Goal: Task Accomplishment & Management: Complete application form

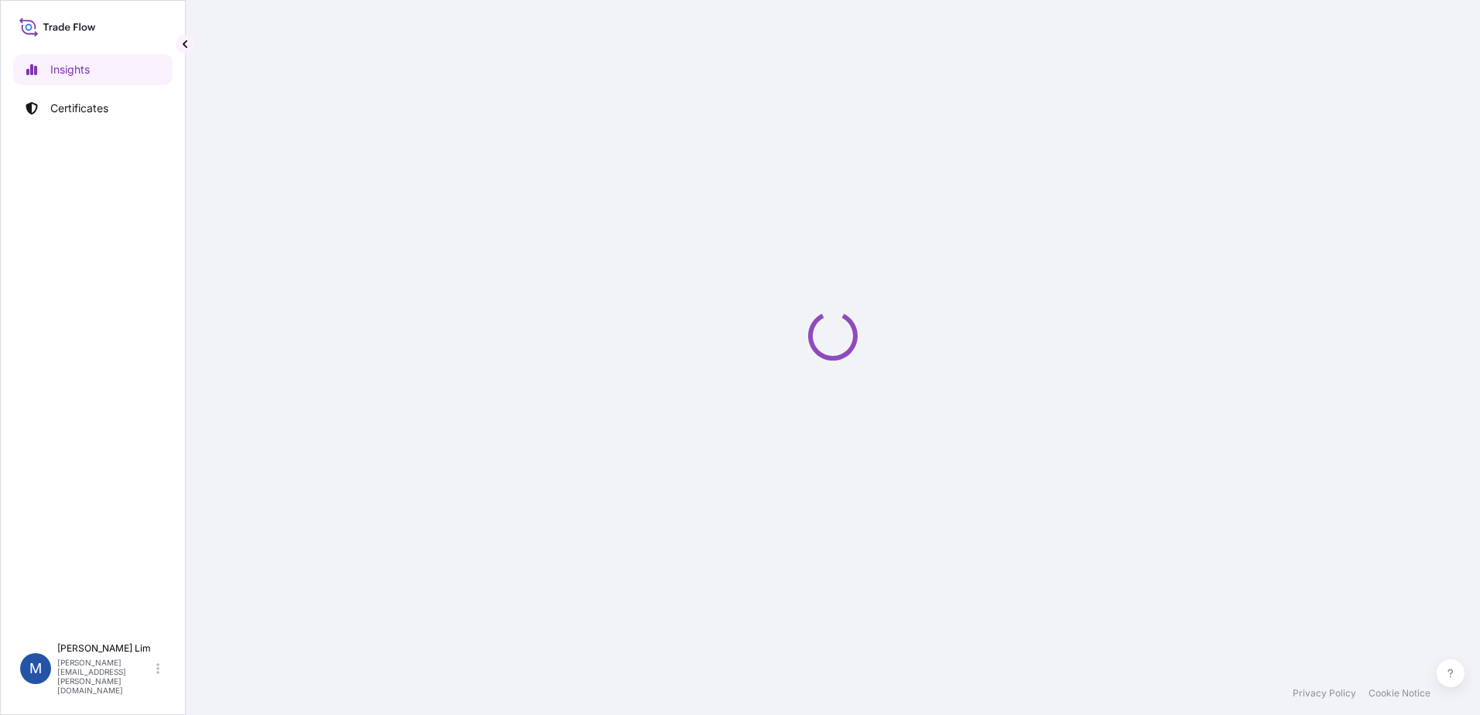
select select "2025"
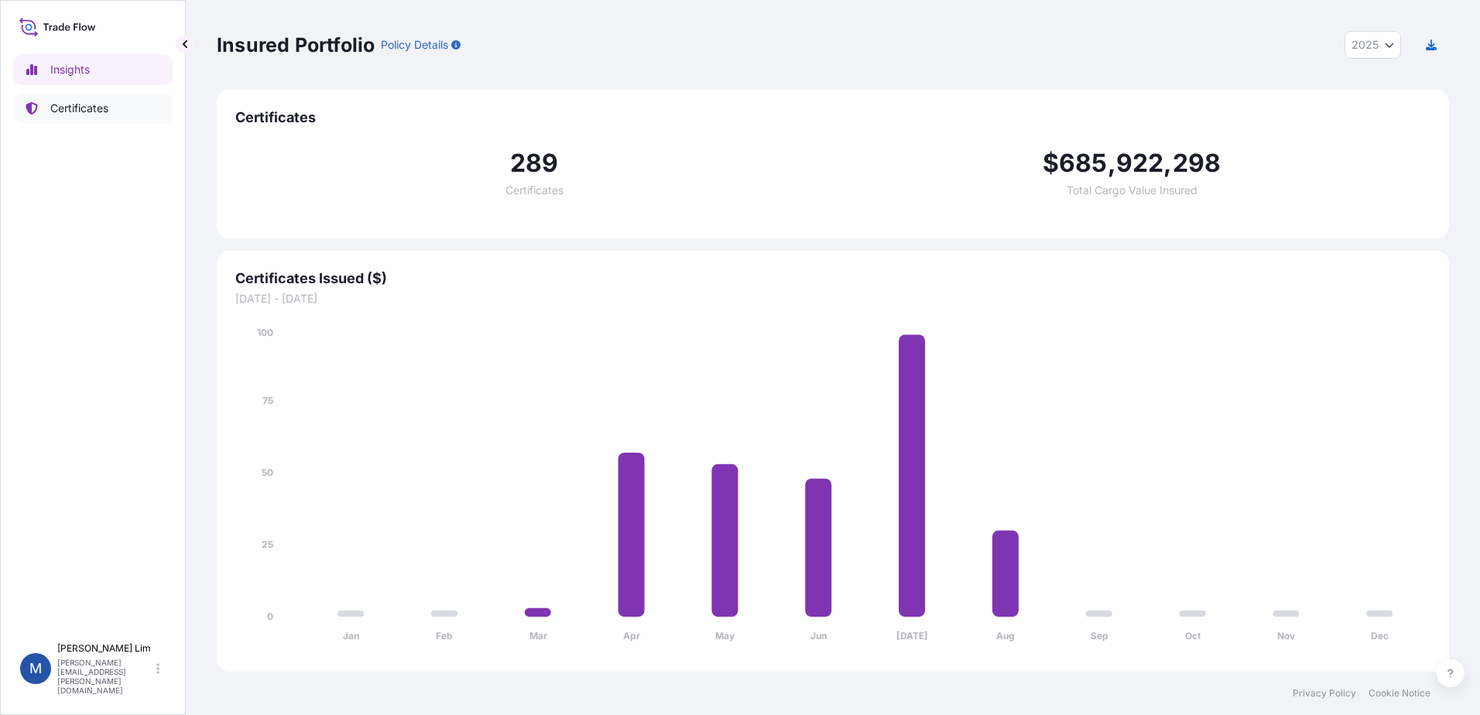
click at [64, 101] on p "Certificates" at bounding box center [79, 108] width 58 height 15
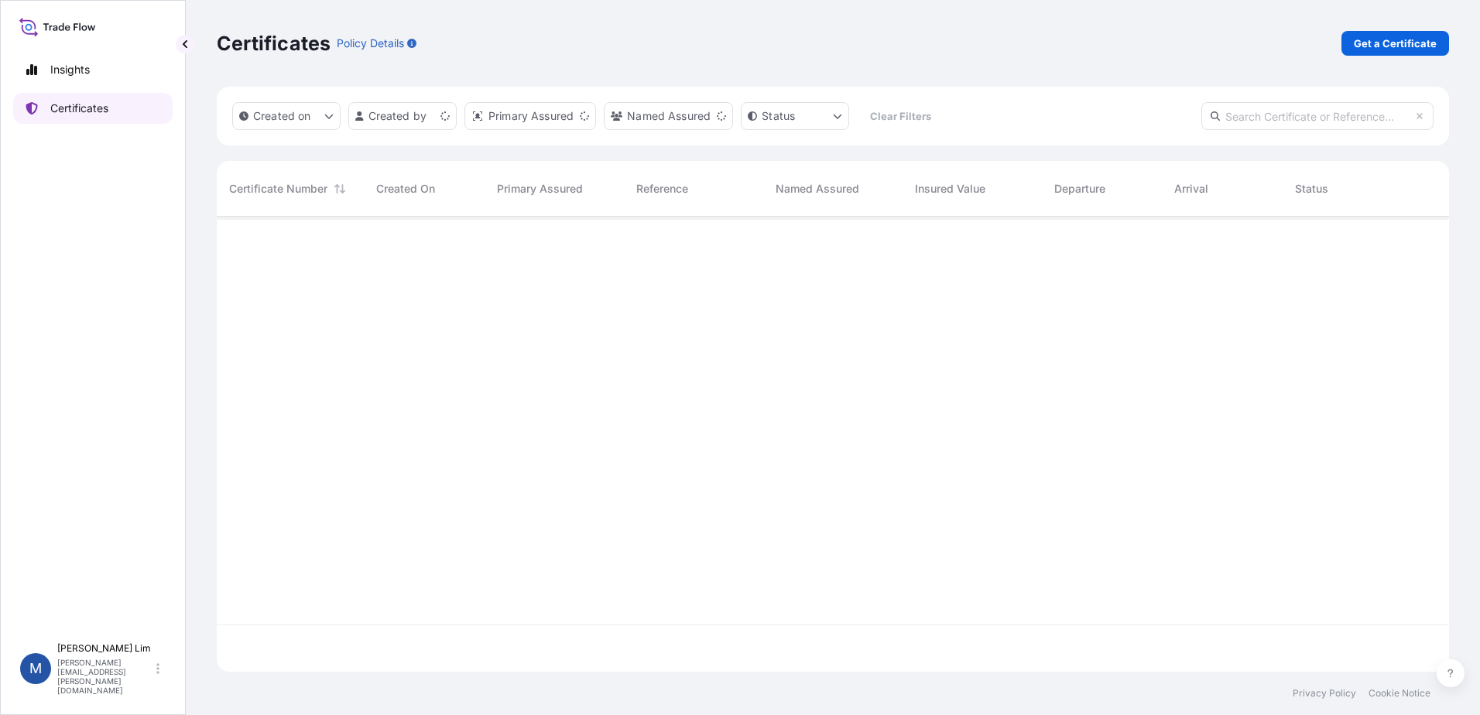
scroll to position [452, 1221]
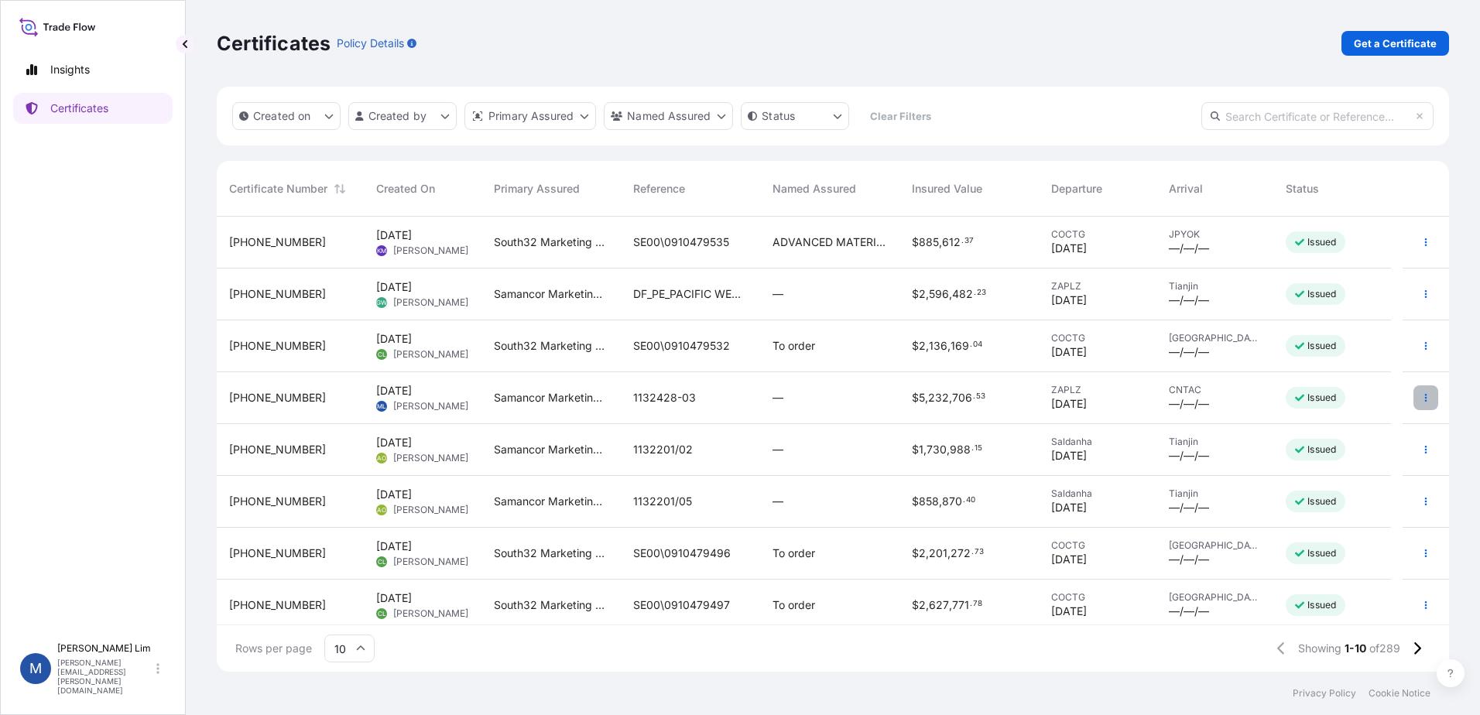
click at [1423, 400] on button "button" at bounding box center [1425, 397] width 25 height 25
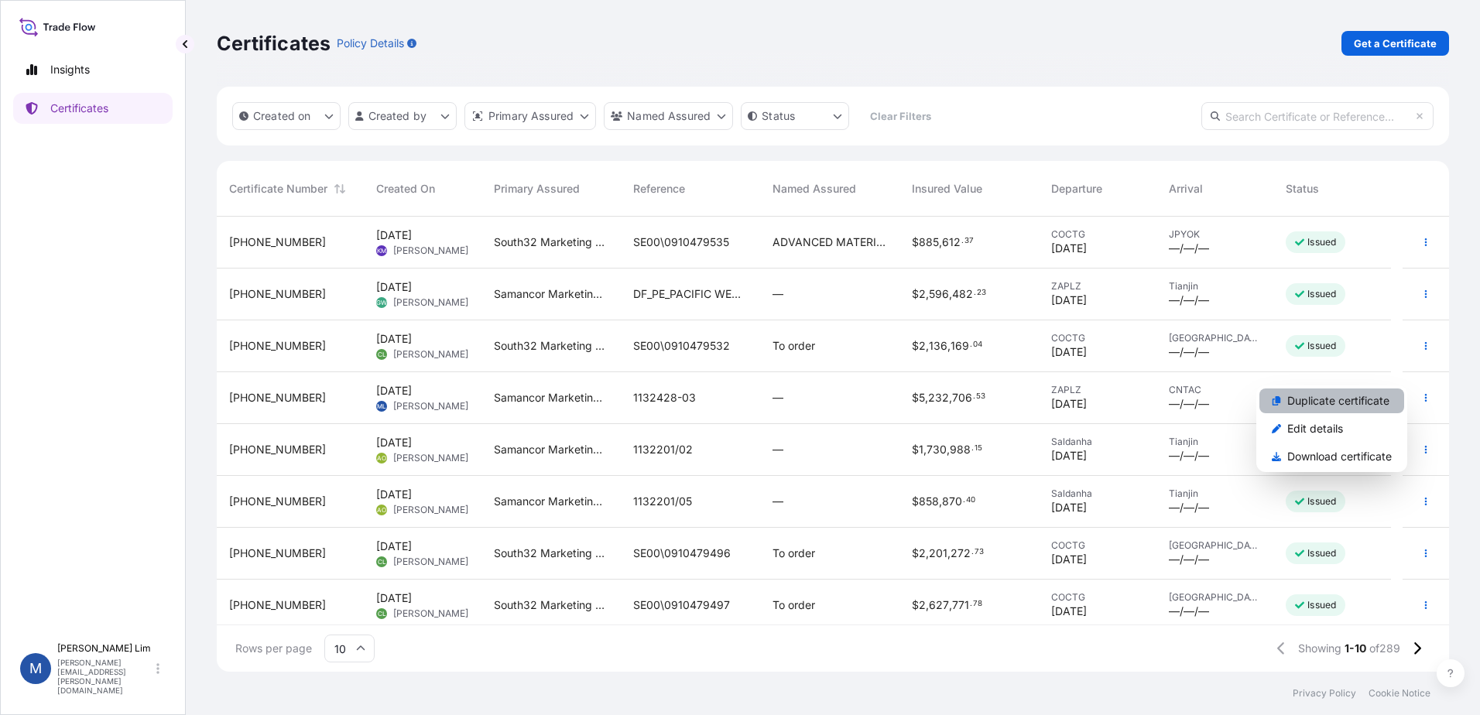
click at [1348, 396] on p "Duplicate certificate" at bounding box center [1338, 400] width 102 height 15
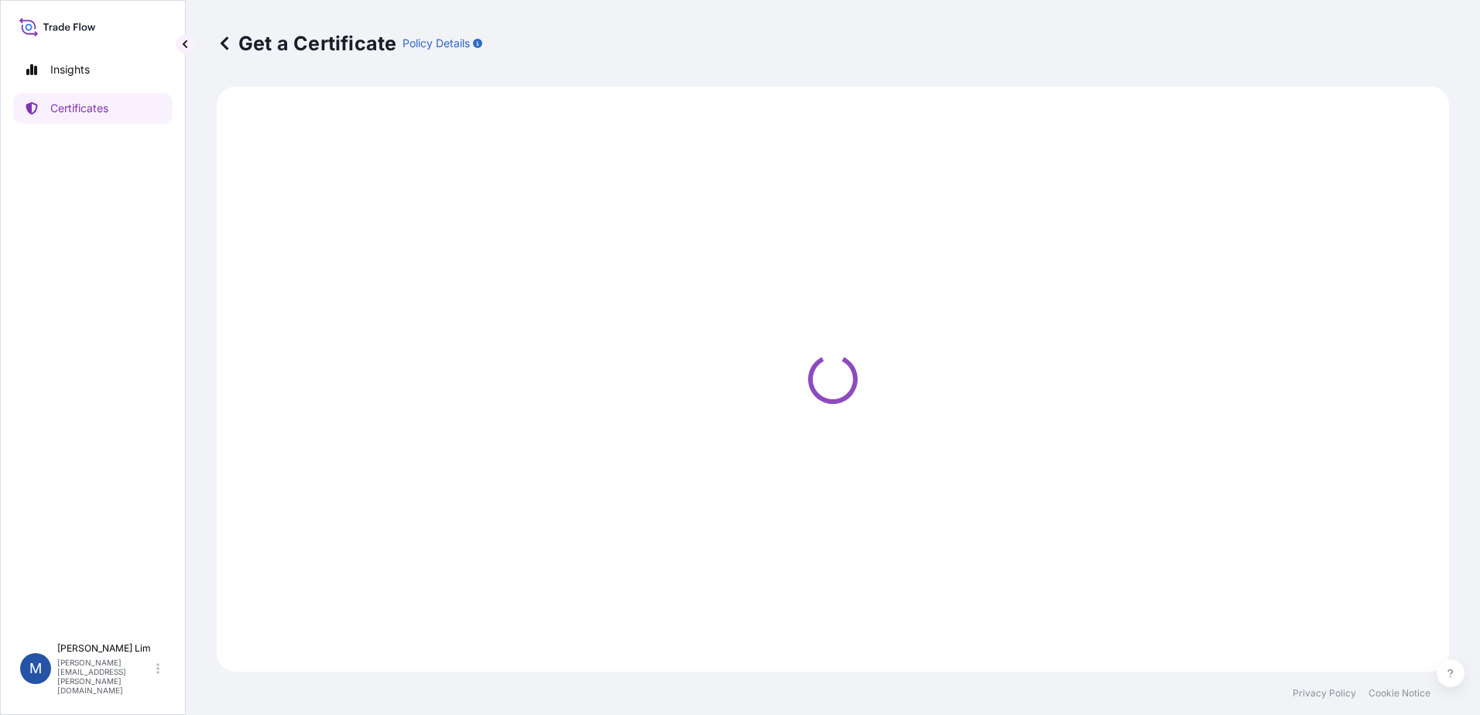
select select "Sea"
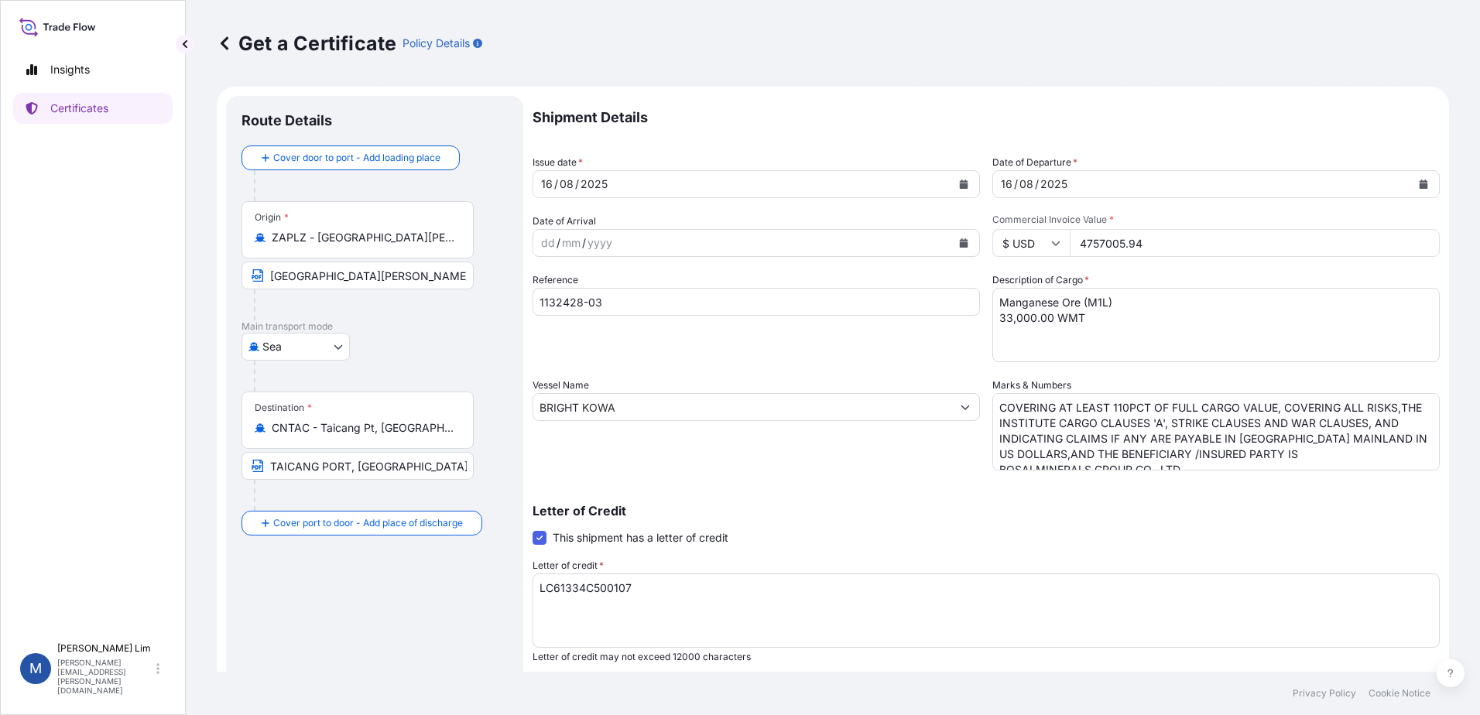
select select "31710"
click at [960, 185] on icon "Calendar" at bounding box center [964, 184] width 9 height 9
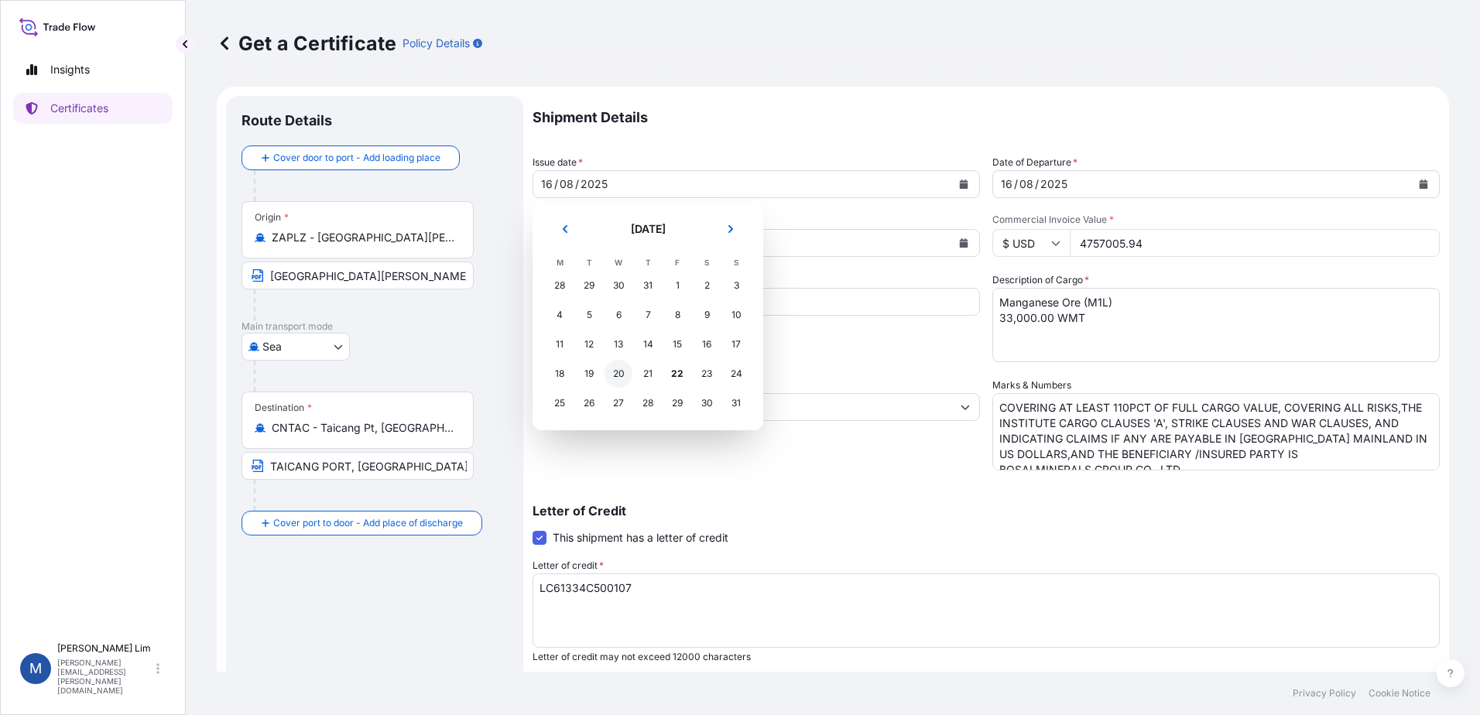
click at [618, 376] on div "20" at bounding box center [618, 374] width 28 height 28
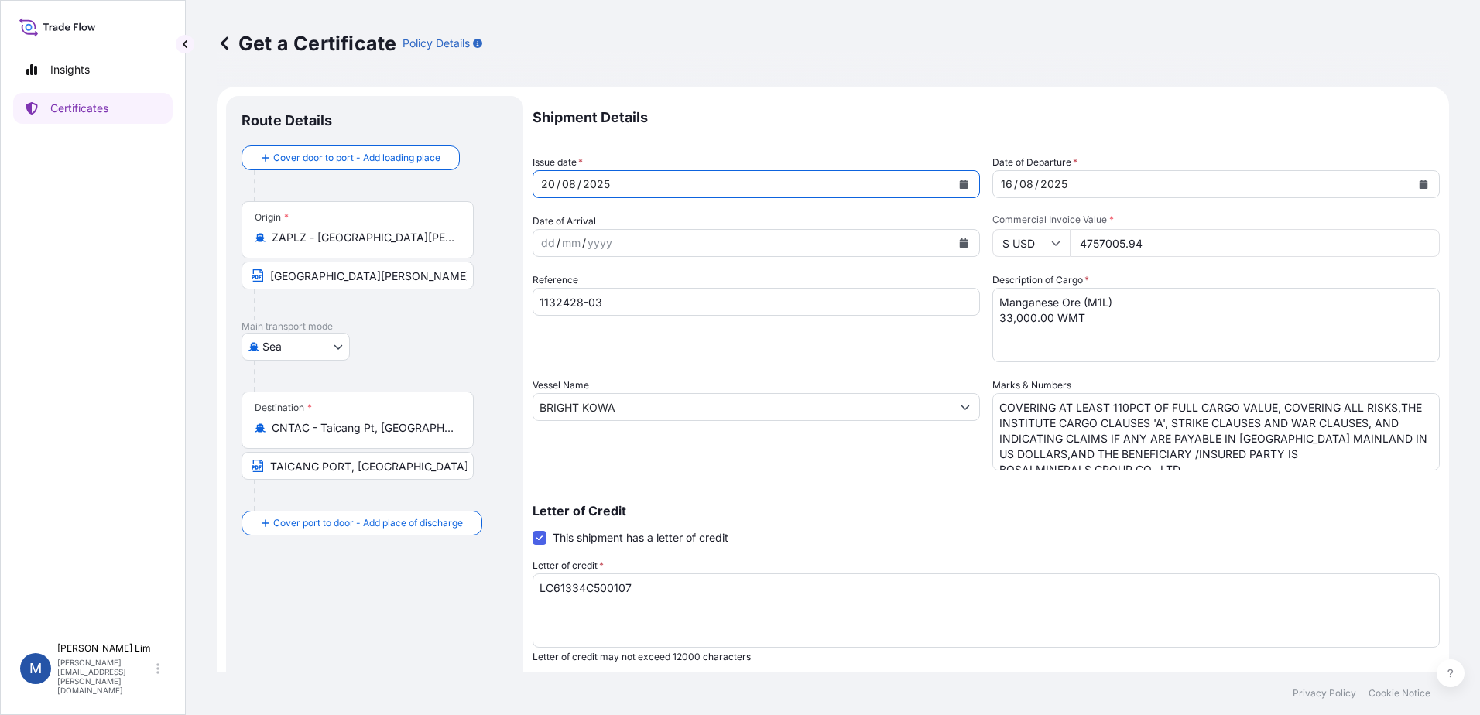
click at [1419, 183] on icon "Calendar" at bounding box center [1423, 184] width 9 height 9
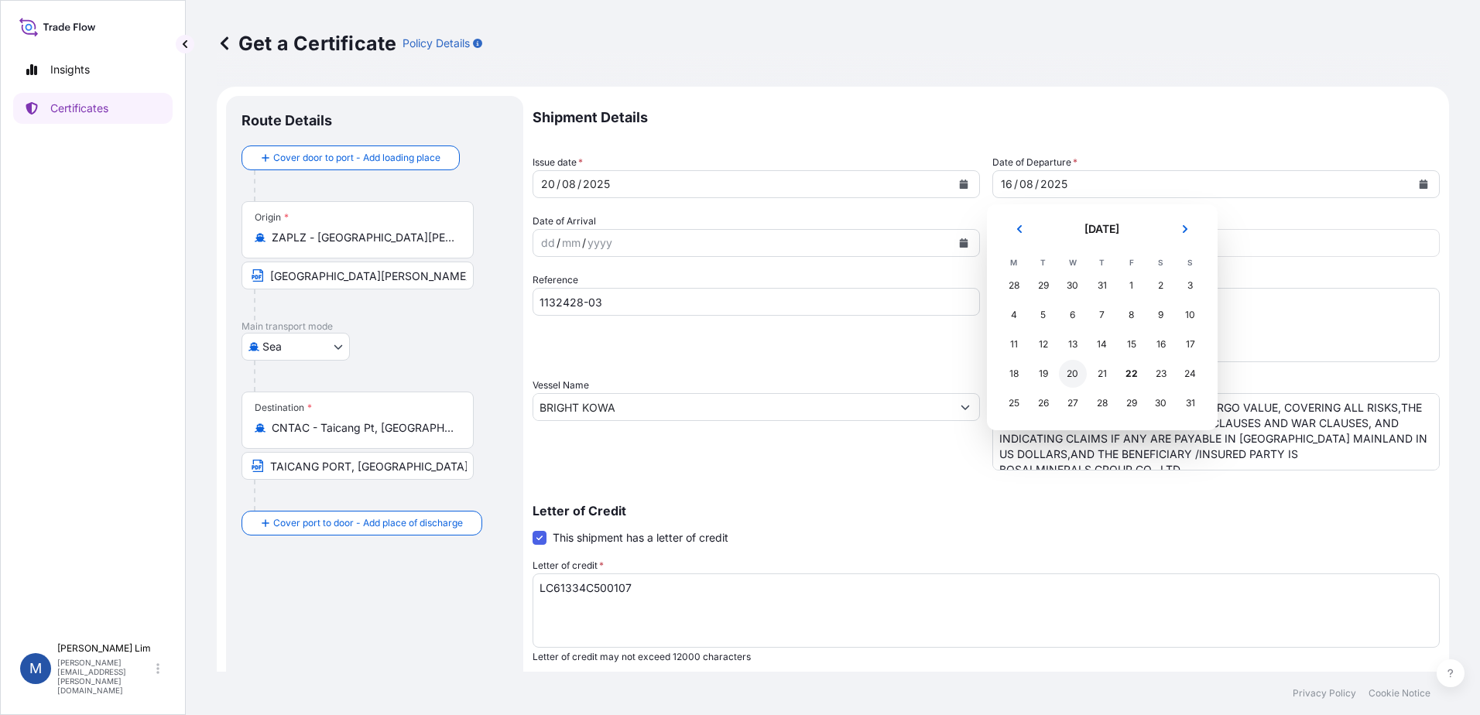
click at [1077, 369] on div "20" at bounding box center [1073, 374] width 28 height 28
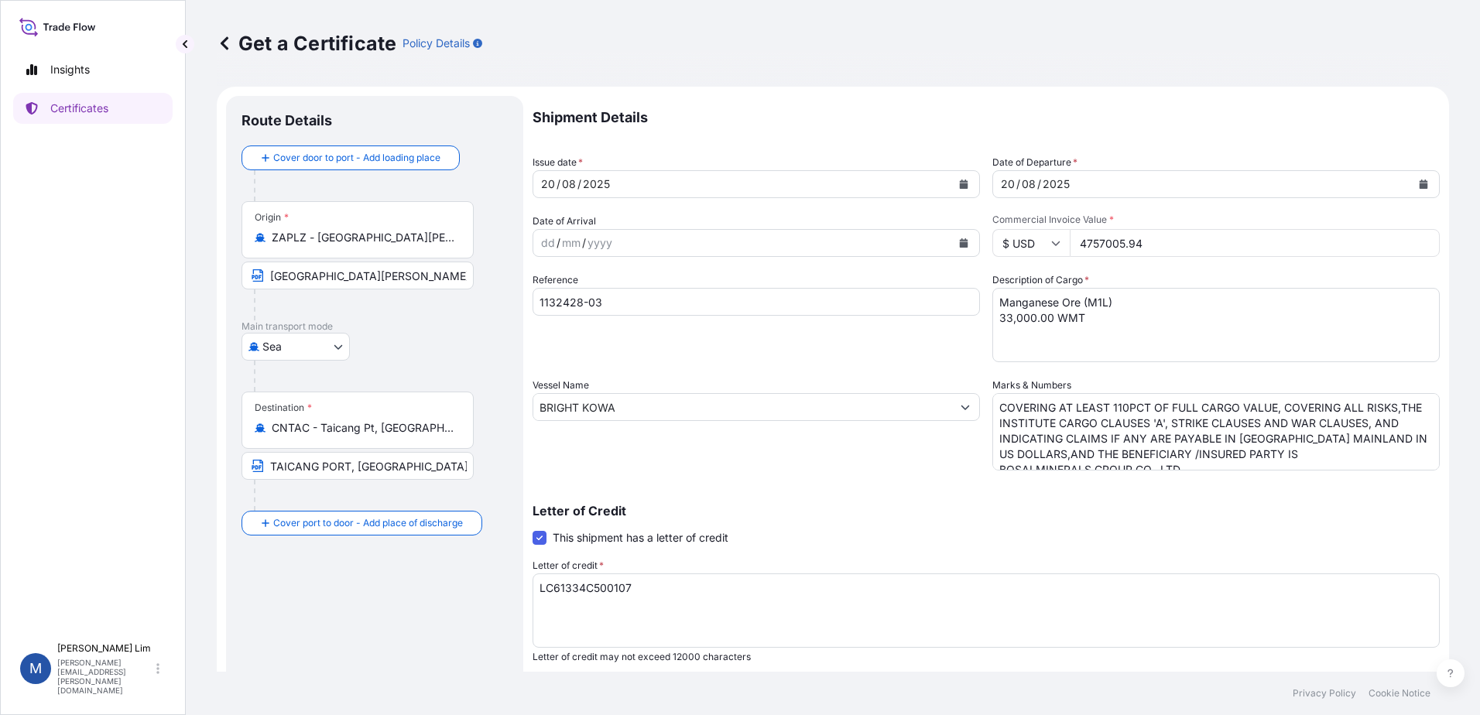
drag, startPoint x: 359, startPoint y: 273, endPoint x: 465, endPoint y: 289, distance: 107.2
click at [359, 273] on input "[GEOGRAPHIC_DATA][PERSON_NAME], [GEOGRAPHIC_DATA]" at bounding box center [357, 276] width 232 height 28
drag, startPoint x: 454, startPoint y: 279, endPoint x: 195, endPoint y: 280, distance: 258.5
click at [195, 280] on div "Get a Certificate Policy Details Route Details Cover door to port - Add loading…" at bounding box center [833, 336] width 1294 height 672
paste input "[PERSON_NAME][GEOGRAPHIC_DATA], [GEOGRAPHIC_DATA]"
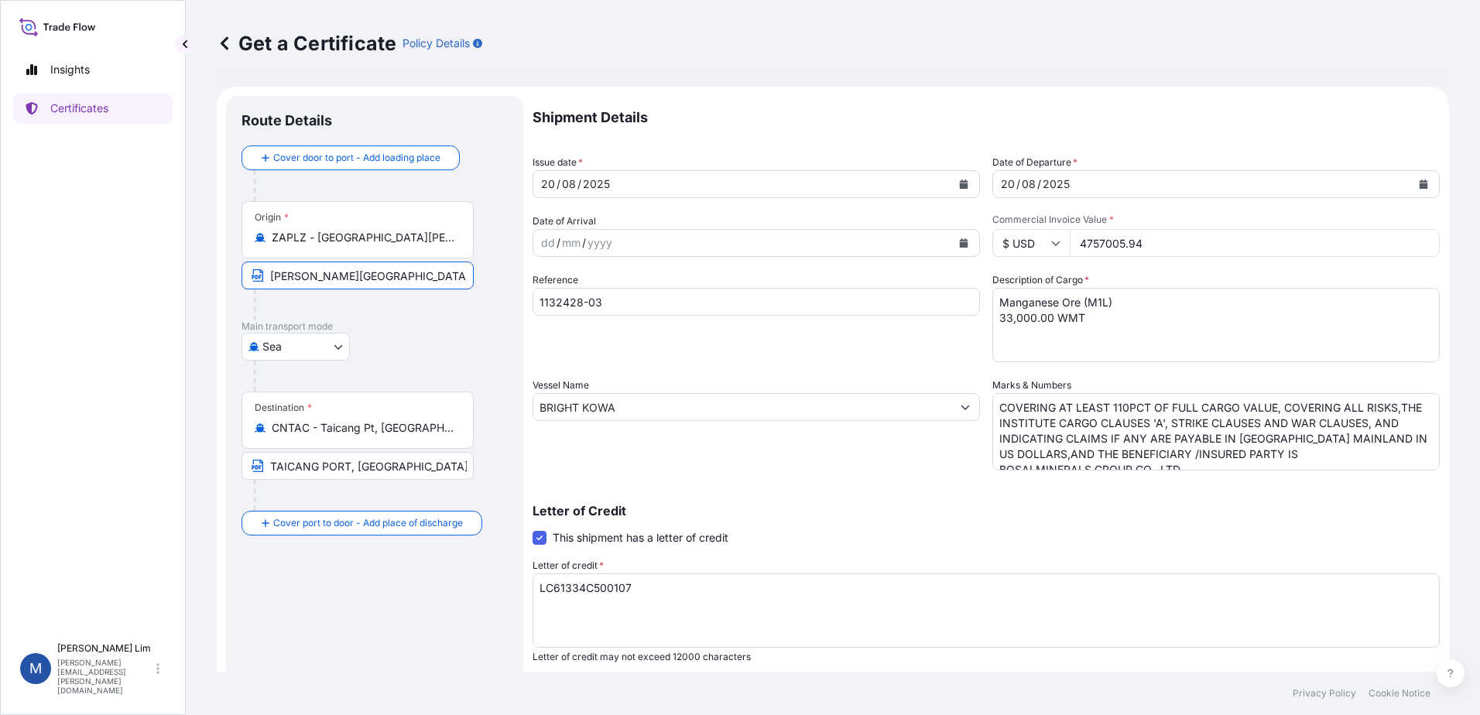
type input "[PERSON_NAME][GEOGRAPHIC_DATA], [GEOGRAPHIC_DATA]"
click at [409, 237] on input "ZAPLZ - [GEOGRAPHIC_DATA][PERSON_NAME], [GEOGRAPHIC_DATA]" at bounding box center [363, 237] width 183 height 15
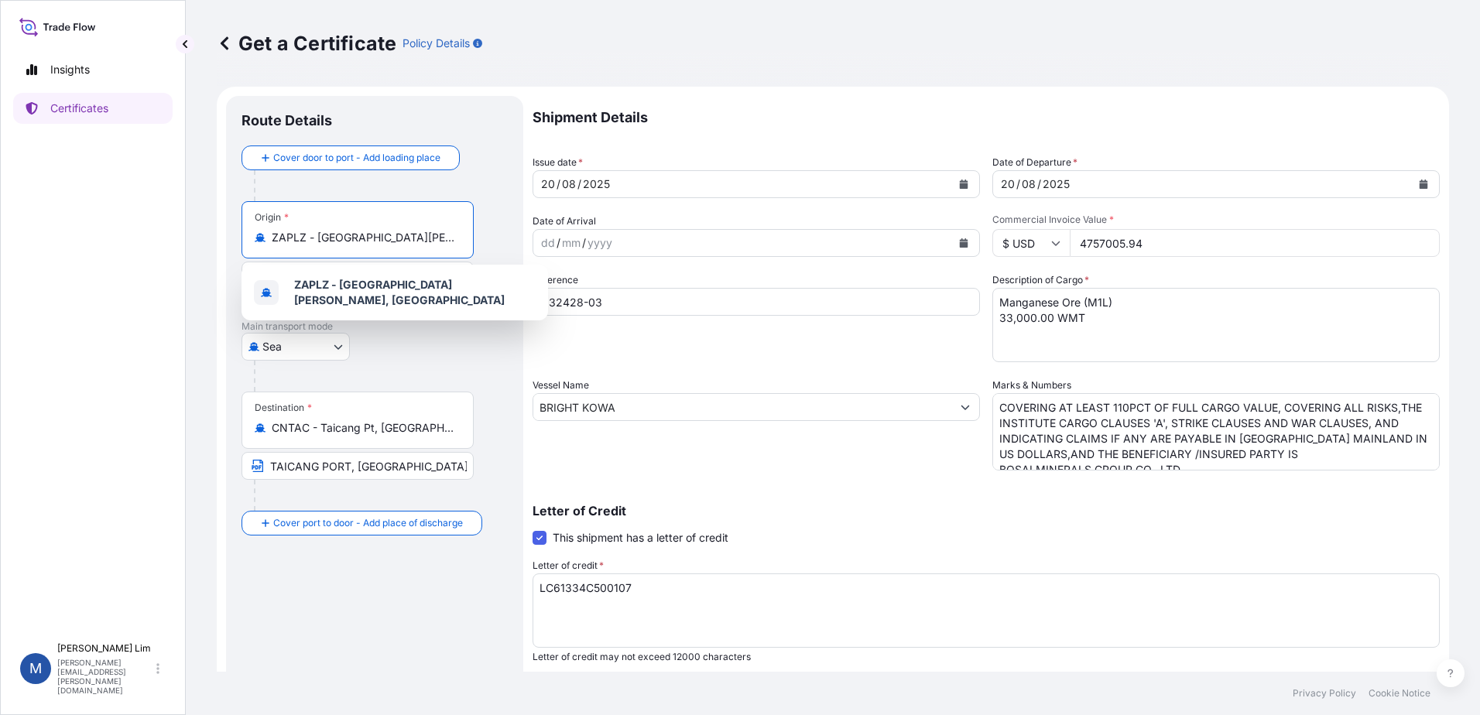
drag, startPoint x: 451, startPoint y: 237, endPoint x: 201, endPoint y: 235, distance: 250.0
click at [201, 235] on div "Get a Certificate Policy Details Route Details Cover door to port - Add loading…" at bounding box center [833, 336] width 1294 height 672
type input "a"
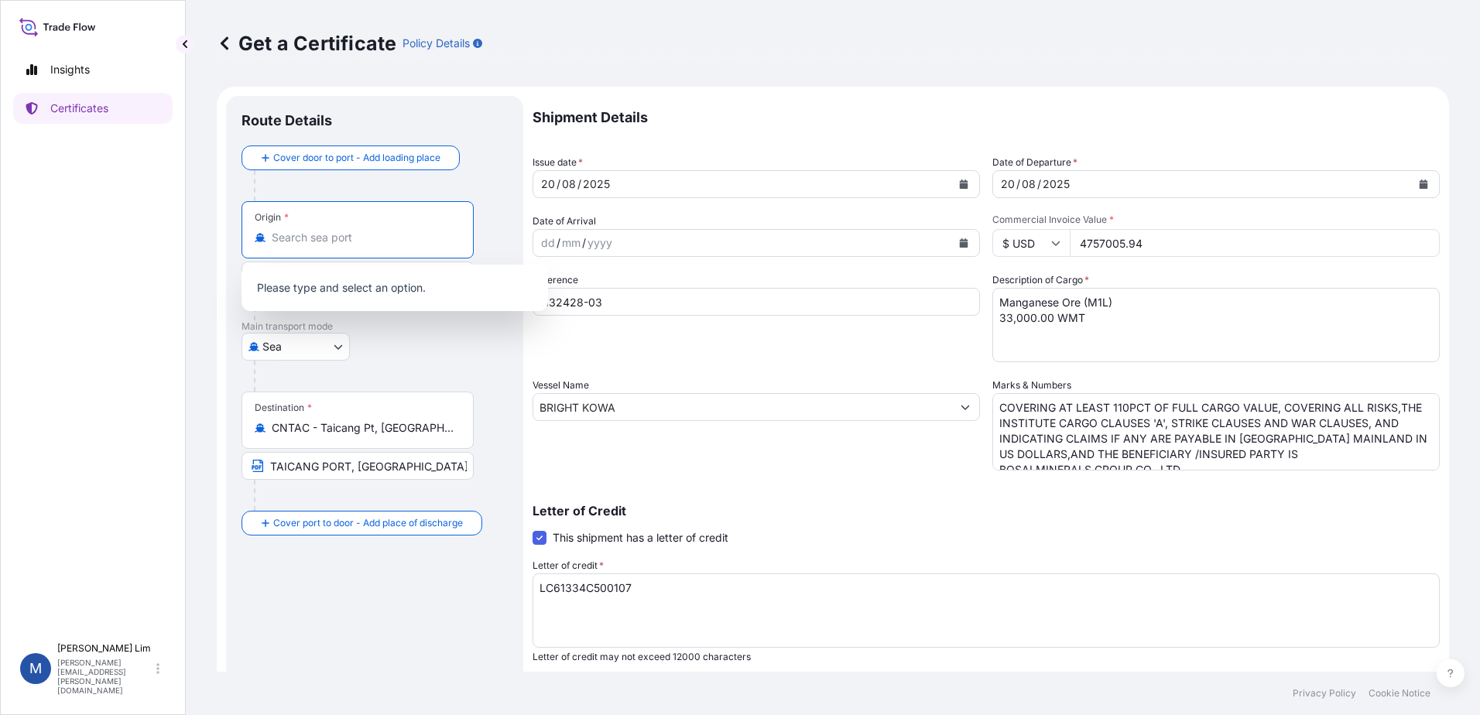
type input "A"
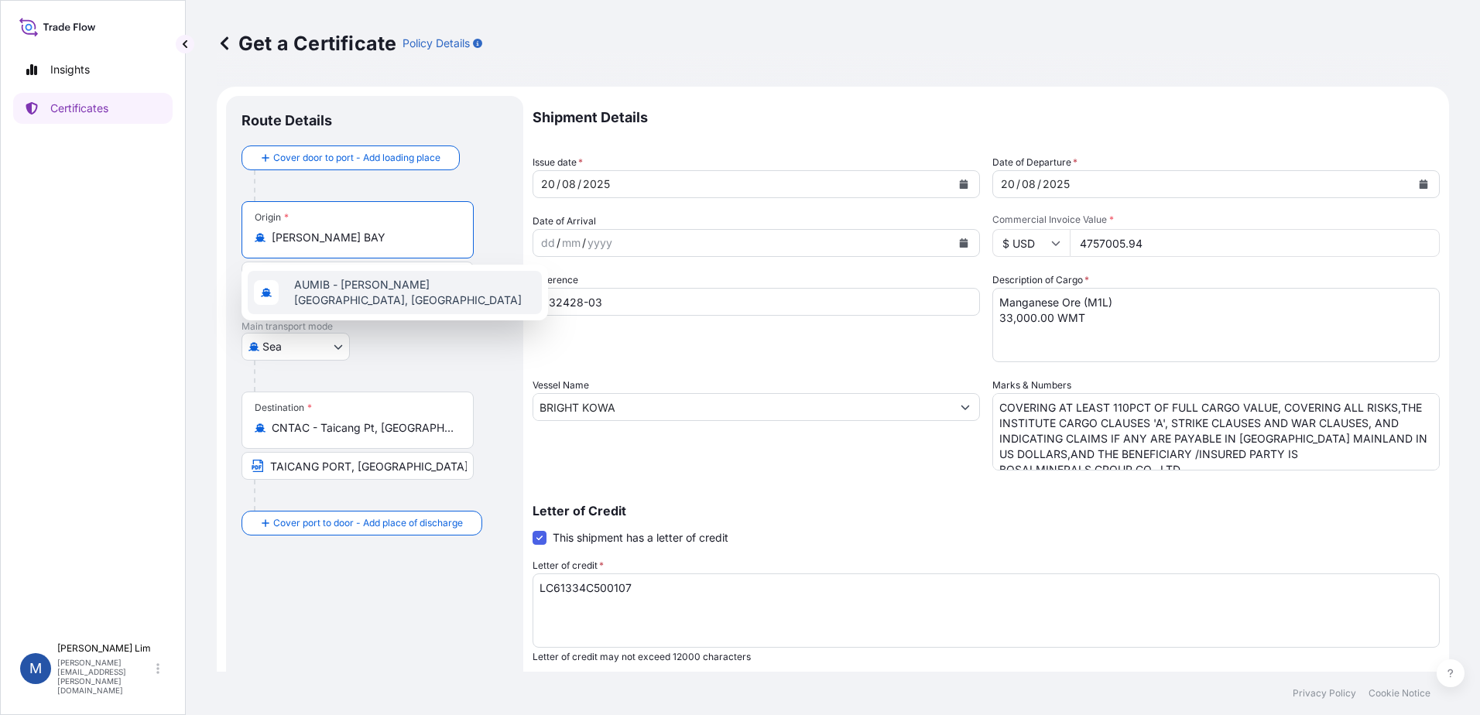
click at [376, 297] on div "AUMIB - [PERSON_NAME][GEOGRAPHIC_DATA], [GEOGRAPHIC_DATA]" at bounding box center [395, 292] width 294 height 43
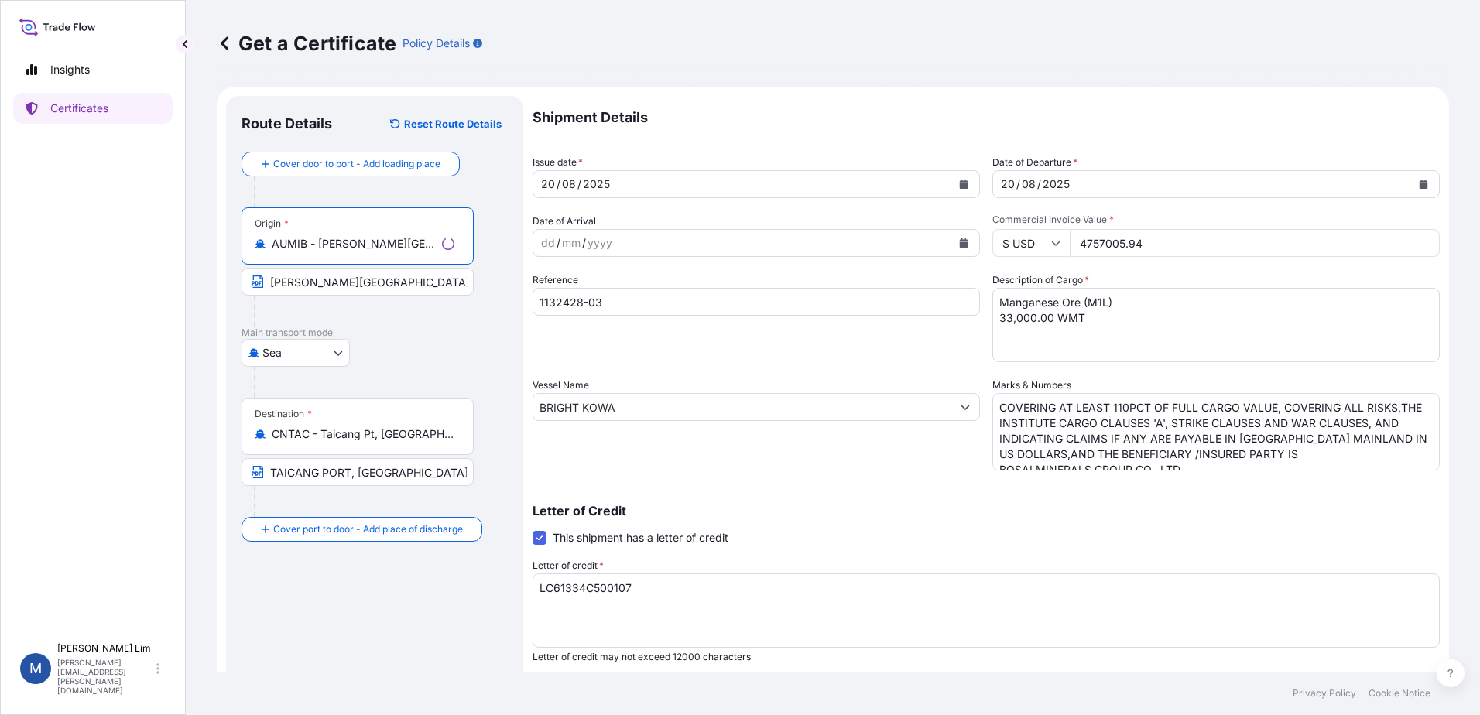
type input "AUMIB - [PERSON_NAME][GEOGRAPHIC_DATA], [GEOGRAPHIC_DATA]"
click at [409, 354] on div "[GEOGRAPHIC_DATA]" at bounding box center [374, 353] width 266 height 28
click at [626, 305] on input "1132428-03" at bounding box center [755, 302] width 447 height 28
drag, startPoint x: 599, startPoint y: 300, endPoint x: 480, endPoint y: 300, distance: 119.2
click at [480, 300] on form "Route Details Reset Route Details Cover door to port - Add loading place Place …" at bounding box center [833, 486] width 1232 height 799
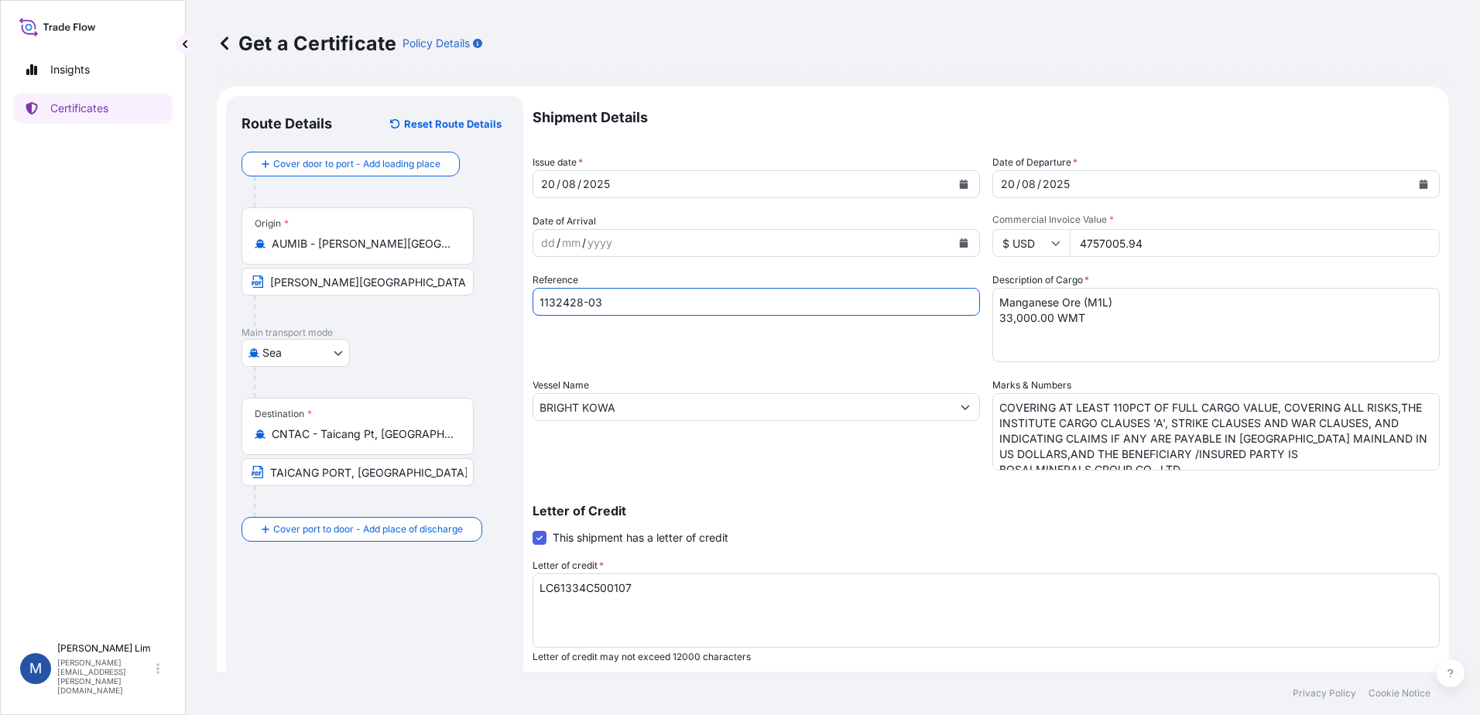
paste input "4300-5"
type input "4300-5"
click at [764, 346] on div "Reference 4300-5" at bounding box center [755, 317] width 447 height 90
click at [639, 412] on input "BRIGHT KOWA" at bounding box center [742, 407] width 418 height 28
click at [560, 394] on input "BRIGHT KOWA" at bounding box center [742, 407] width 418 height 28
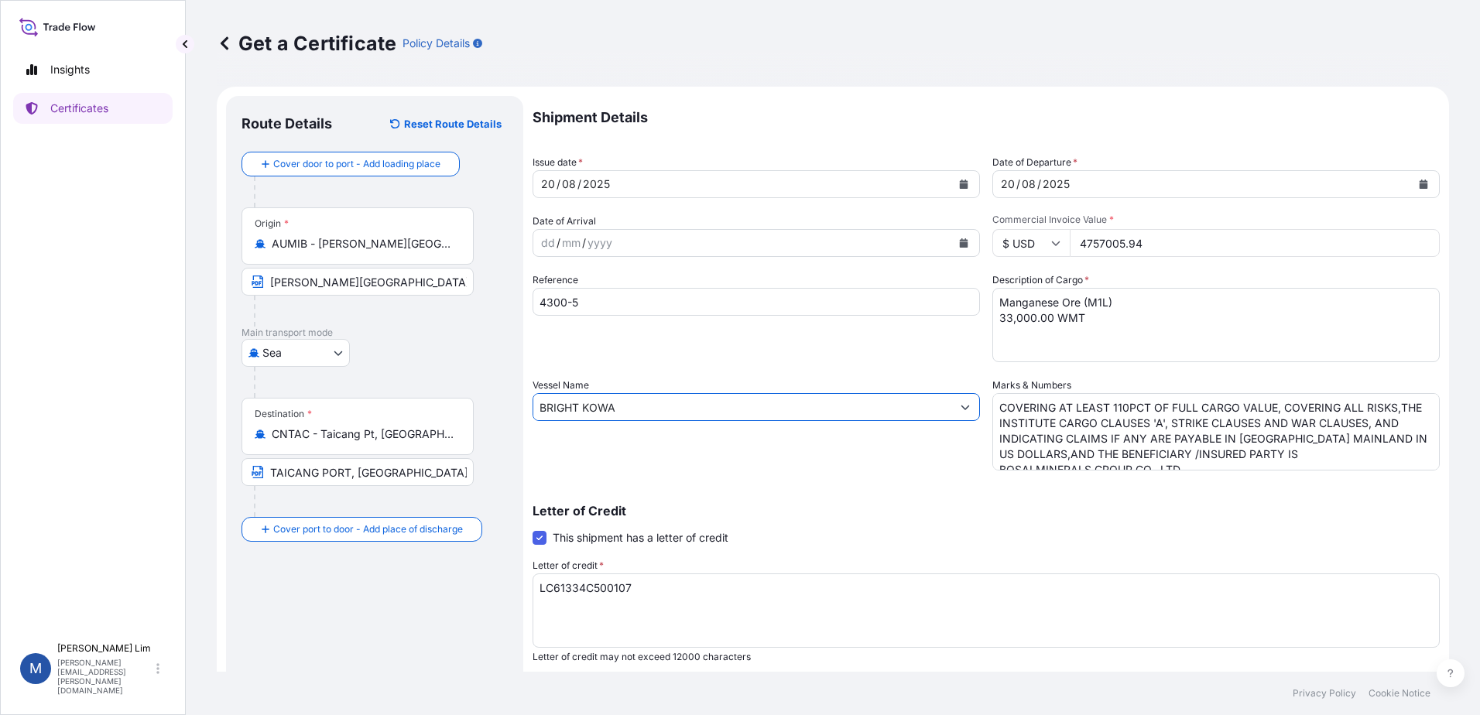
drag, startPoint x: 657, startPoint y: 406, endPoint x: 459, endPoint y: 399, distance: 198.2
click at [459, 399] on form "Route Details Reset Route Details Cover door to port - Add loading place Place …" at bounding box center [833, 486] width 1232 height 799
paste input "[PERSON_NAME] [PERSON_NAME]"
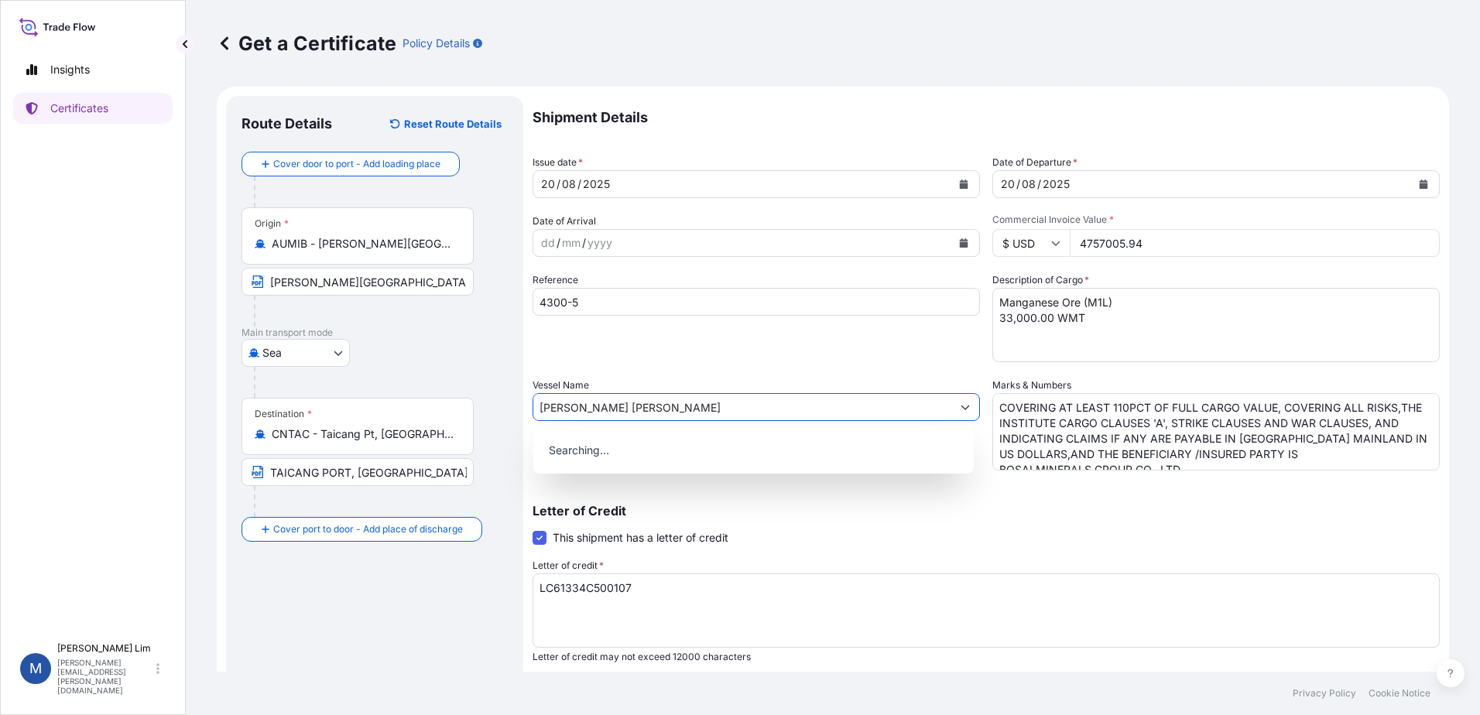
type input "[PERSON_NAME] [PERSON_NAME]"
click at [787, 519] on div "Letter of Credit This shipment has a letter of credit Letter of credit * LC6133…" at bounding box center [985, 584] width 907 height 159
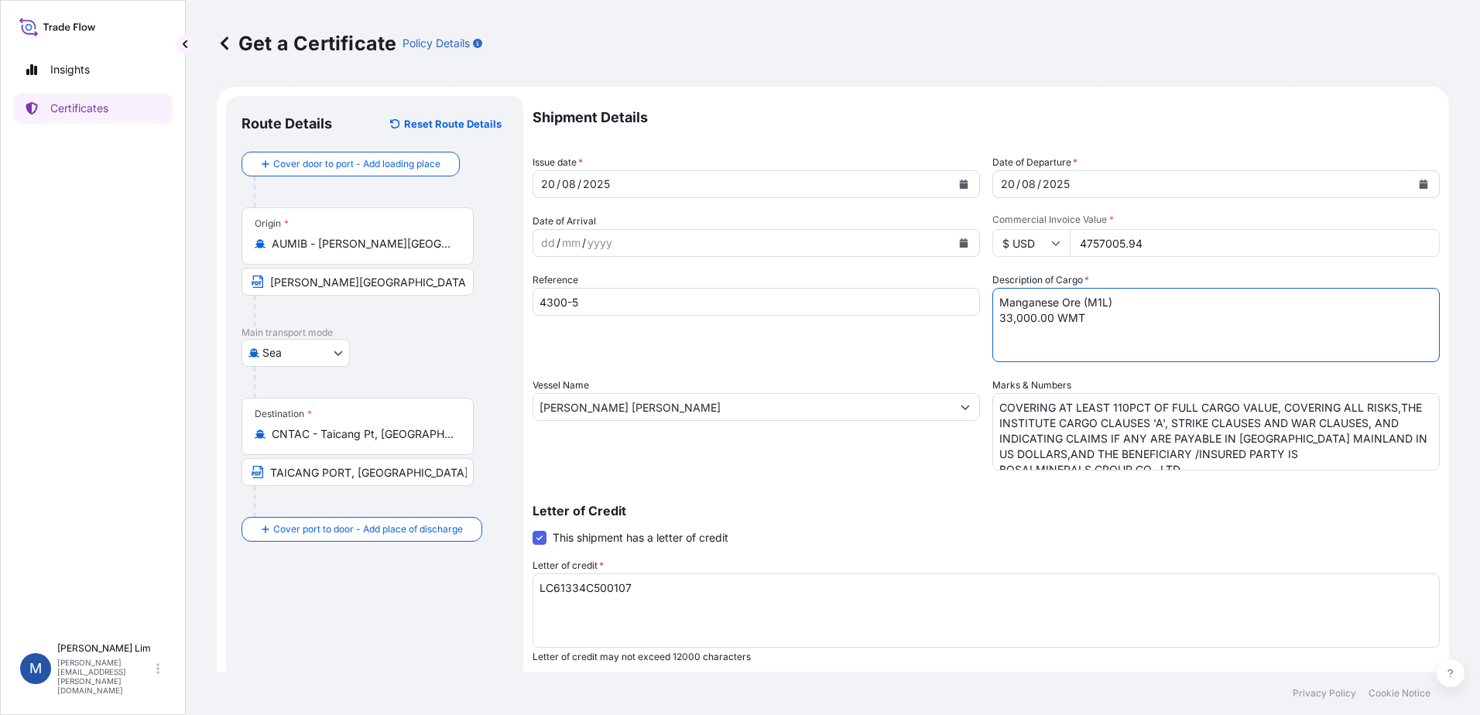
click at [1098, 302] on textarea "Manganese Ore (M1L) 33,000.00 WMT" at bounding box center [1215, 325] width 447 height 74
click at [1101, 305] on textarea "Manganese Ore (M1L) 33,000.00 WMT" at bounding box center [1215, 325] width 447 height 74
drag, startPoint x: 1029, startPoint y: 318, endPoint x: 990, endPoint y: 318, distance: 38.7
click at [992, 318] on textarea "Manganese Ore (M1L) 33,000.00 WMT" at bounding box center [1215, 325] width 447 height 74
type textarea "Manganese Ore (MF-02) 9073.00 WMT"
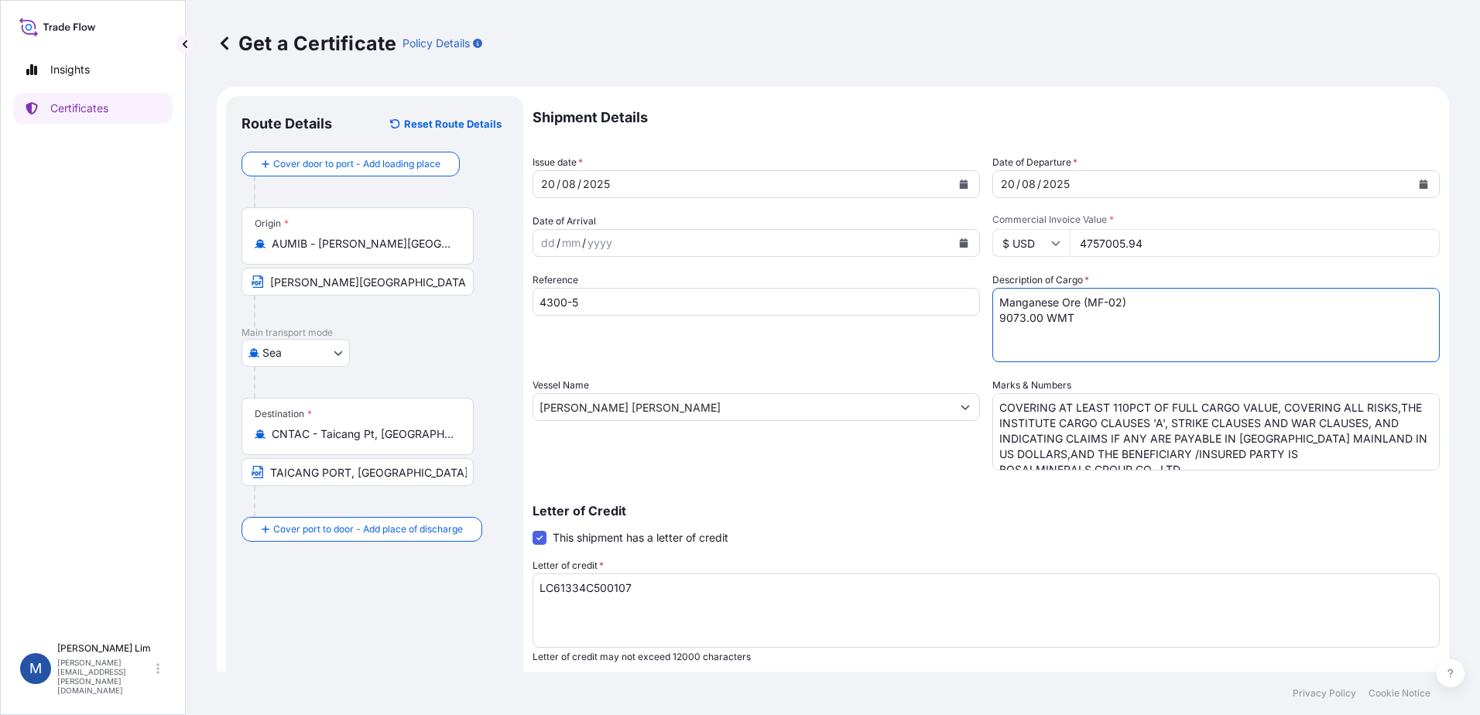
click at [1155, 424] on textarea "COVERING AT LEAST 110PCT OF FULL CARGO VALUE, COVERING ALL RISKS,THE INSTITUTE …" at bounding box center [1215, 431] width 447 height 77
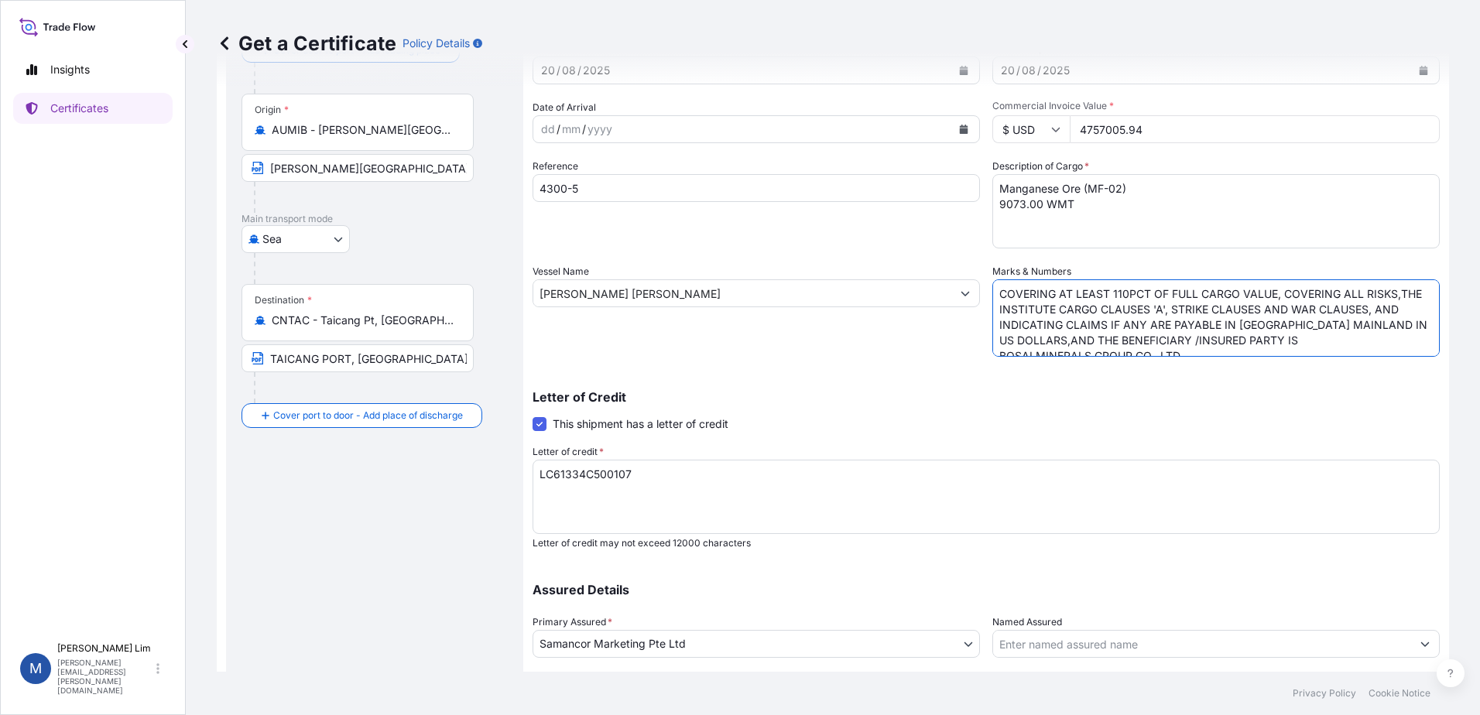
scroll to position [155, 0]
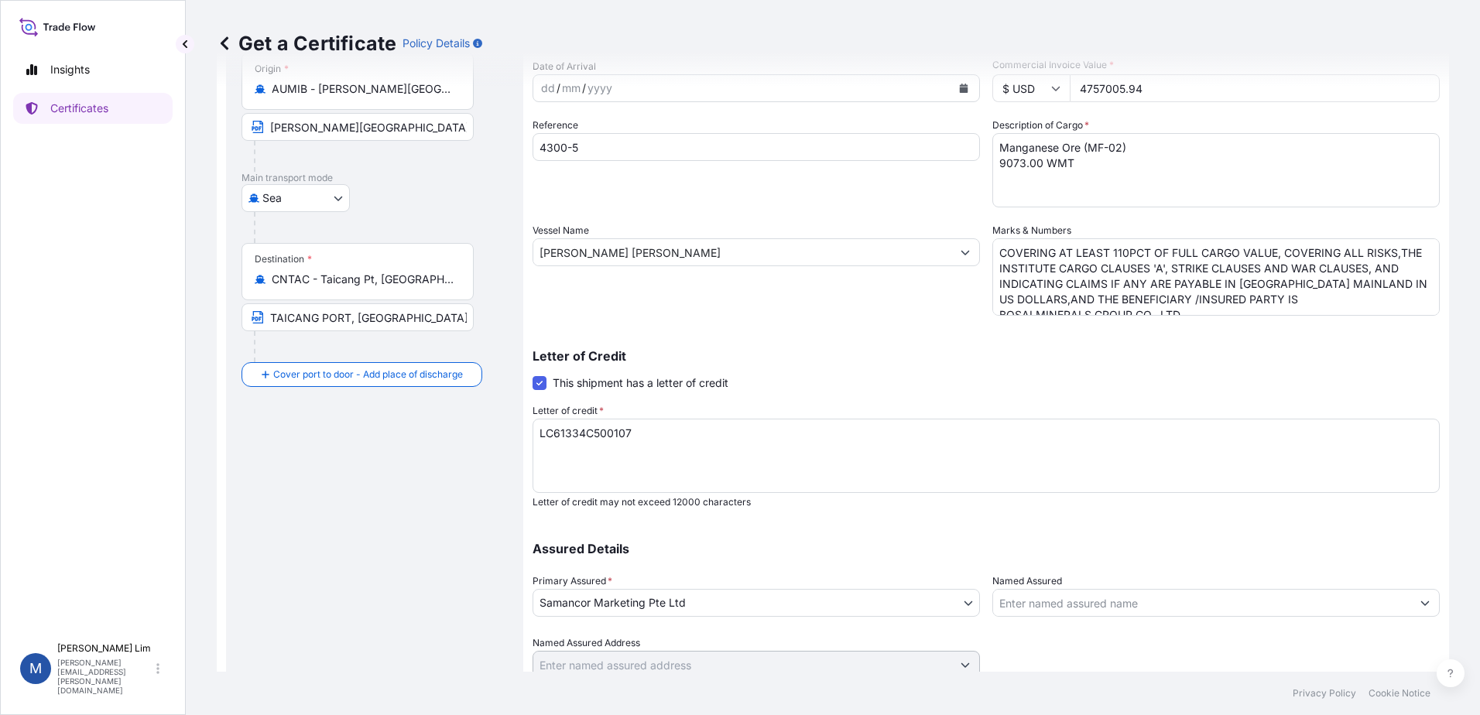
click at [649, 464] on textarea "LC61334C500107" at bounding box center [985, 456] width 907 height 74
drag, startPoint x: 657, startPoint y: 445, endPoint x: 450, endPoint y: 426, distance: 207.5
click at [450, 426] on form "Route Details Reset Route Details Cover door to port - Add loading place Place …" at bounding box center [833, 331] width 1232 height 799
paste textarea "12"
type textarea "LC61334C500112"
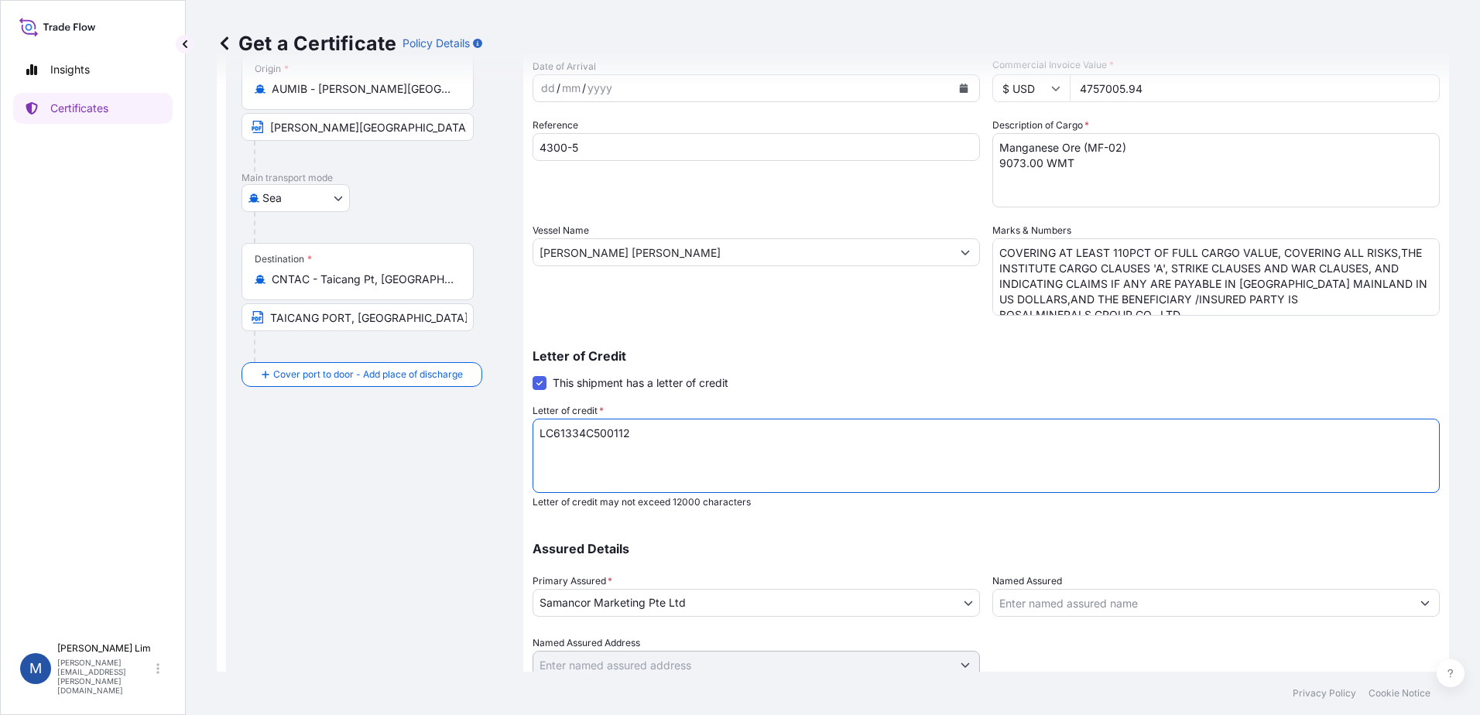
click at [1052, 374] on div "Letter of Credit This shipment has a letter of credit Letter of credit * LC6133…" at bounding box center [985, 429] width 907 height 159
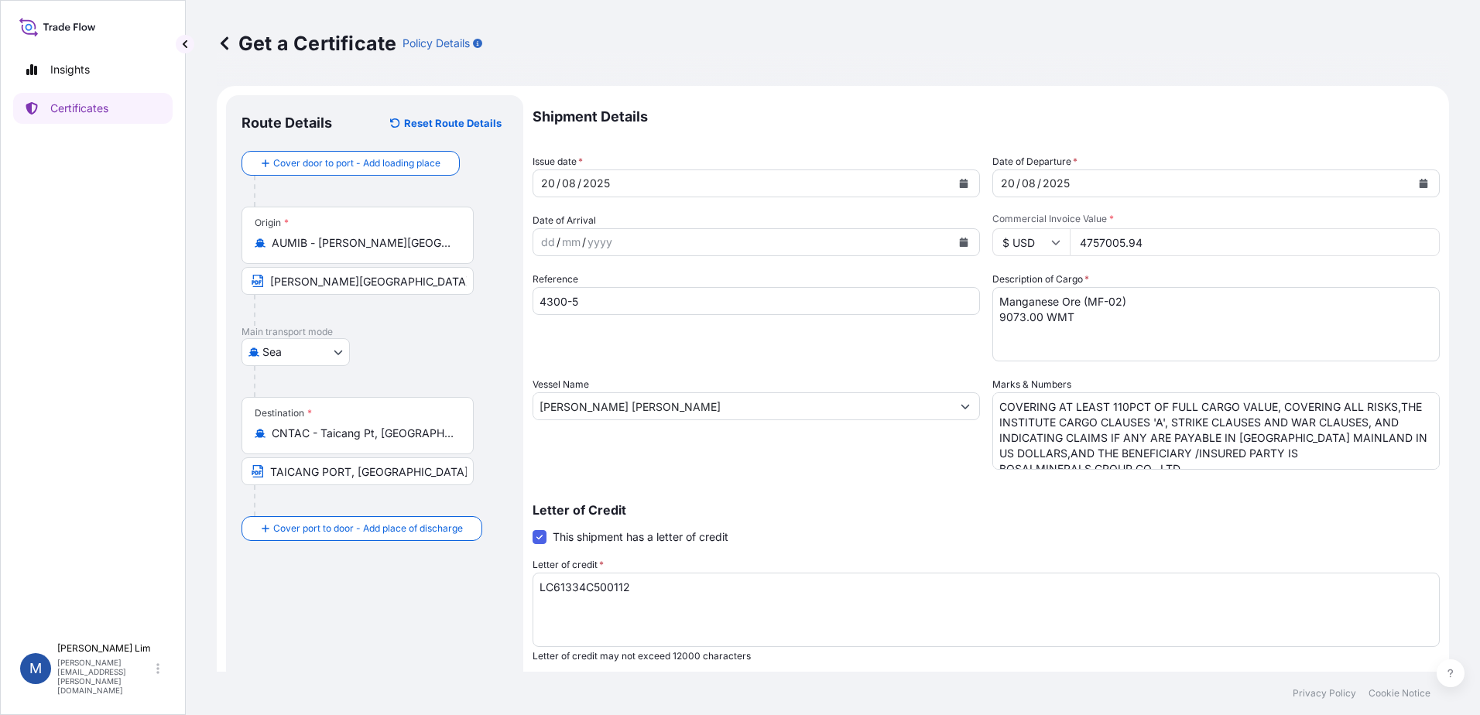
scroll to position [0, 0]
drag, startPoint x: 1190, startPoint y: 243, endPoint x: 1015, endPoint y: 242, distance: 174.9
click at [1015, 242] on div "$ USD 4757005.94" at bounding box center [1215, 243] width 447 height 28
paste input "1506727.89"
type input "1506727.89"
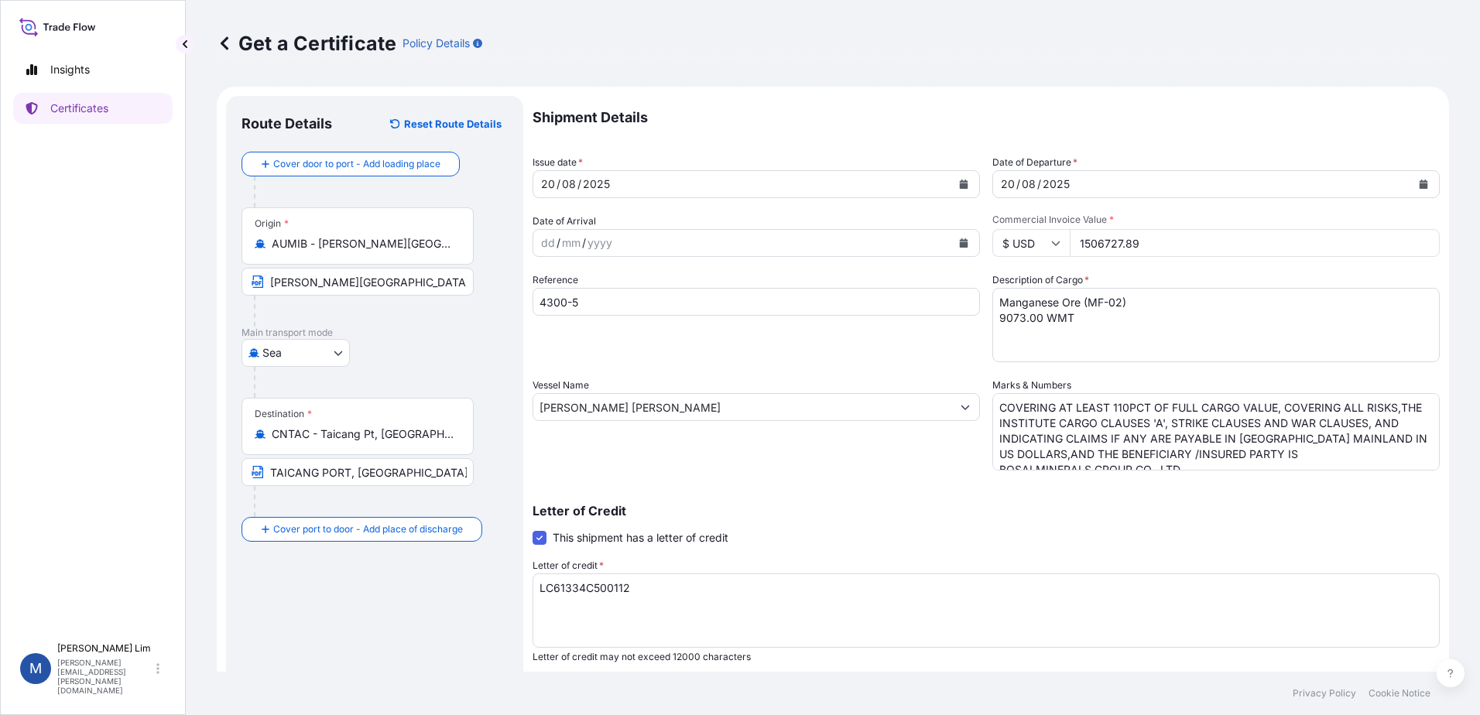
click at [1021, 520] on div "Letter of Credit This shipment has a letter of credit Letter of credit * LC6133…" at bounding box center [985, 584] width 907 height 159
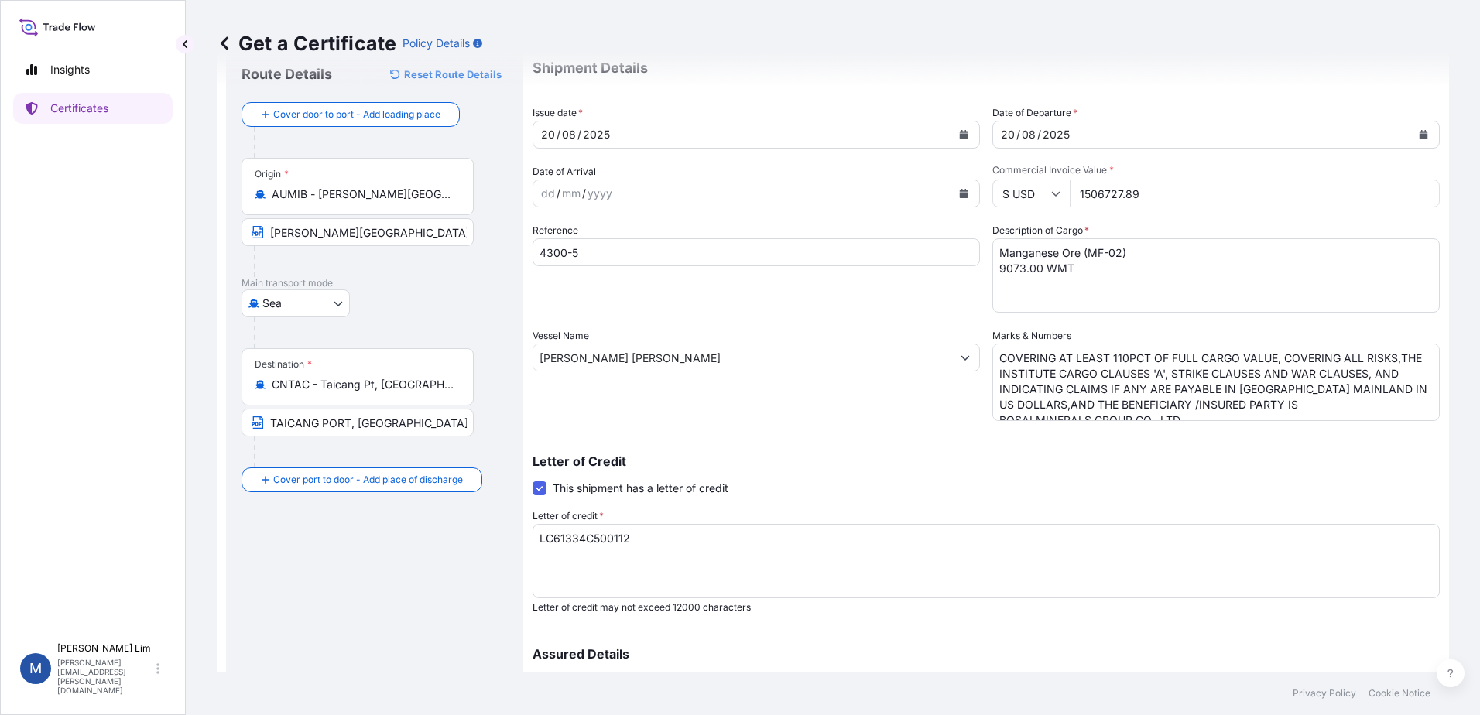
scroll to position [77, 0]
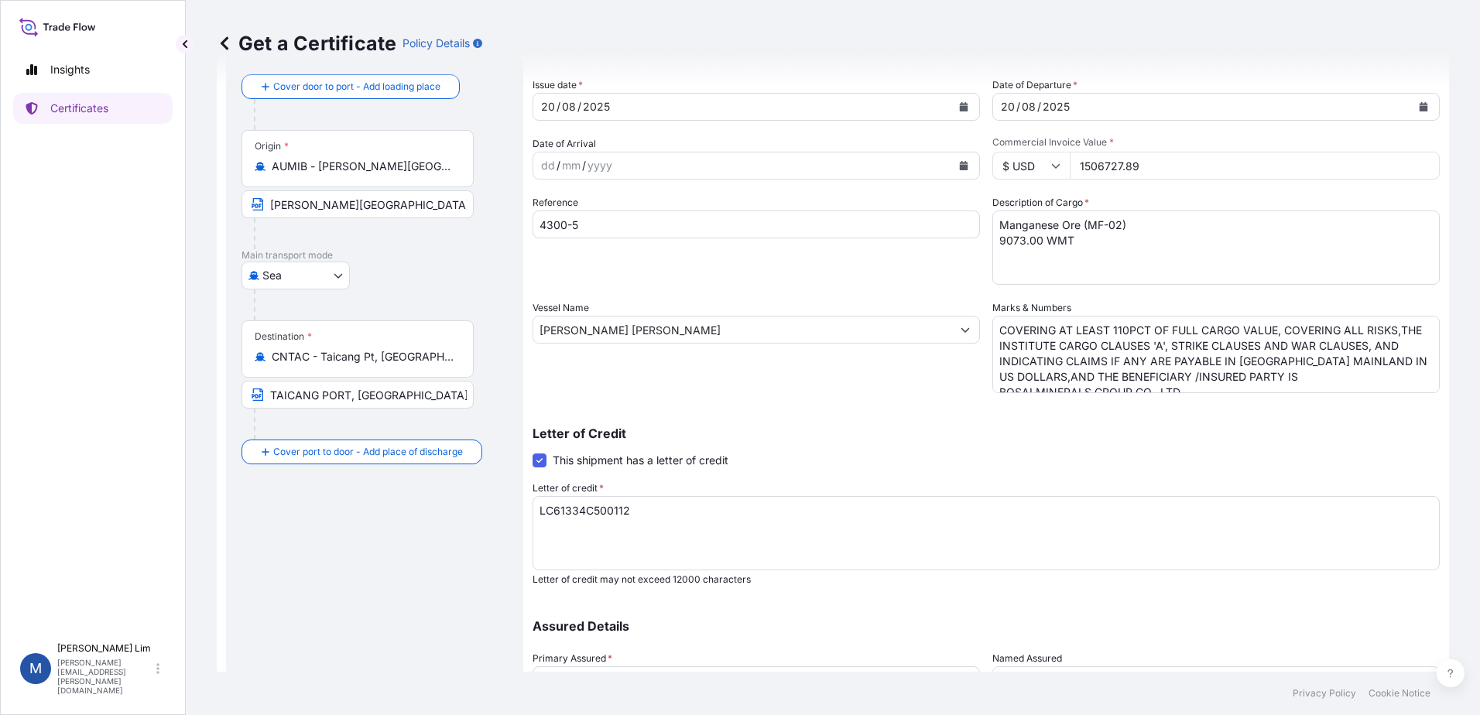
drag, startPoint x: 1015, startPoint y: 324, endPoint x: 993, endPoint y: 338, distance: 26.2
click at [1015, 324] on textarea "COVERING AT LEAST 110PCT OF FULL CARGO VALUE, COVERING ALL RISKS,THE INSTITUTE …" at bounding box center [1215, 354] width 447 height 77
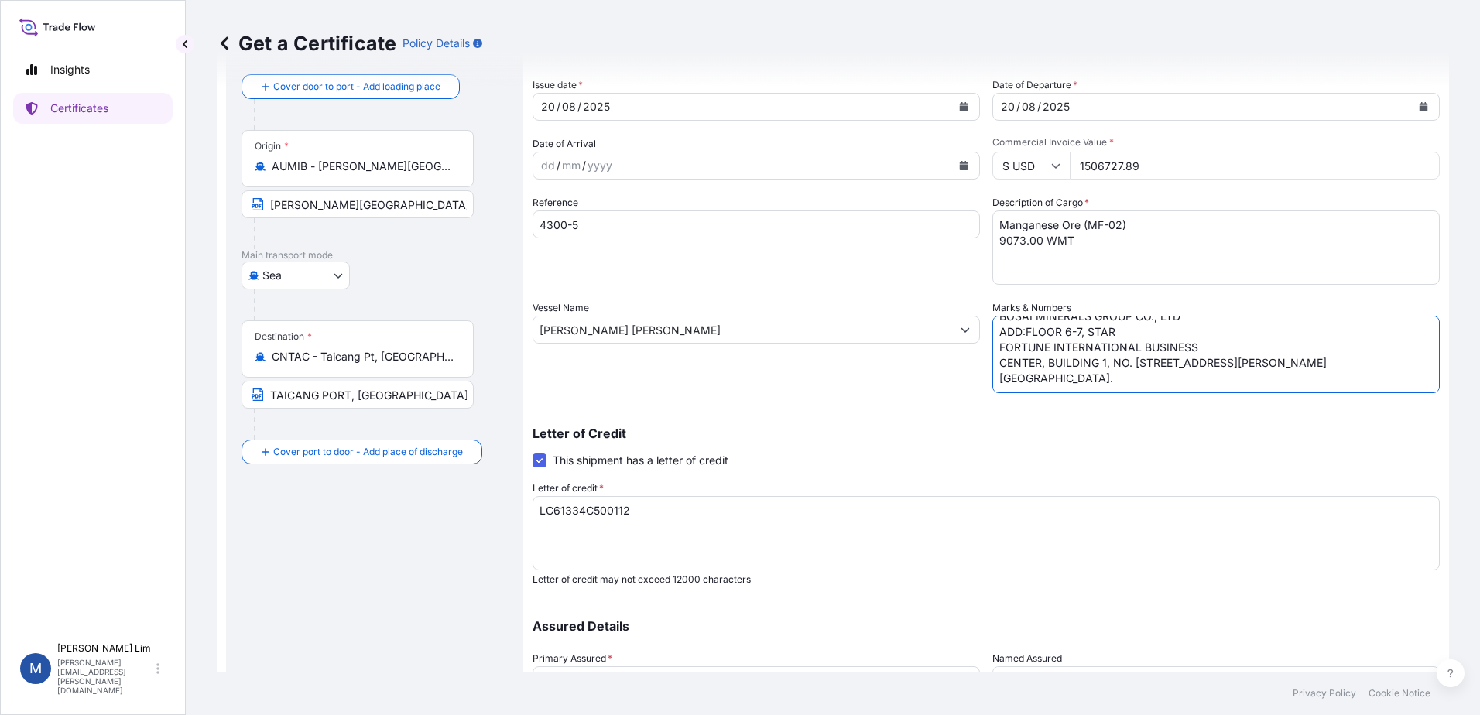
drag, startPoint x: 993, startPoint y: 334, endPoint x: 1261, endPoint y: 555, distance: 347.4
click at [1261, 555] on div "Shipment Details Issue date * [DATE] Date of Departure * [DATE] Date of Arrival…" at bounding box center [985, 388] width 907 height 738
paste textarea "AT LEAST 110 PCT OF FULL CARGO VALUE, COVERING ALL RISKS, THE INSTITUTE CARGO C…"
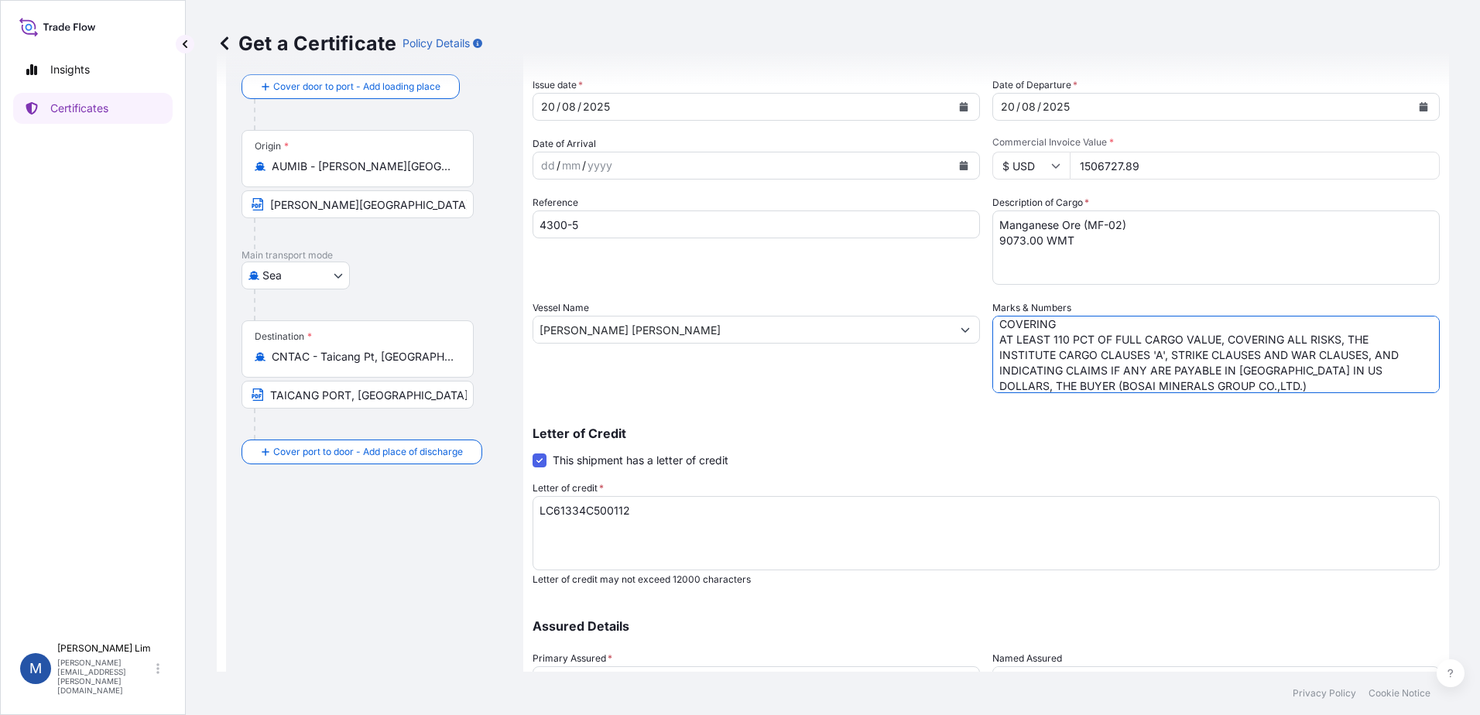
scroll to position [22, 0]
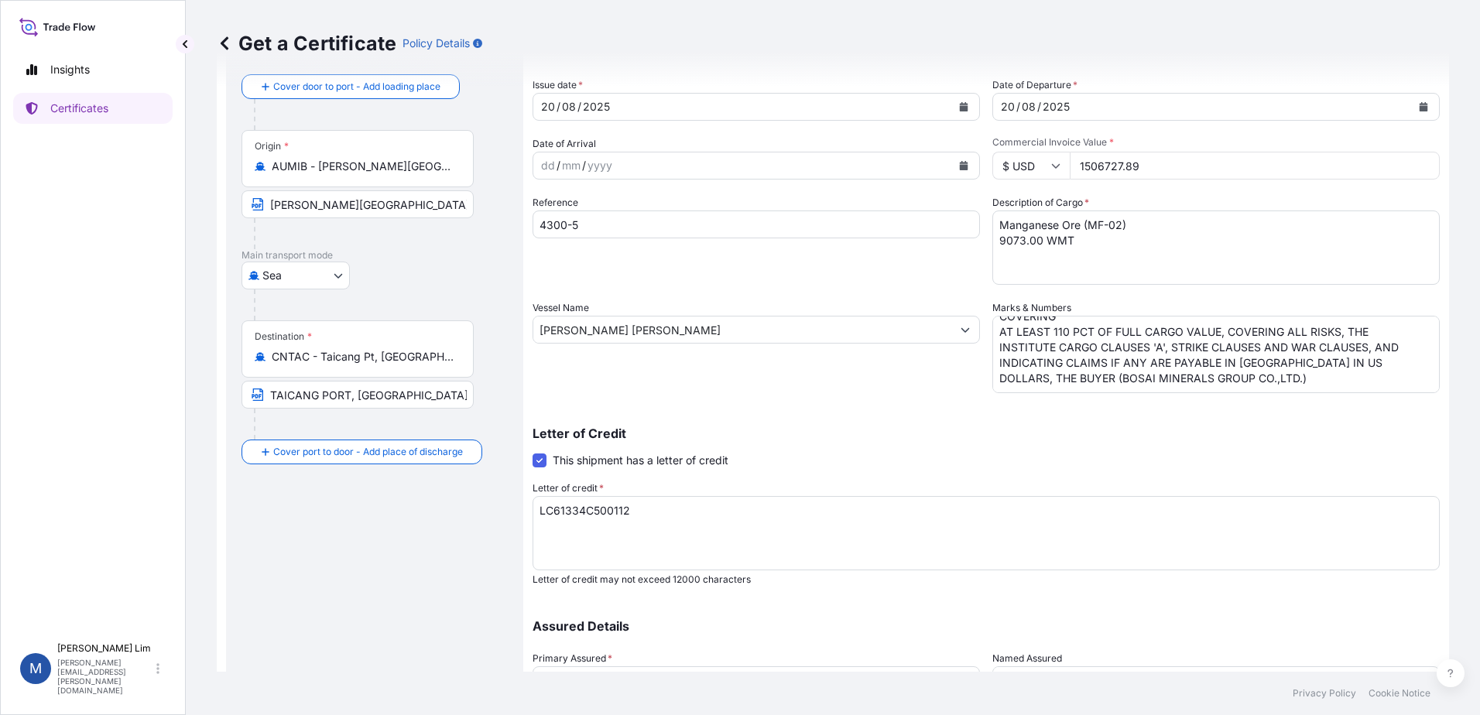
click at [1342, 371] on textarea "COVERING AT LEAST 110PCT OF FULL CARGO VALUE, COVERING ALL RISKS,THE INSTITUTE …" at bounding box center [1215, 354] width 447 height 77
click at [1115, 371] on textarea "COVERING AT LEAST 110PCT OF FULL CARGO VALUE, COVERING ALL RISKS,THE INSTITUTE …" at bounding box center [1215, 354] width 447 height 77
click at [1113, 368] on textarea "COVERING AT LEAST 110PCT OF FULL CARGO VALUE, COVERING ALL RISKS,THE INSTITUTE …" at bounding box center [1215, 354] width 447 height 77
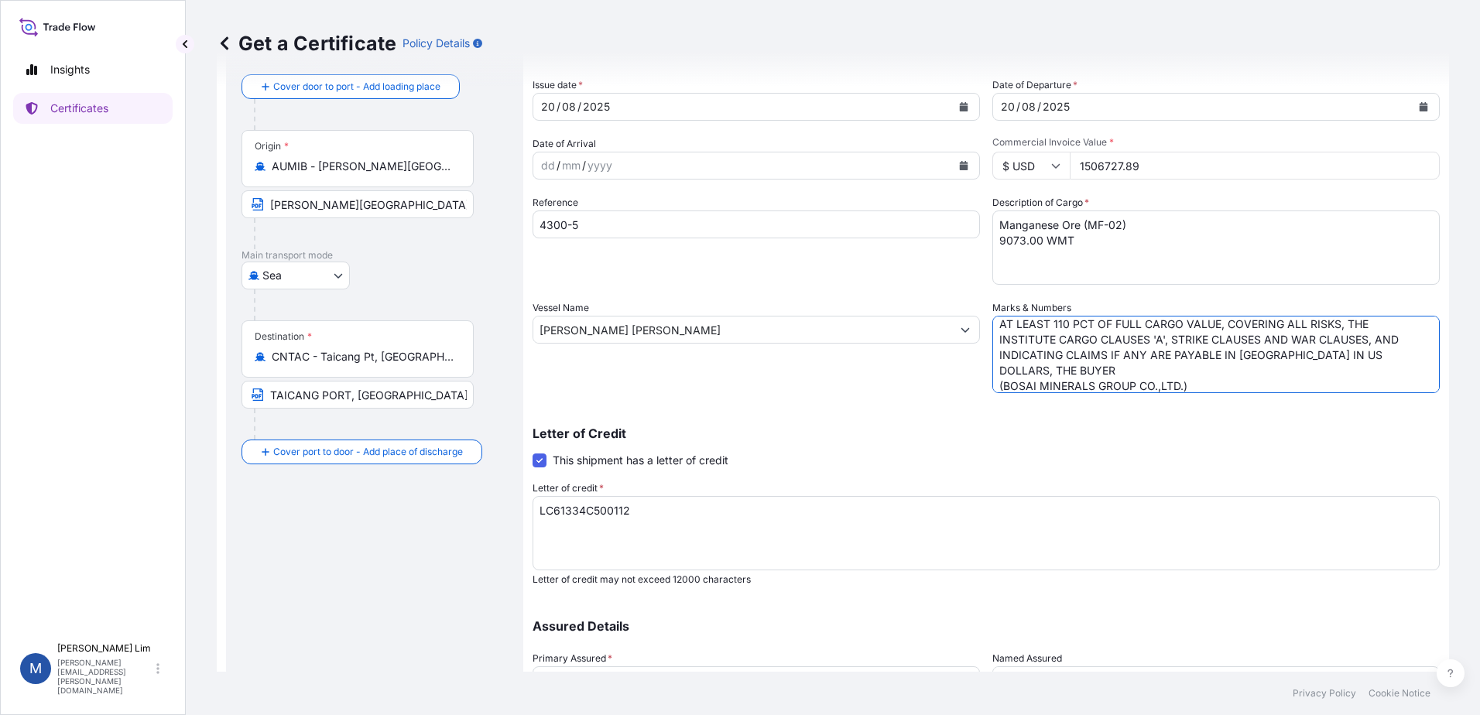
click at [1189, 386] on textarea "COVERING AT LEAST 110PCT OF FULL CARGO VALUE, COVERING ALL RISKS,THE INSTITUTE …" at bounding box center [1215, 354] width 447 height 77
paste textarea "ADD:[STREET_ADDRESS] [STREET_ADDRESS][PERSON_NAME] [GEOGRAPHIC_DATA]."
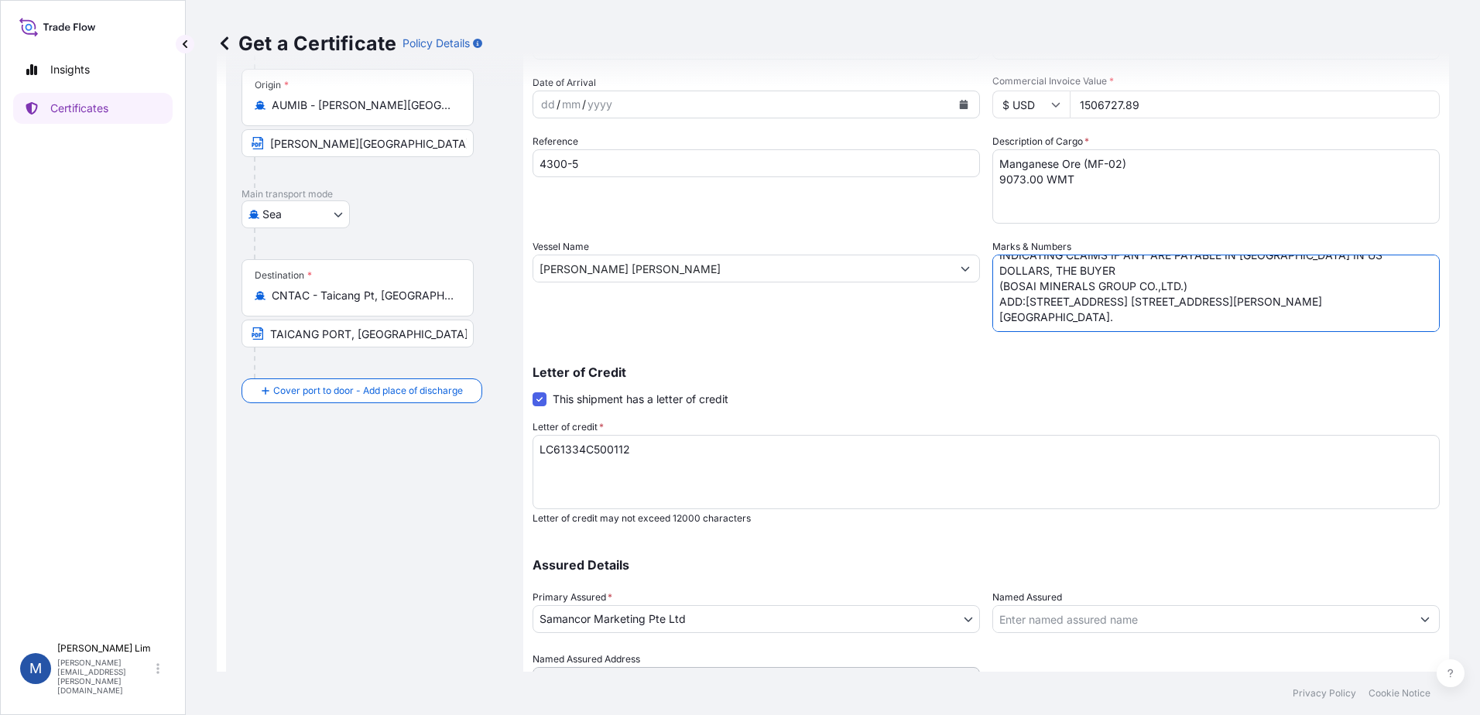
scroll to position [214, 0]
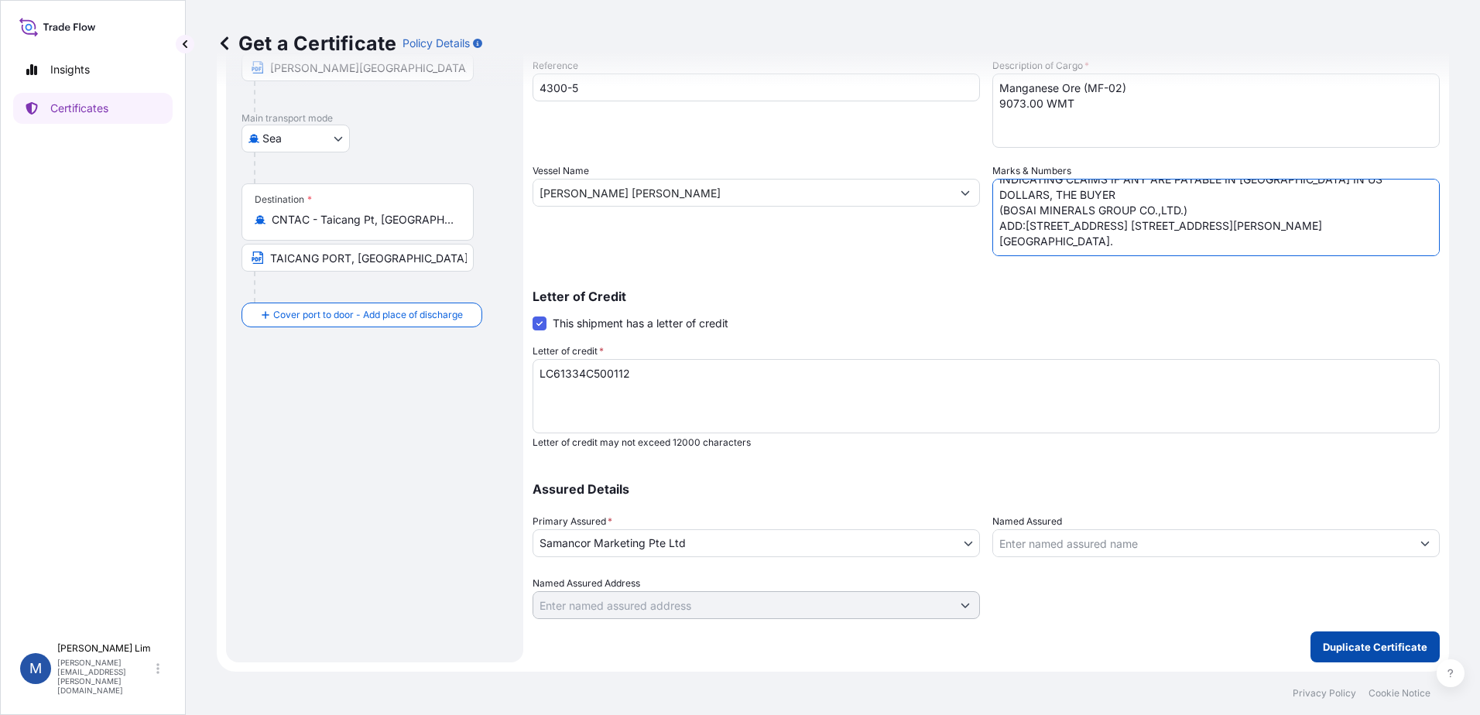
type textarea "COVERING AT LEAST 110 PCT OF FULL CARGO VALUE, COVERING ALL RISKS, THE INSTITUT…"
click at [1358, 639] on p "Duplicate Certificate" at bounding box center [1375, 646] width 104 height 15
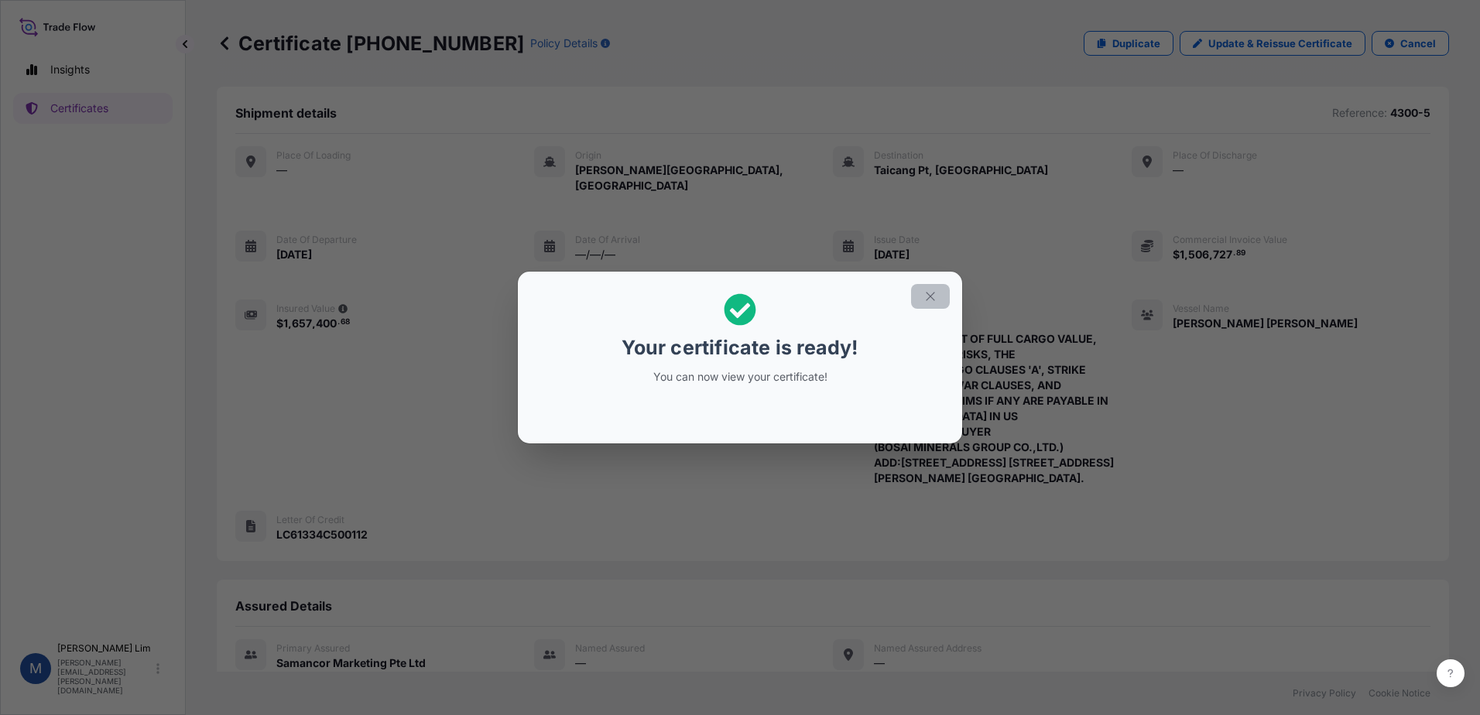
click at [923, 300] on button "button" at bounding box center [930, 296] width 39 height 25
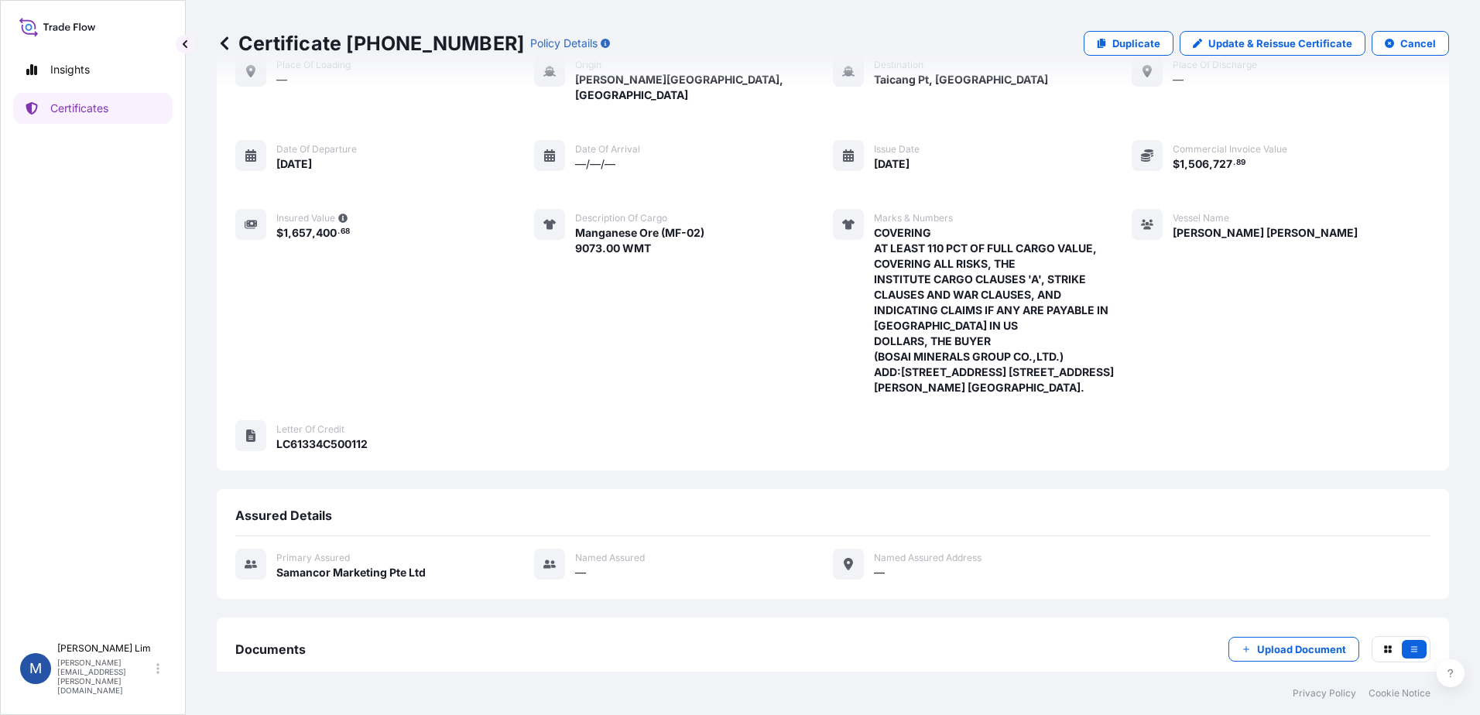
scroll to position [212, 0]
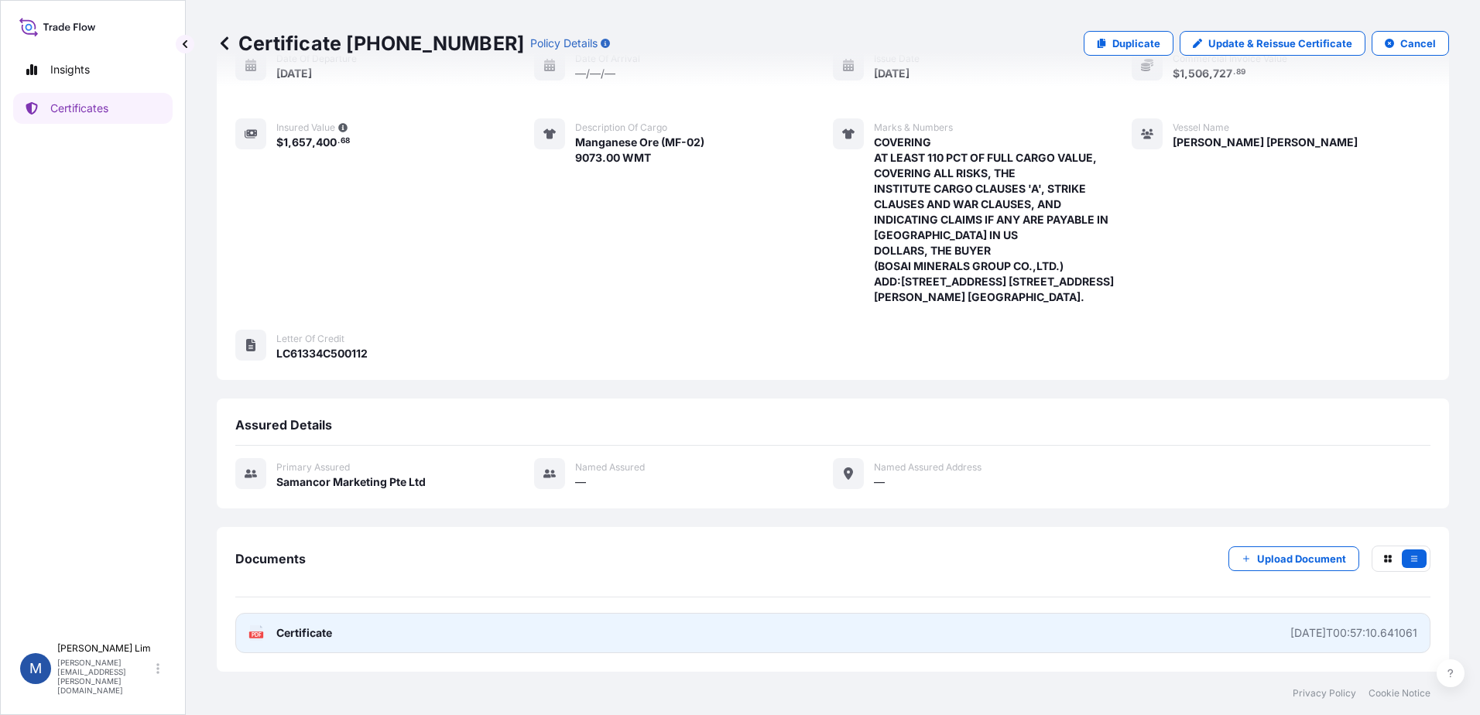
click at [1218, 631] on link "PDF Certificate [DATE]T00:57:10.641061" at bounding box center [832, 633] width 1195 height 40
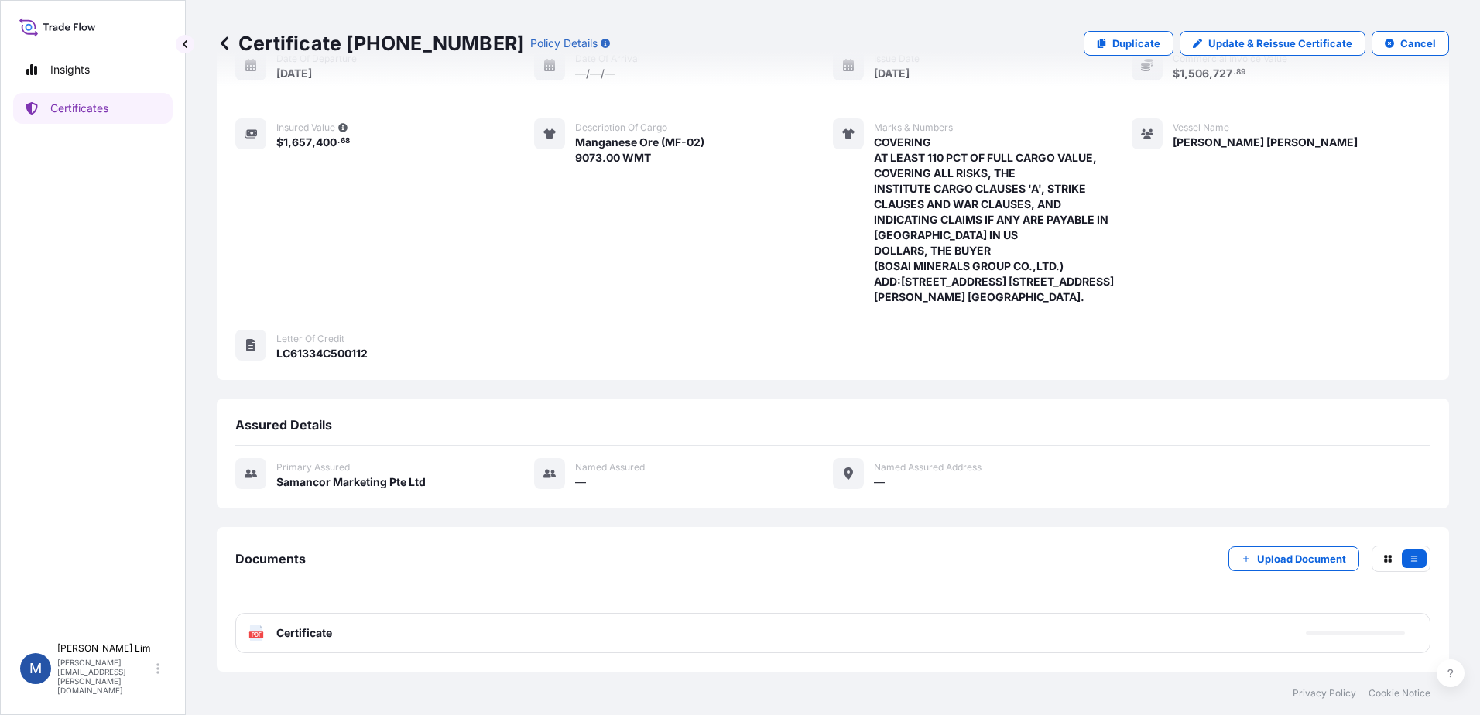
click at [676, 272] on div "Description of cargo Manganese Ore (MF-02) 9073.00 WMT" at bounding box center [619, 211] width 170 height 187
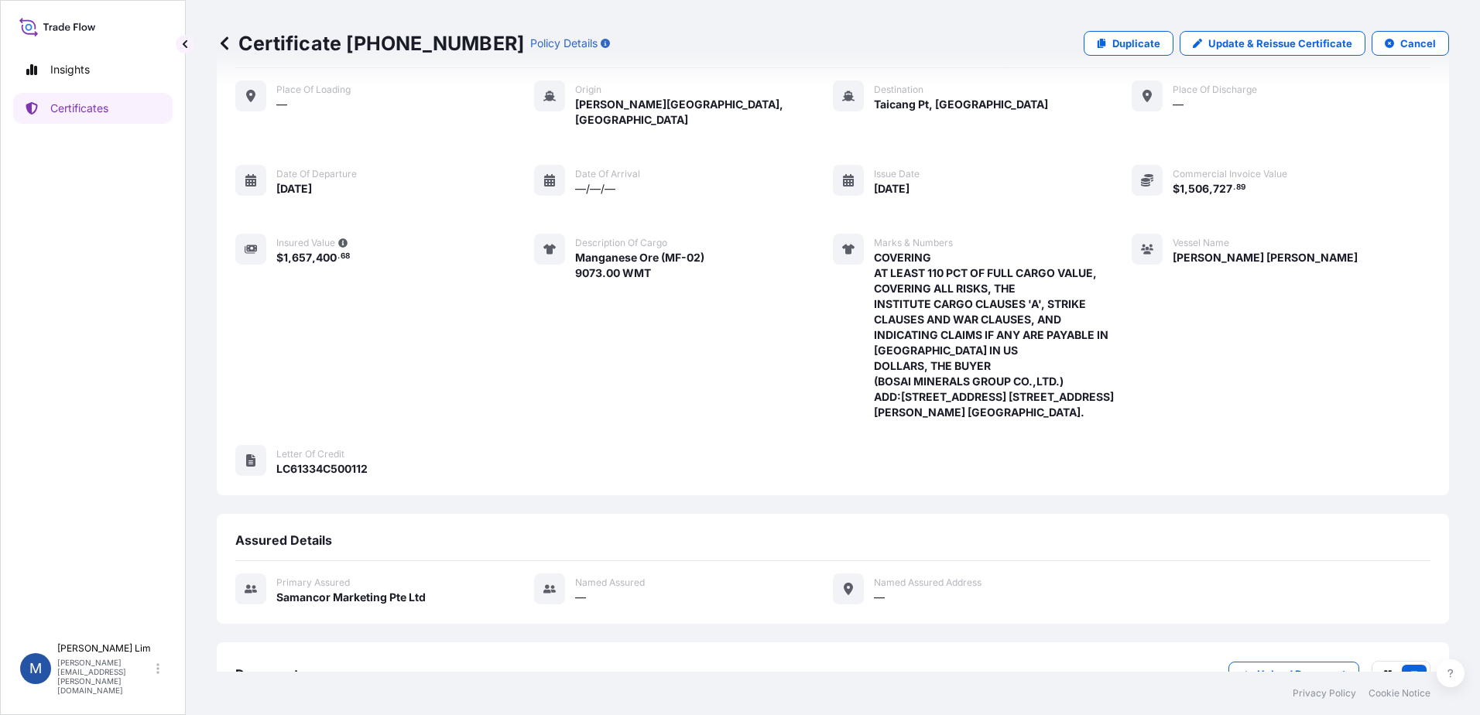
scroll to position [0, 0]
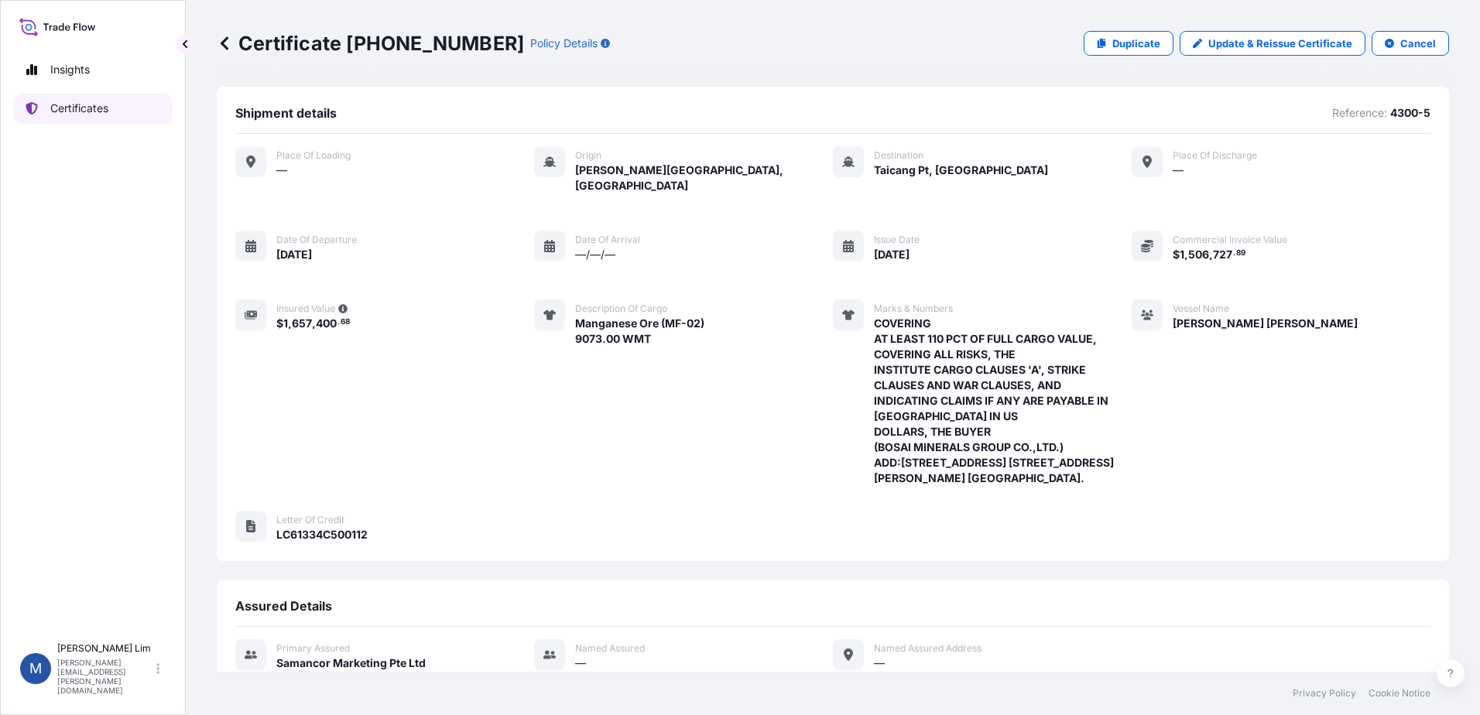
click at [110, 108] on link "Certificates" at bounding box center [92, 108] width 159 height 31
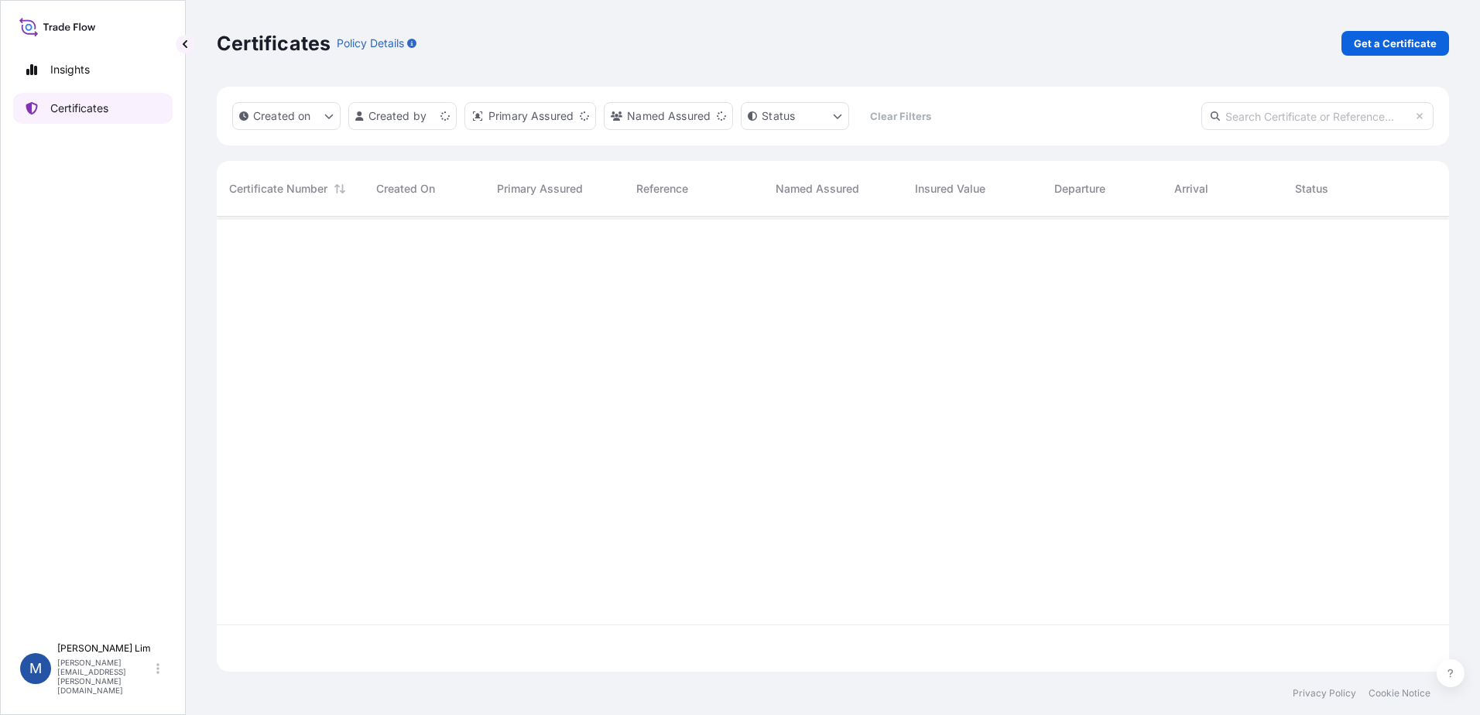
scroll to position [452, 1221]
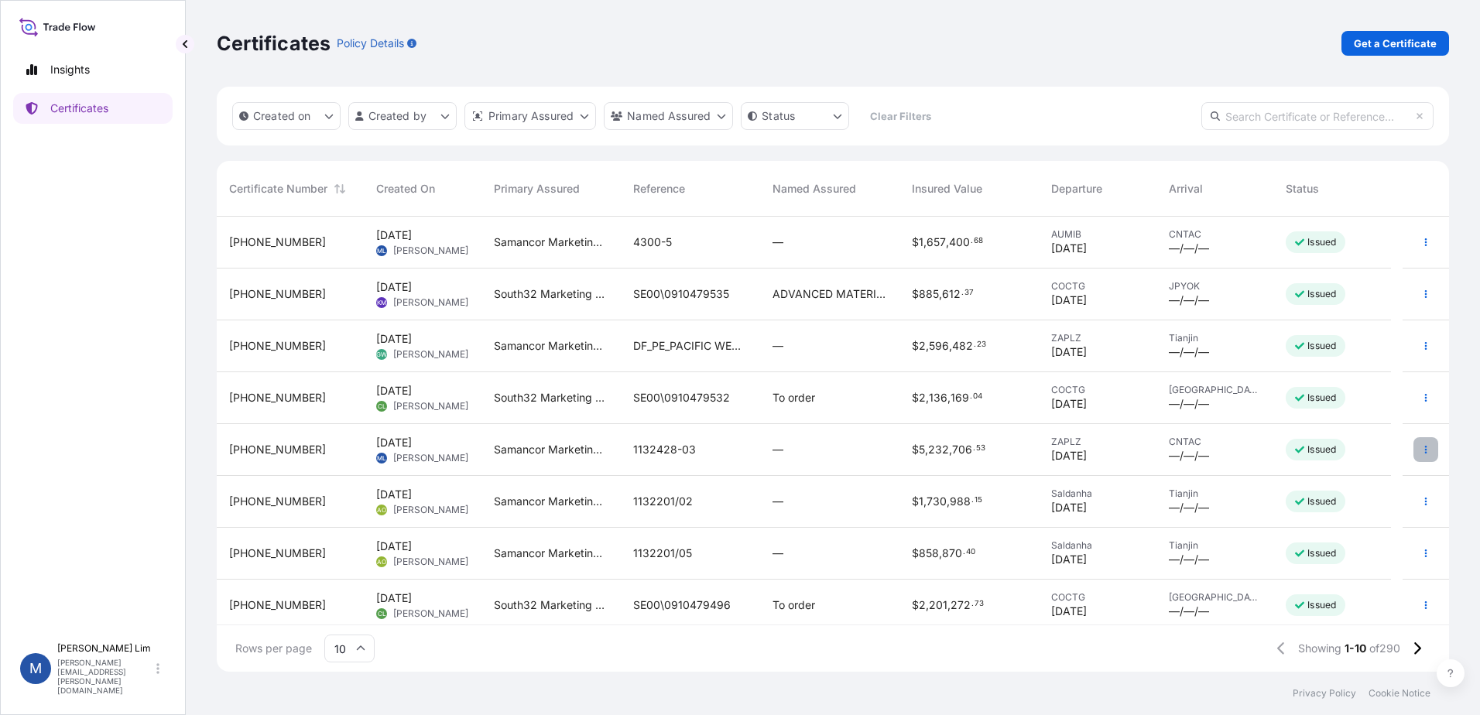
click at [1421, 448] on icon "button" at bounding box center [1425, 449] width 9 height 9
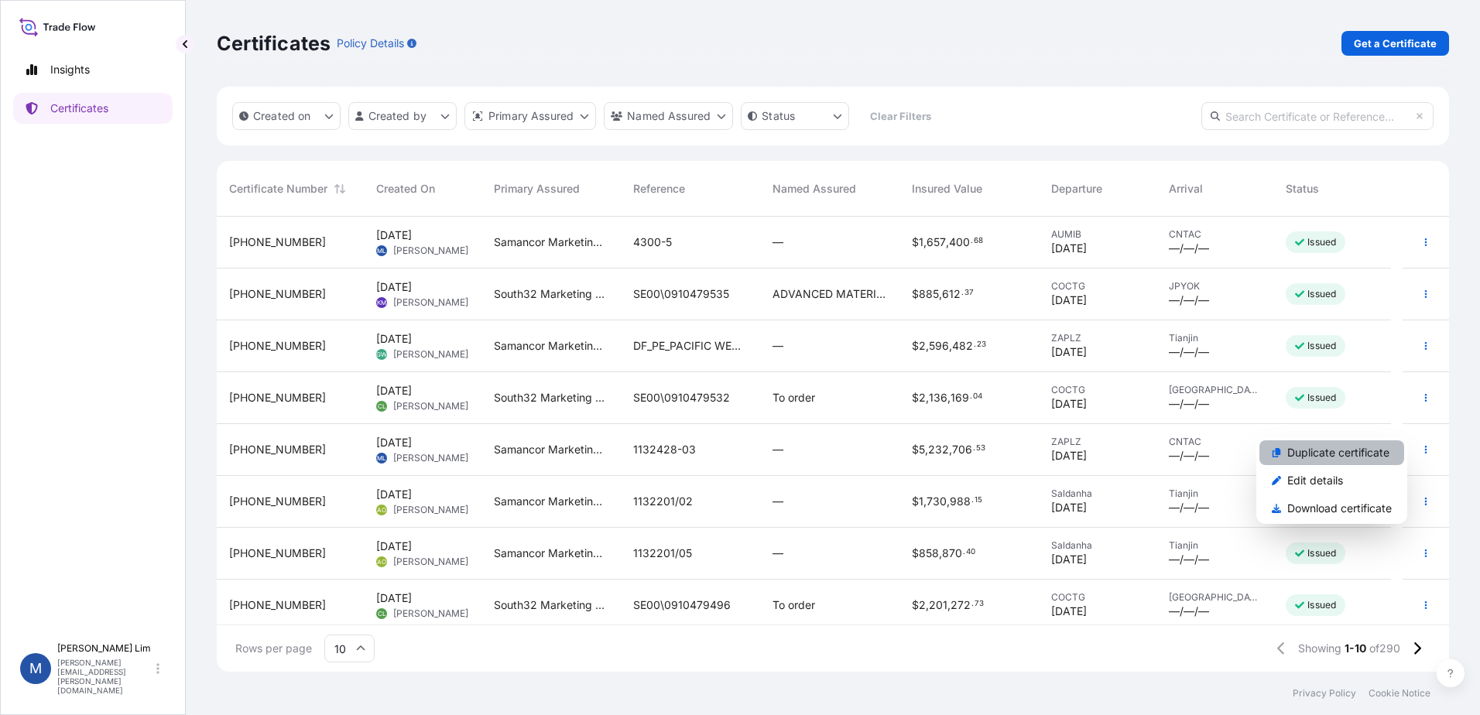
click at [1378, 447] on p "Duplicate certificate" at bounding box center [1338, 452] width 102 height 15
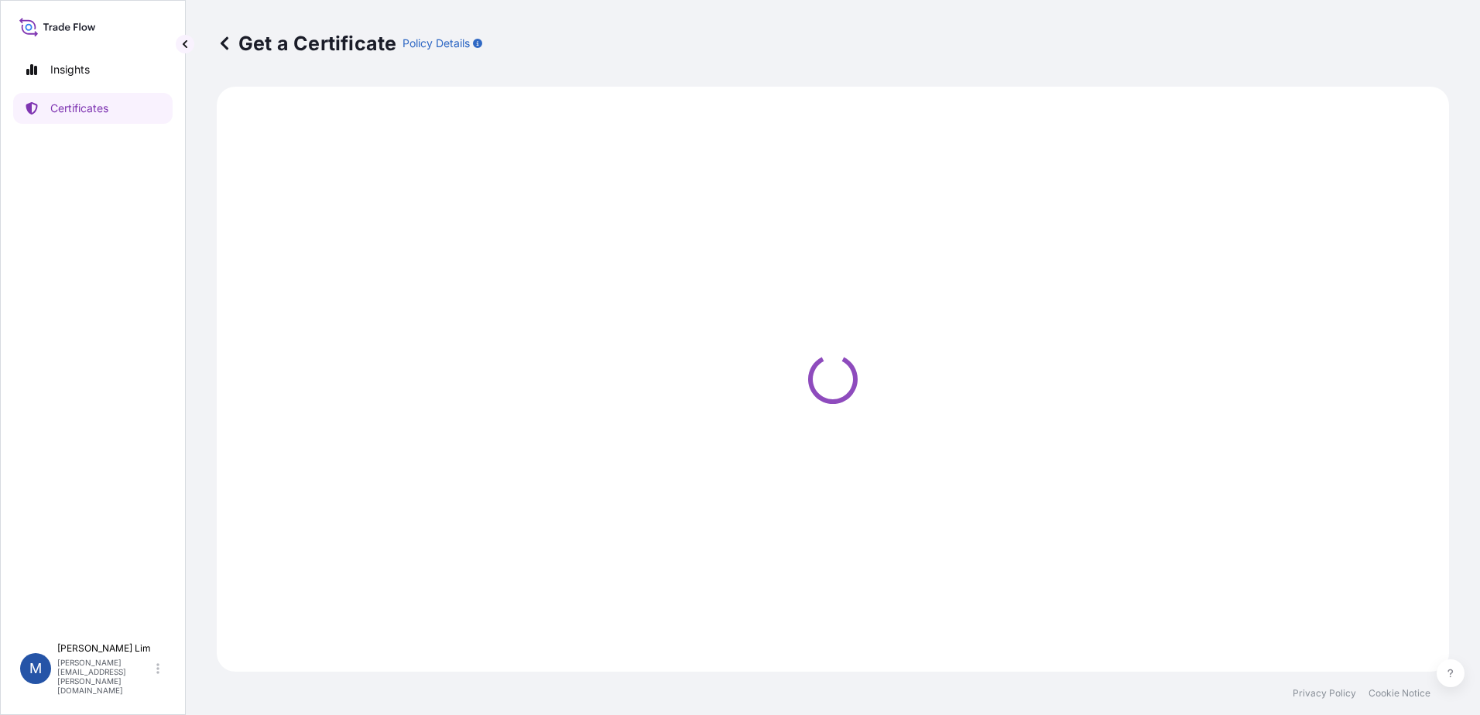
select select "Sea"
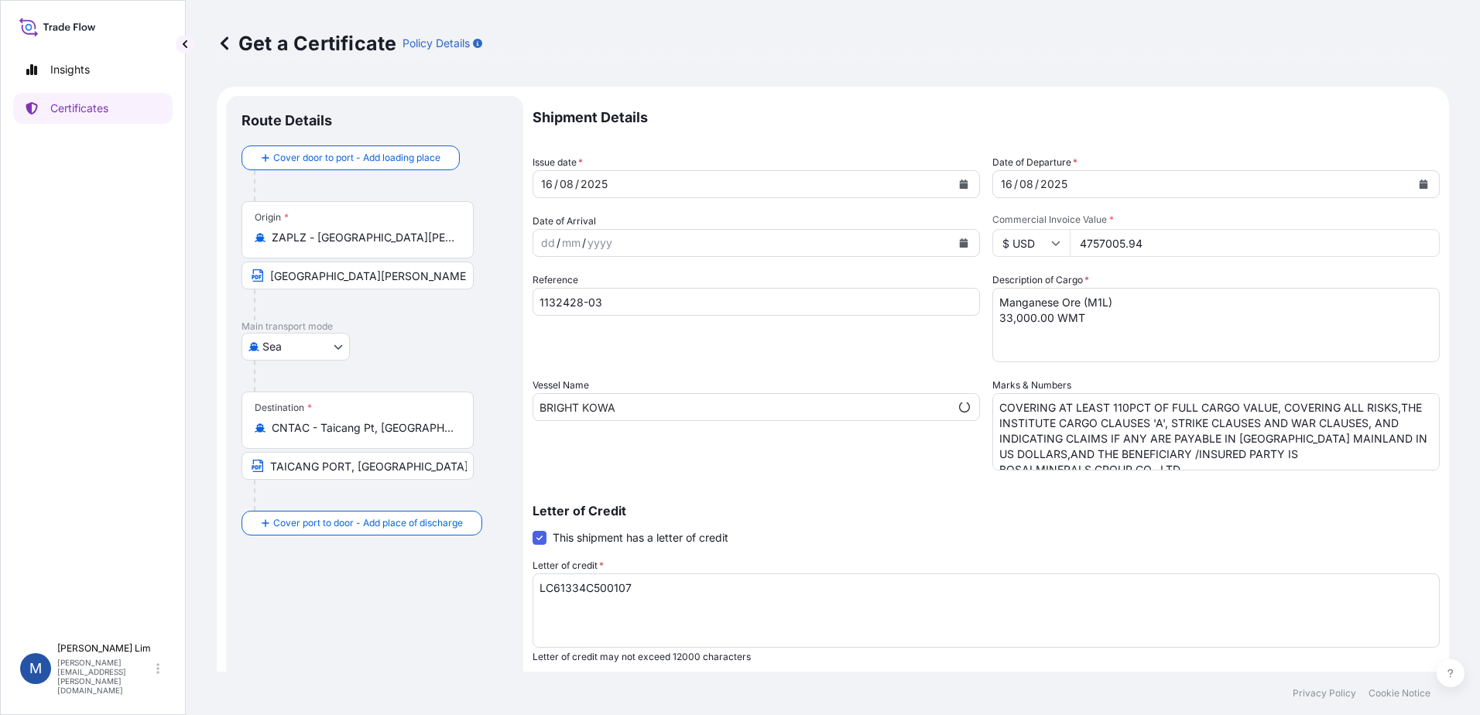
select select "31710"
click at [966, 181] on button "Calendar" at bounding box center [963, 184] width 25 height 25
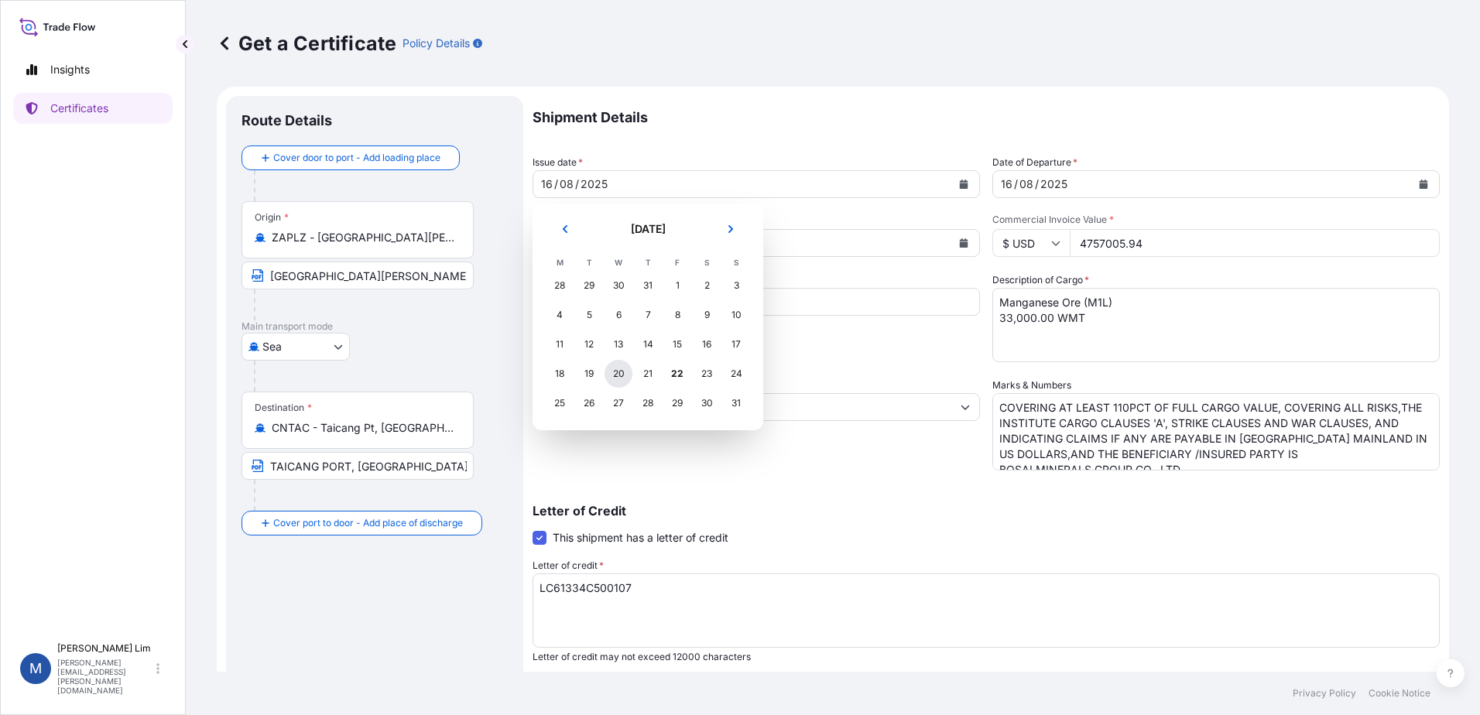
click at [621, 371] on div "20" at bounding box center [618, 374] width 28 height 28
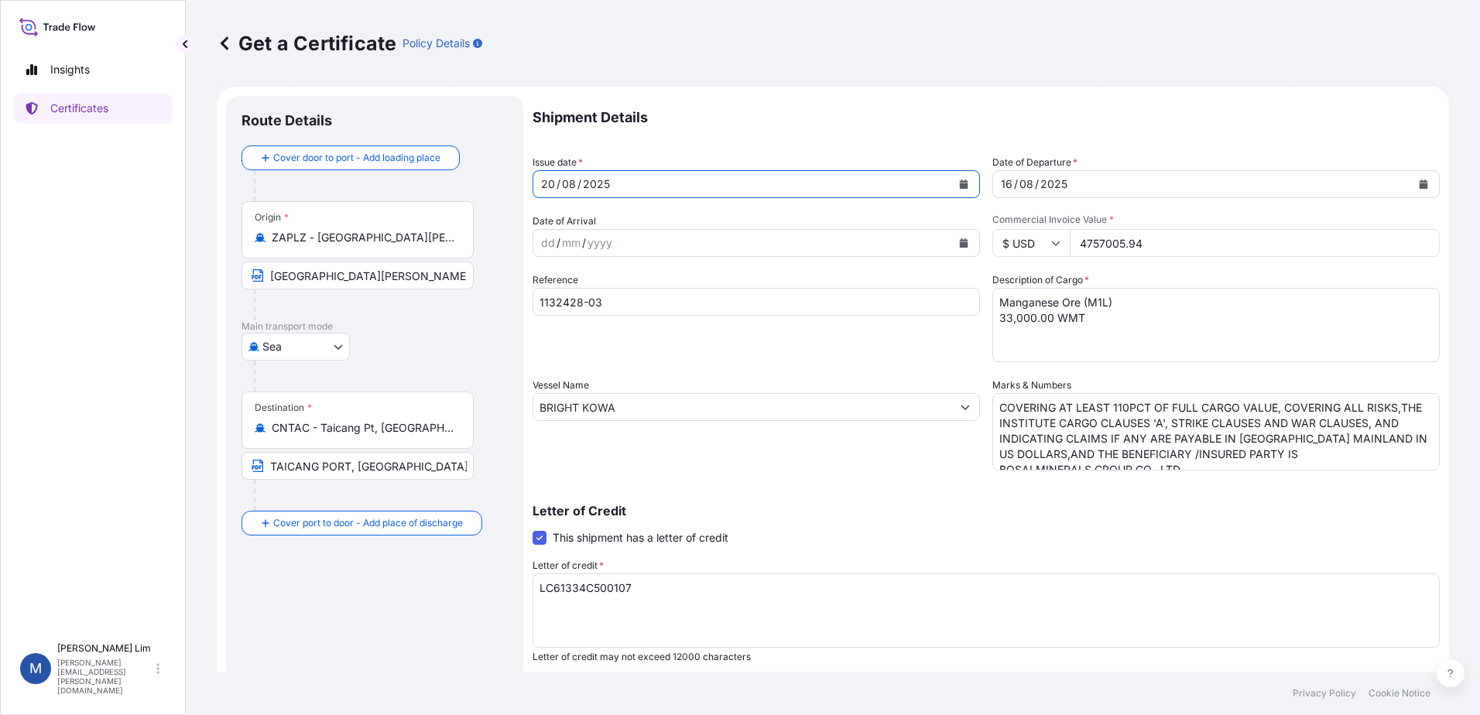
click at [1419, 183] on button "Calendar" at bounding box center [1423, 184] width 25 height 25
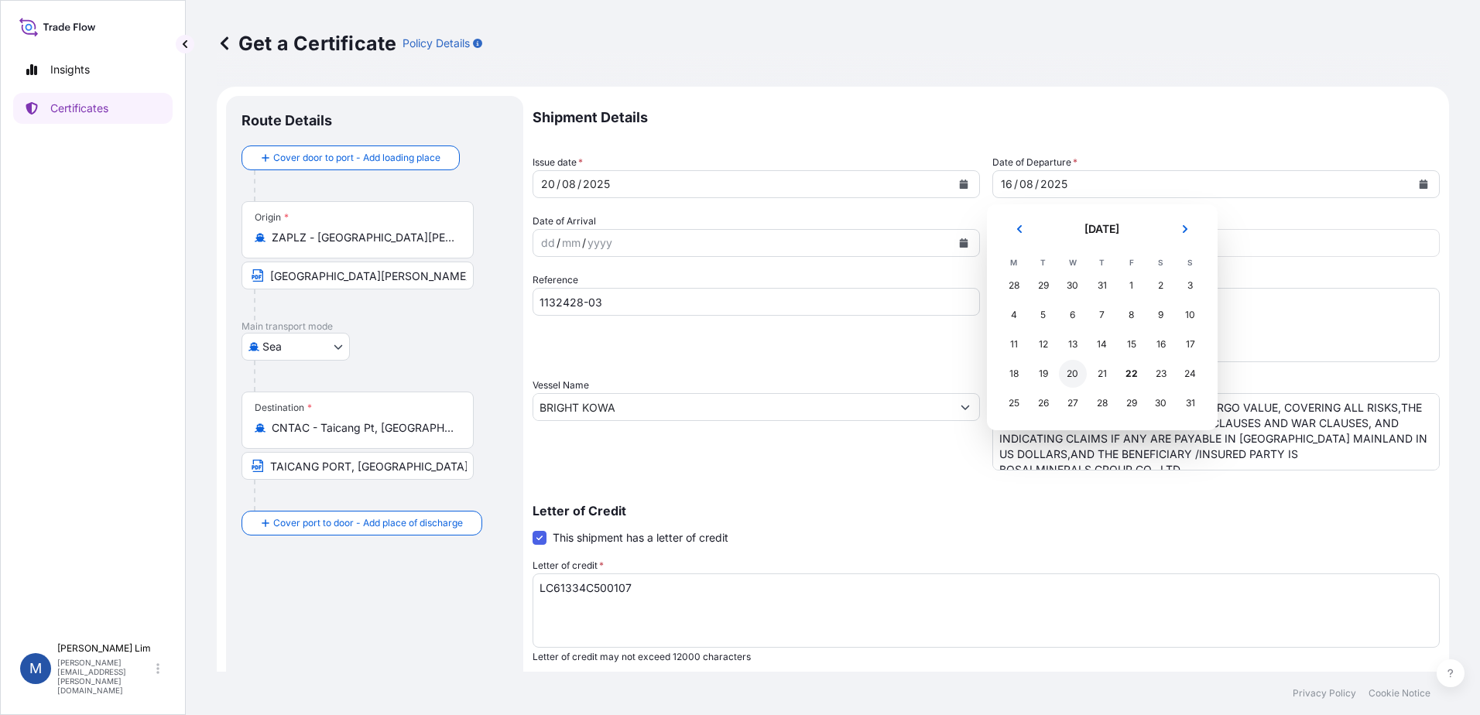
click at [1069, 373] on div "20" at bounding box center [1073, 374] width 28 height 28
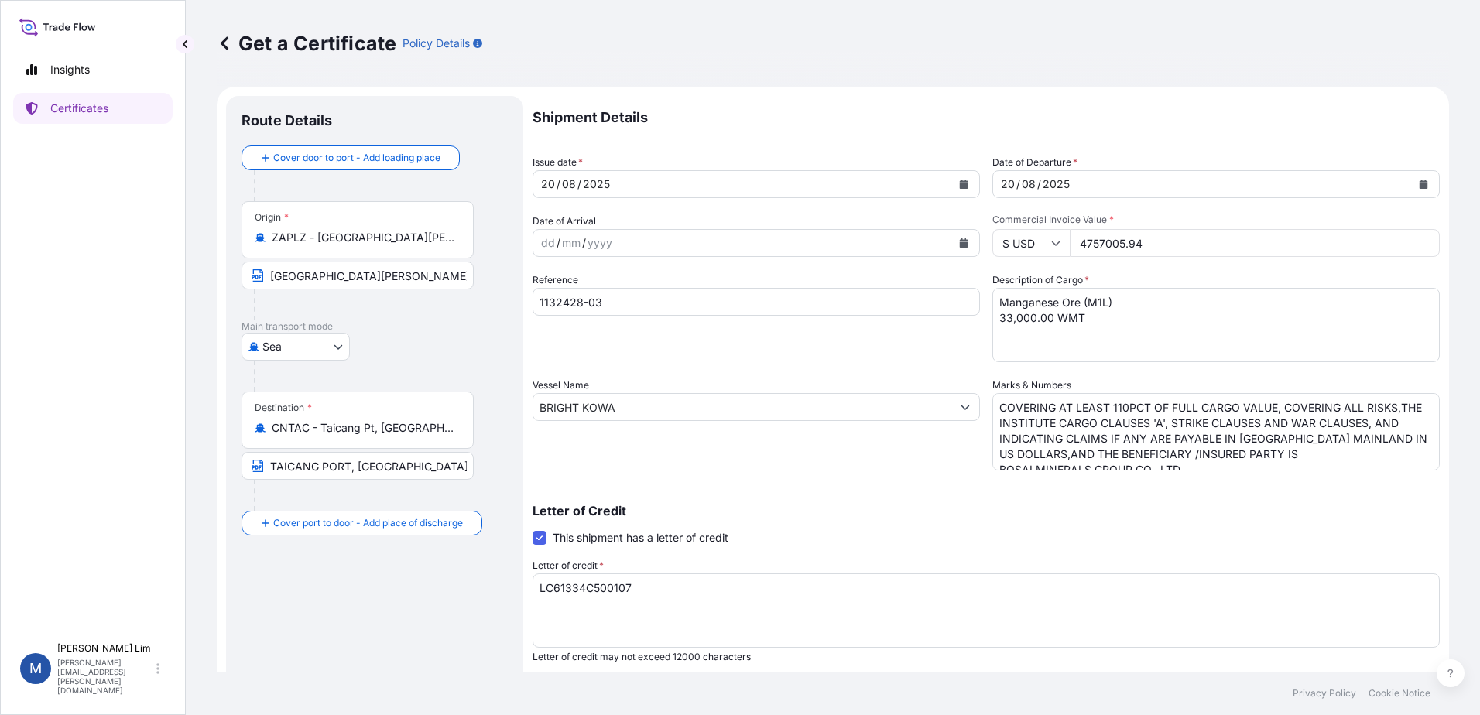
drag, startPoint x: 1166, startPoint y: 232, endPoint x: 1169, endPoint y: 250, distance: 18.2
click at [1166, 232] on input "4757005.94" at bounding box center [1255, 243] width 370 height 28
drag, startPoint x: 1169, startPoint y: 248, endPoint x: 1055, endPoint y: 251, distance: 113.8
click at [1055, 251] on div "$ USD 4757005.94" at bounding box center [1215, 243] width 447 height 28
paste input "3271076.62"
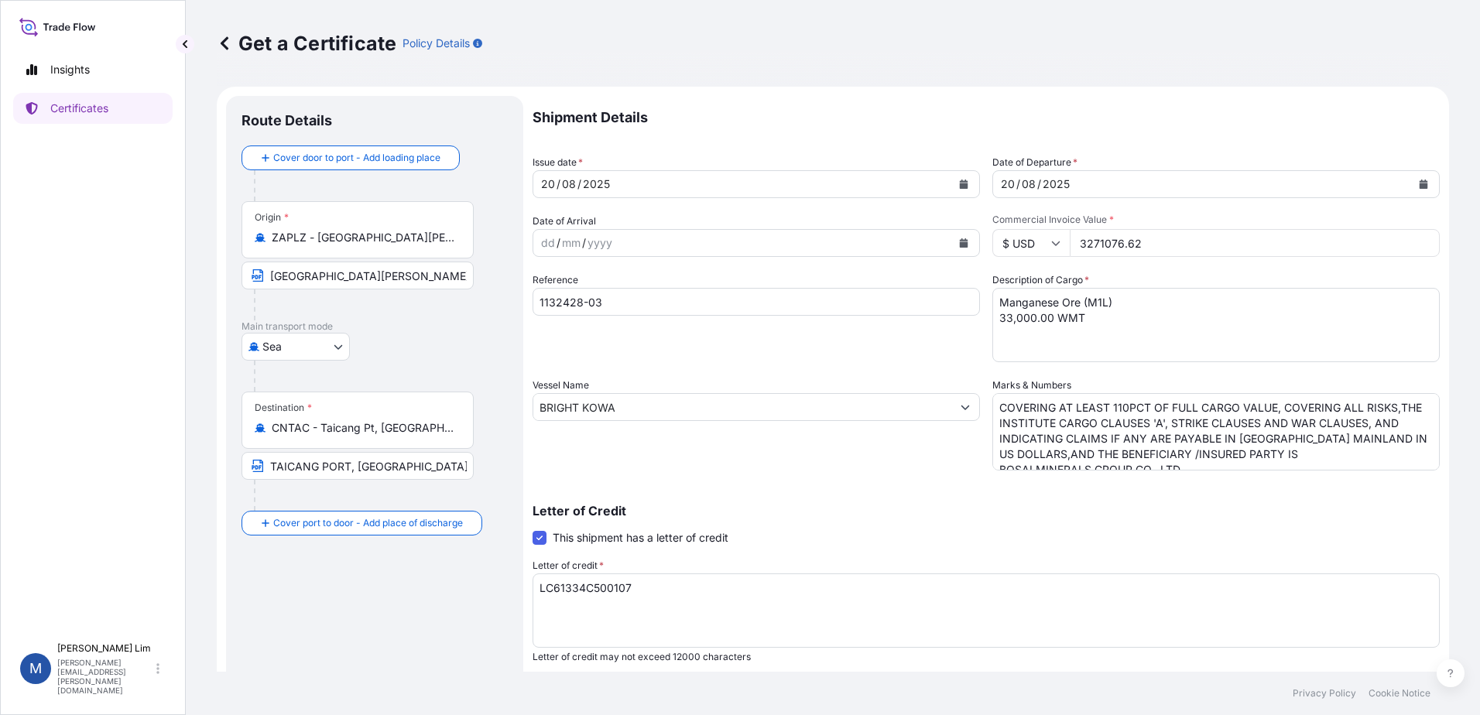
type input "3271076.62"
click at [1106, 306] on textarea "Manganese Ore (M1L) 33,000.00 WMT" at bounding box center [1215, 325] width 447 height 74
click at [1094, 303] on textarea "Manganese Ore (M1L) 33,000.00 WMT" at bounding box center [1215, 325] width 447 height 74
drag, startPoint x: 1104, startPoint y: 303, endPoint x: 1081, endPoint y: 303, distance: 22.4
click at [1081, 303] on textarea "Manganese Ore (M1L) 33,000.00 WMT" at bounding box center [1215, 325] width 447 height 74
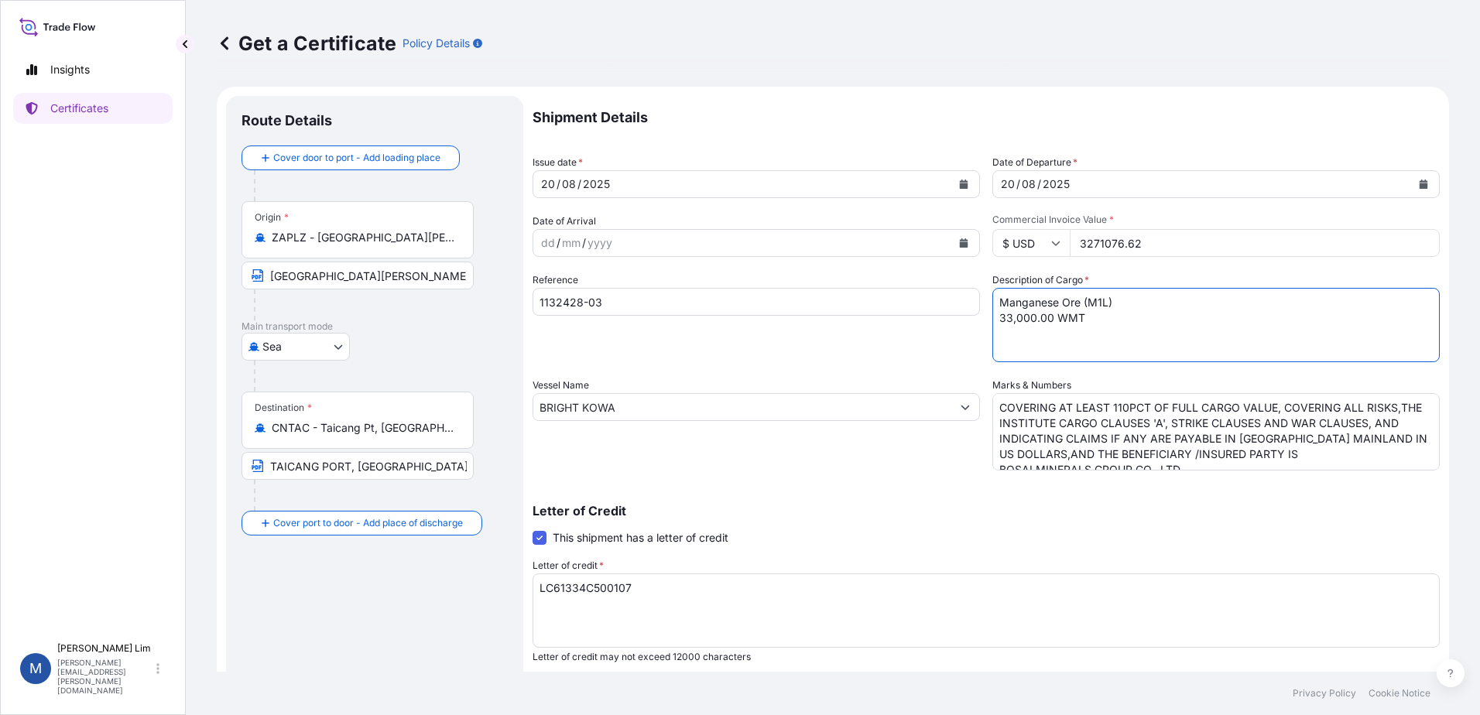
paste textarea "GL-01"
click at [1025, 346] on textarea "Manganese Ore (M1L) 33,000.00 WMT" at bounding box center [1215, 325] width 447 height 74
drag, startPoint x: 1029, startPoint y: 317, endPoint x: 985, endPoint y: 321, distance: 43.6
click at [985, 321] on div "Shipment Details Issue date * [DATE] Date of Departure * [DATE] Date of Arrival…" at bounding box center [985, 465] width 907 height 738
paste textarea "18142"
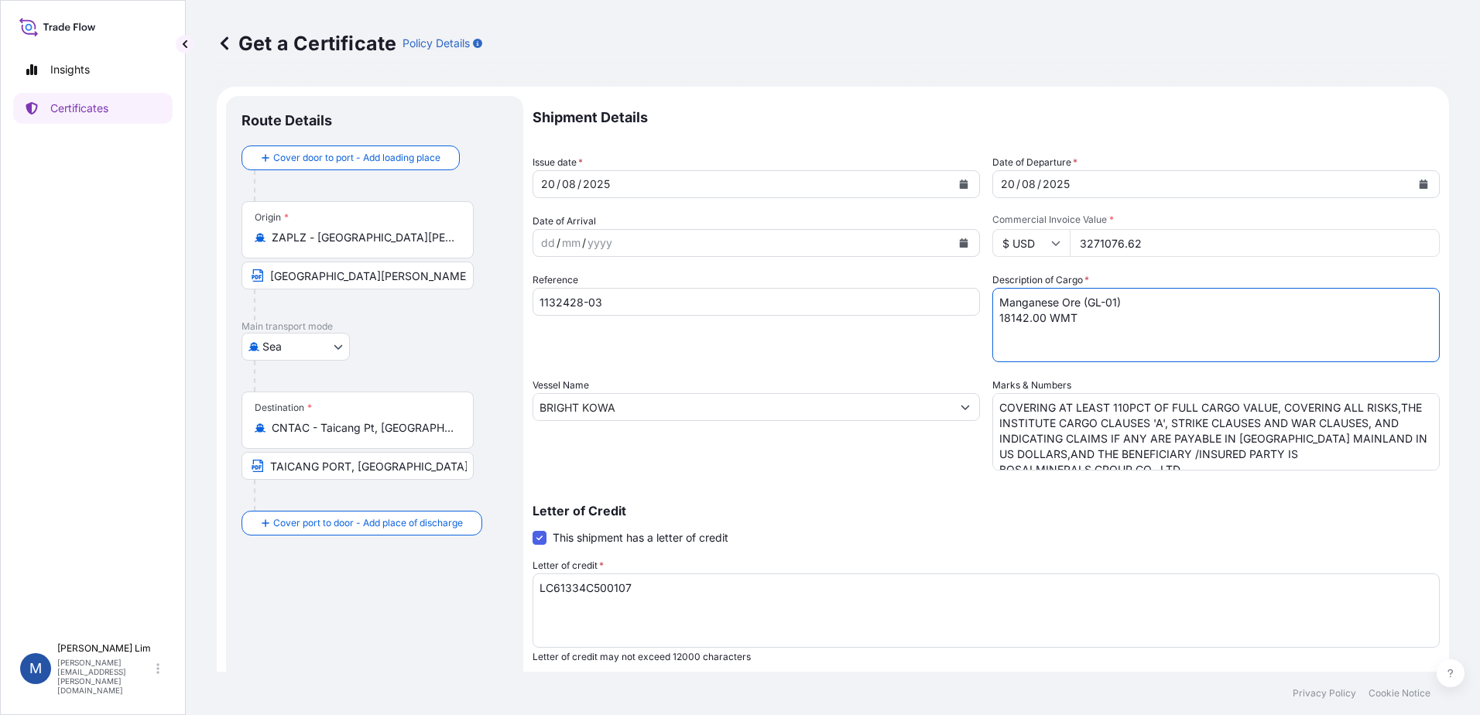
click at [1003, 319] on textarea "Manganese Ore (M1L) 33,000.00 WMT" at bounding box center [1215, 325] width 447 height 74
type textarea "Manganese Ore (GL-01) 18,142.00 WMT"
click at [563, 293] on input "1132428-03" at bounding box center [755, 302] width 447 height 28
drag, startPoint x: 673, startPoint y: 300, endPoint x: 375, endPoint y: 311, distance: 297.4
click at [375, 311] on form "Route Details Cover door to port - Add loading place Place of loading Road / [G…" at bounding box center [833, 486] width 1232 height 799
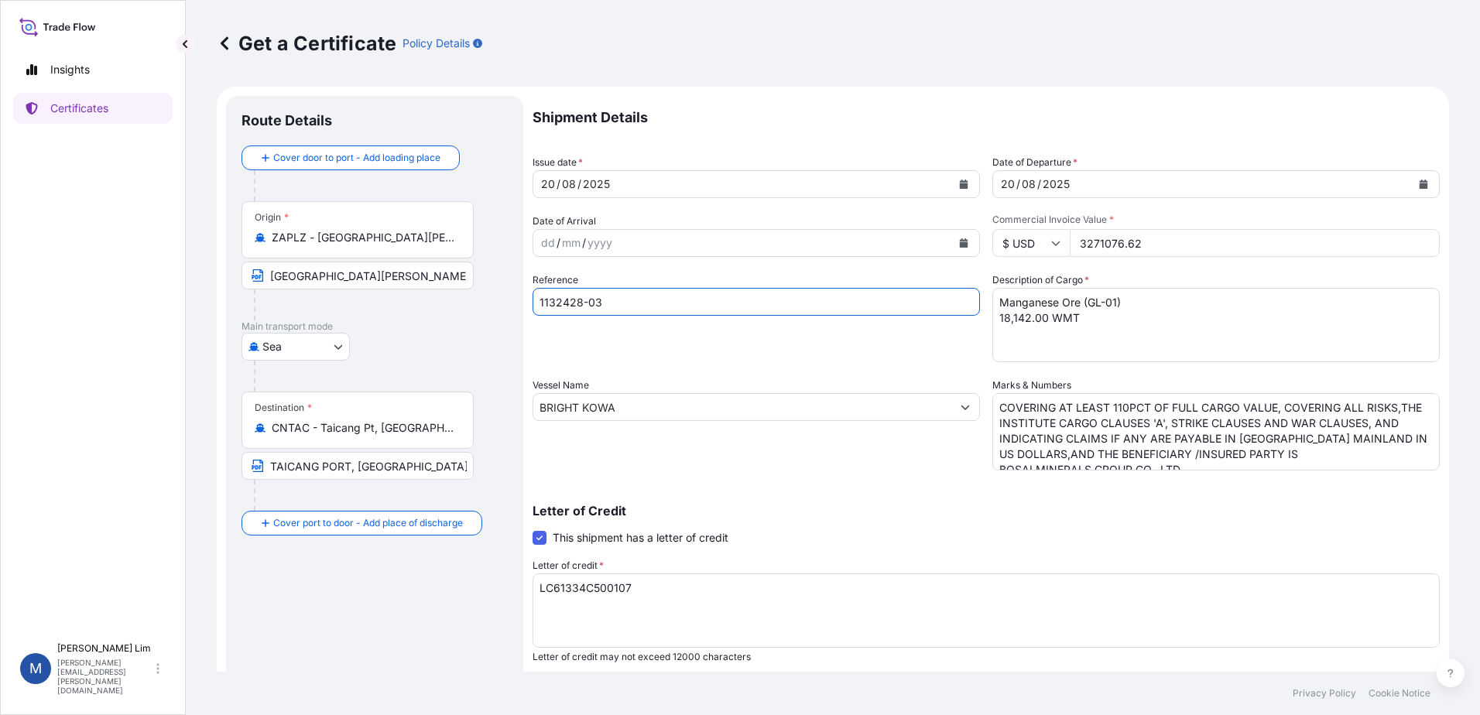
paste input "4300-1"
type input "4300-1"
click at [597, 407] on input "BRIGHT KOWA" at bounding box center [742, 407] width 418 height 28
drag, startPoint x: 621, startPoint y: 408, endPoint x: 327, endPoint y: 406, distance: 294.9
click at [327, 406] on form "Route Details Cover door to port - Add loading place Place of loading Road / [G…" at bounding box center [833, 486] width 1232 height 799
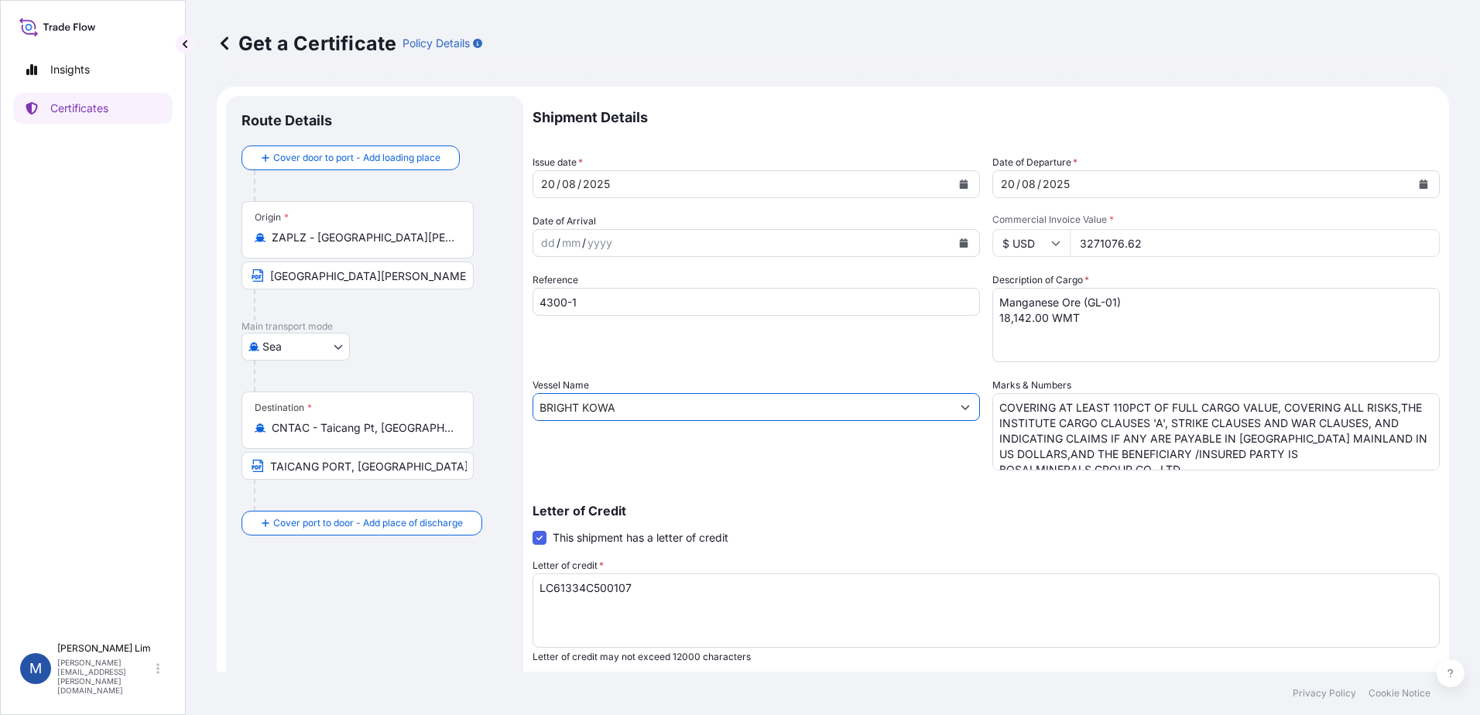
paste input "[PERSON_NAME] [PERSON_NAME]"
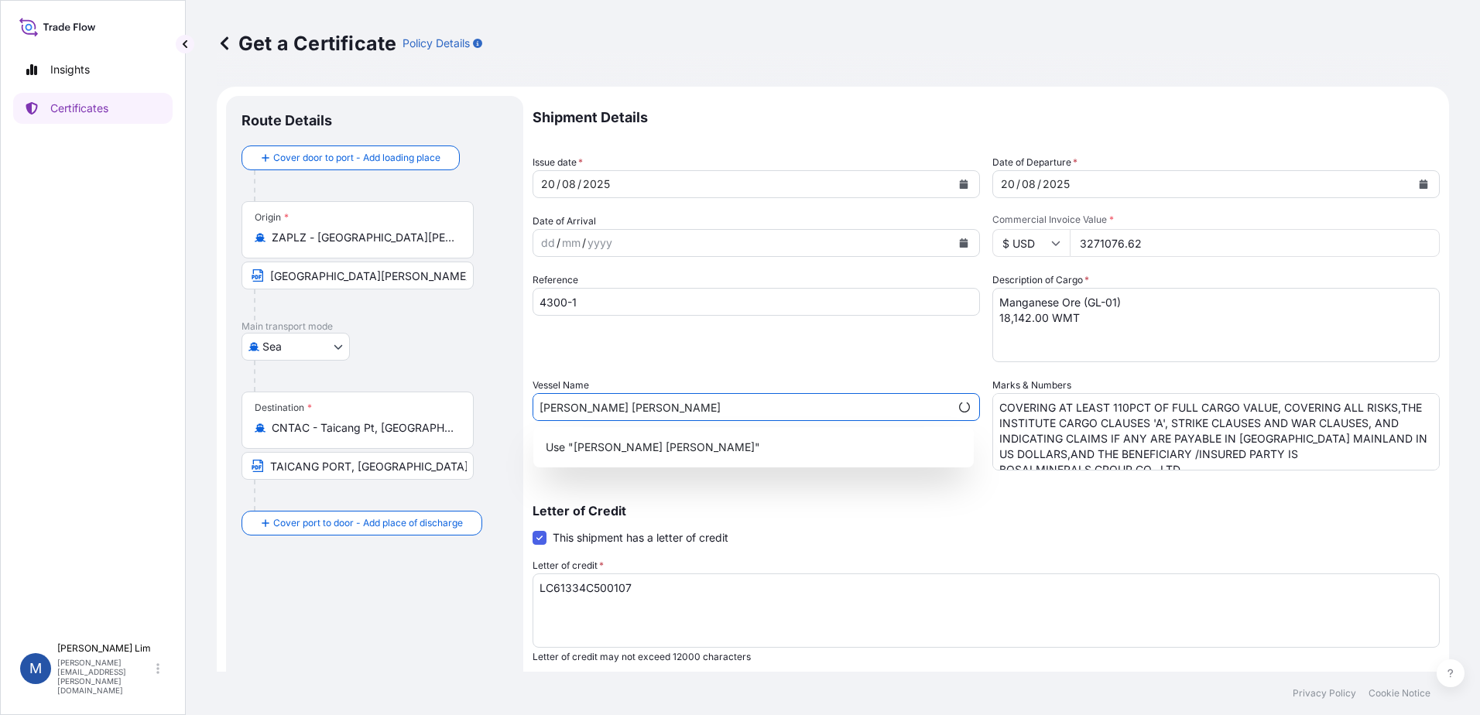
type input "[PERSON_NAME] [PERSON_NAME]"
click at [1059, 494] on div "Letter of Credit This shipment has a letter of credit Letter of credit * LC6133…" at bounding box center [985, 574] width 907 height 177
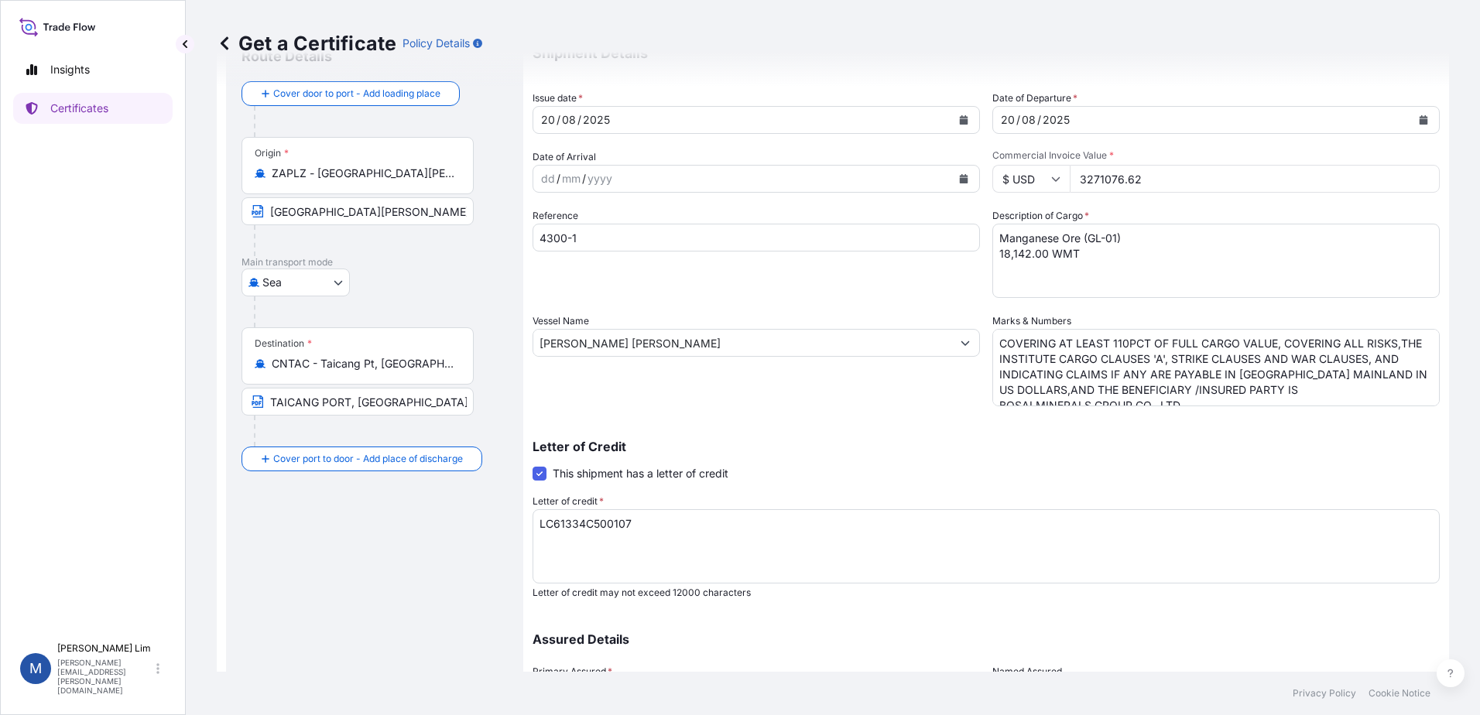
scroll to position [60, 0]
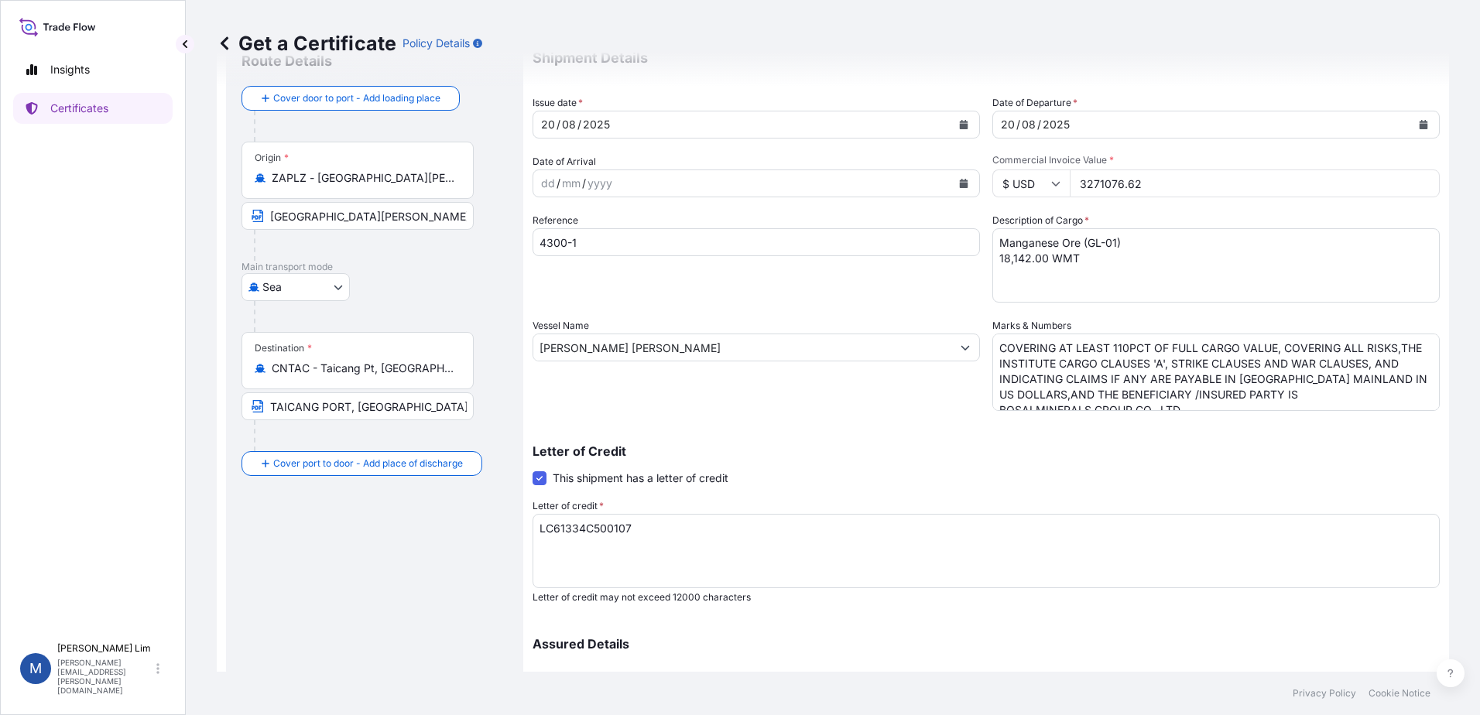
drag, startPoint x: 358, startPoint y: 224, endPoint x: 398, endPoint y: 222, distance: 39.5
click at [358, 224] on input "[GEOGRAPHIC_DATA][PERSON_NAME], [GEOGRAPHIC_DATA]" at bounding box center [357, 216] width 232 height 28
drag, startPoint x: 454, startPoint y: 218, endPoint x: 227, endPoint y: 219, distance: 227.5
click at [227, 219] on div "Route Details Cover door to port - Add loading place Place of loading Road / [G…" at bounding box center [374, 426] width 297 height 781
paste input "[PERSON_NAME][GEOGRAPHIC_DATA], [GEOGRAPHIC_DATA]"
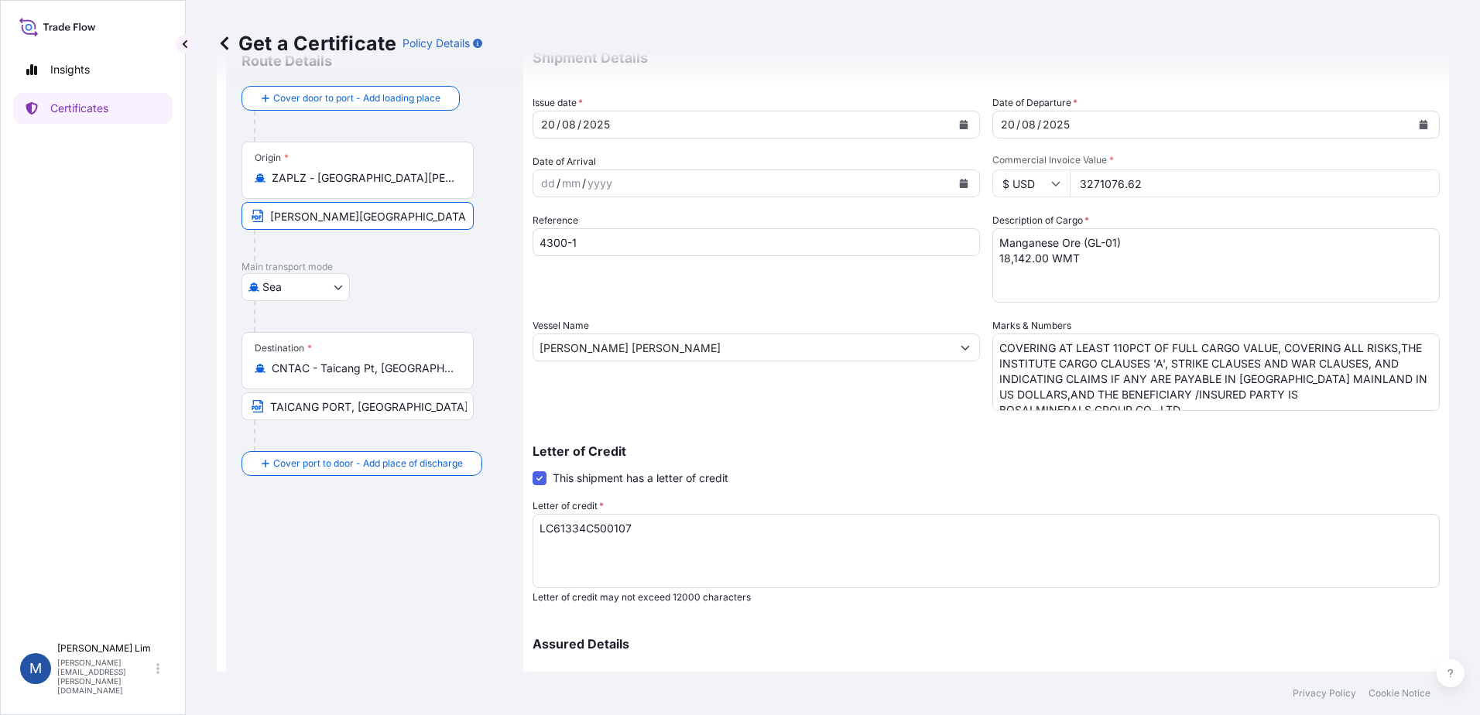
type input "[PERSON_NAME][GEOGRAPHIC_DATA], [GEOGRAPHIC_DATA]"
click at [402, 188] on div "Origin * ZAPLZ - [GEOGRAPHIC_DATA][PERSON_NAME], [GEOGRAPHIC_DATA]" at bounding box center [357, 170] width 232 height 57
click at [402, 186] on input "ZAPLZ - [GEOGRAPHIC_DATA][PERSON_NAME], [GEOGRAPHIC_DATA]" at bounding box center [363, 177] width 183 height 15
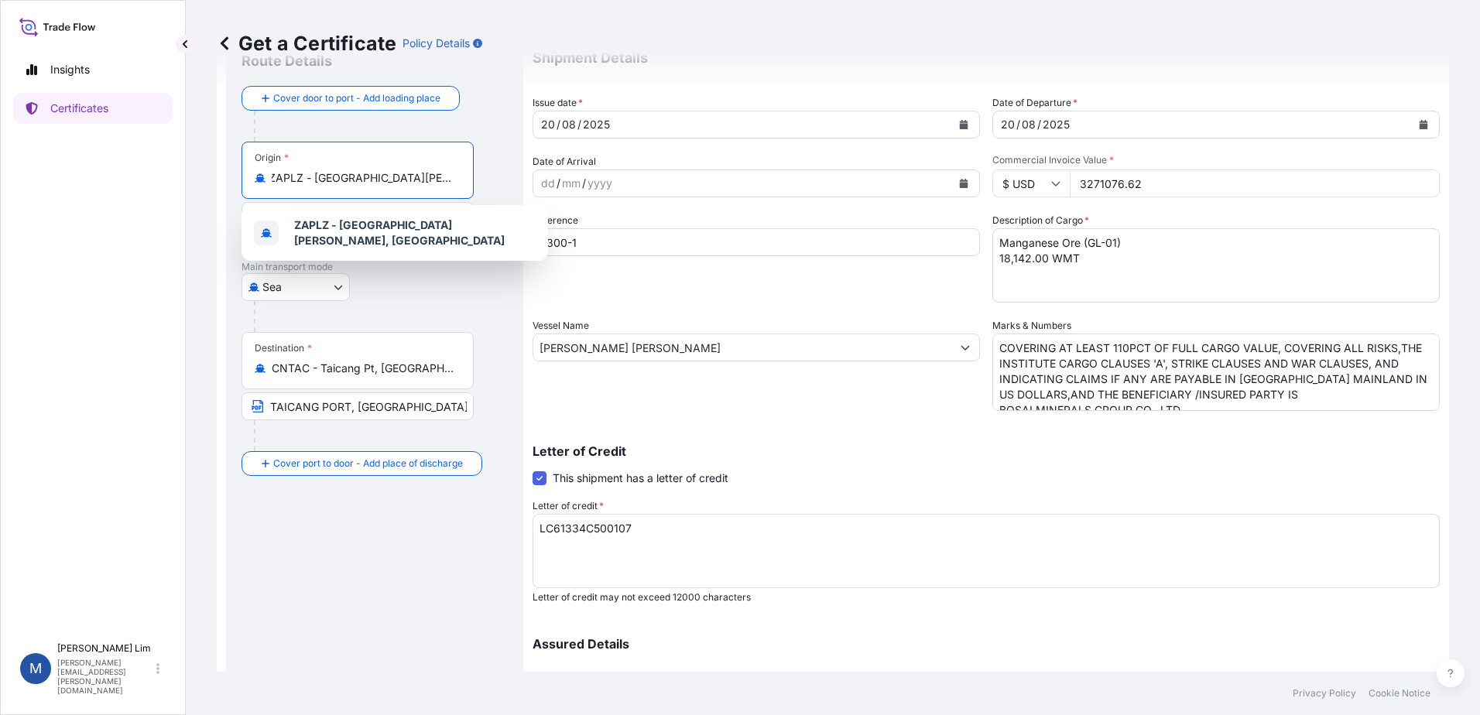
scroll to position [0, 0]
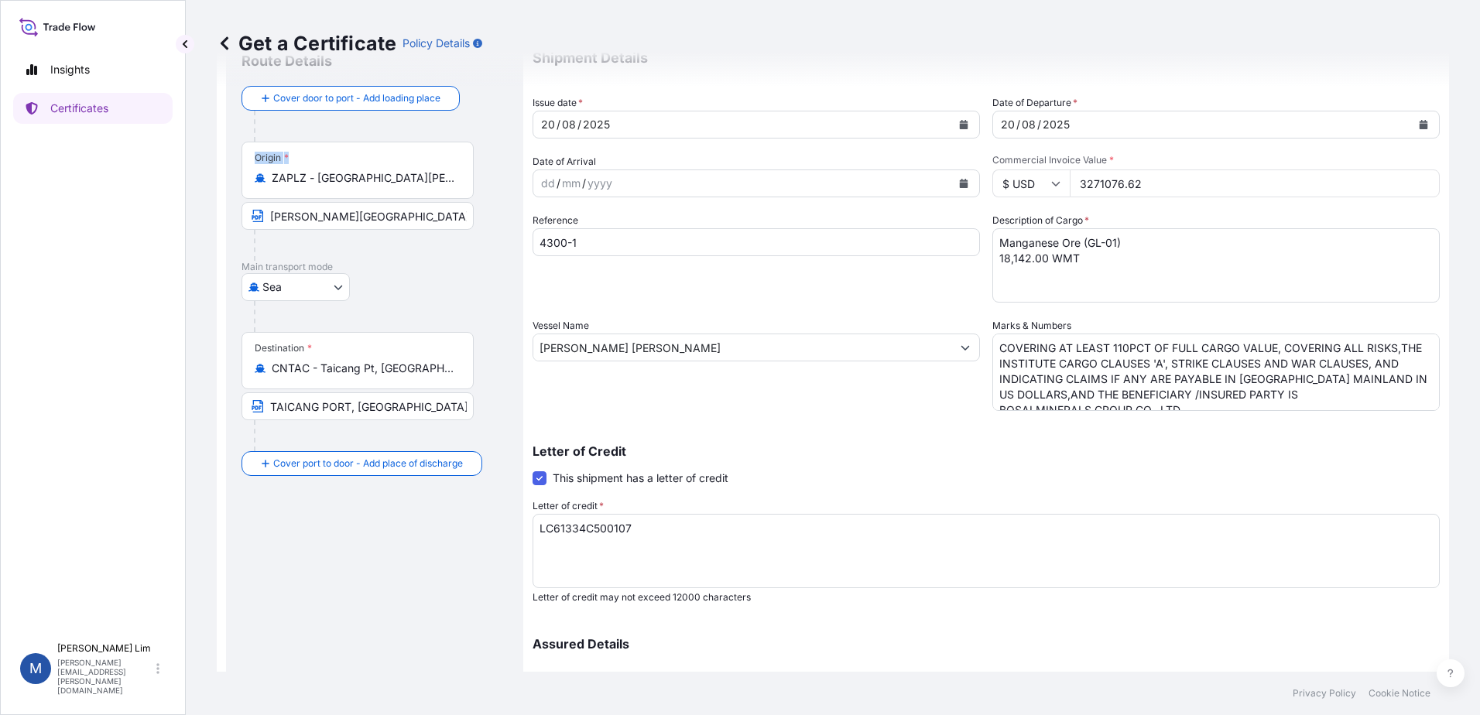
drag, startPoint x: 455, startPoint y: 180, endPoint x: 203, endPoint y: 183, distance: 252.3
click at [203, 183] on div "Get a Certificate Policy Details Route Details Cover door to port - Add loading…" at bounding box center [833, 336] width 1294 height 672
click at [316, 167] on div "Origin * ZAPLZ - [GEOGRAPHIC_DATA][PERSON_NAME], [GEOGRAPHIC_DATA]" at bounding box center [357, 170] width 232 height 57
click at [316, 170] on input "ZAPLZ - [GEOGRAPHIC_DATA][PERSON_NAME], [GEOGRAPHIC_DATA]" at bounding box center [363, 177] width 183 height 15
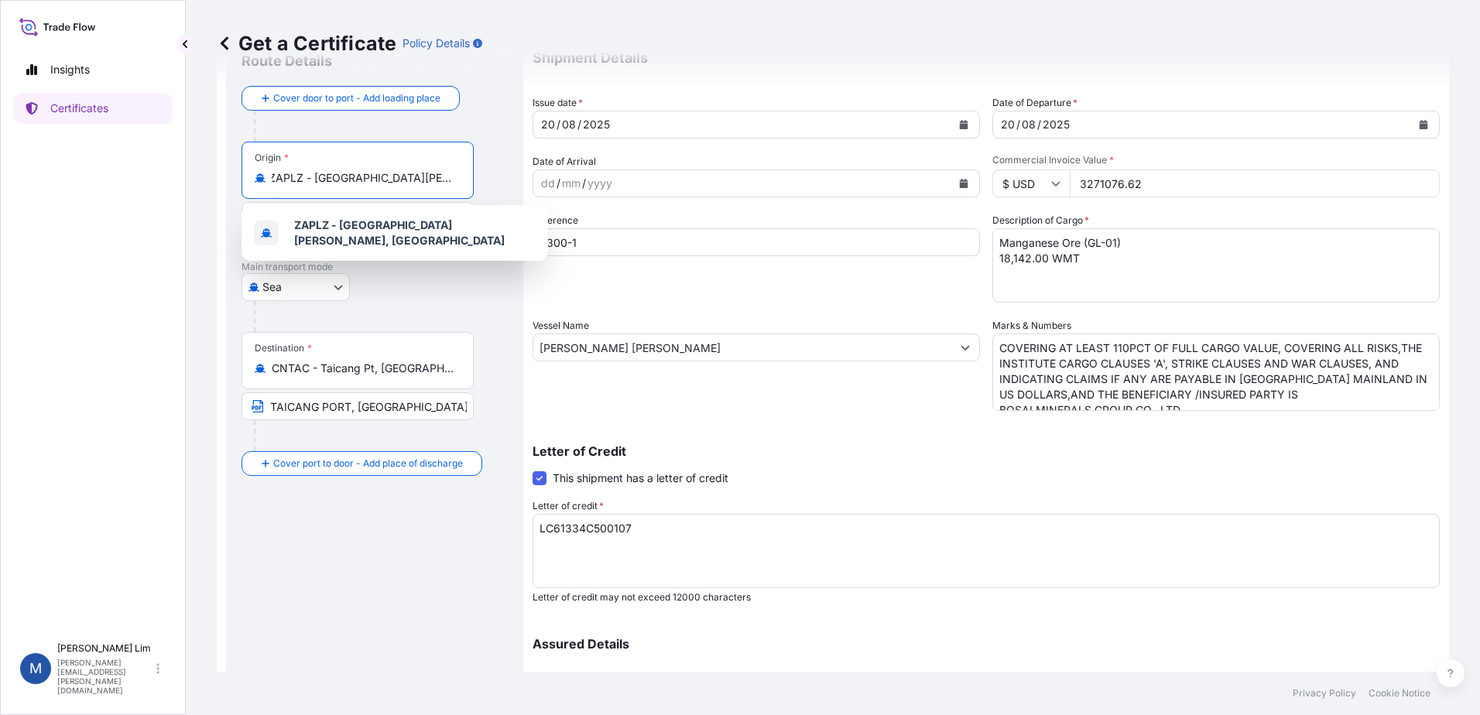
scroll to position [0, 3]
drag, startPoint x: 279, startPoint y: 177, endPoint x: 648, endPoint y: 177, distance: 369.2
click at [648, 177] on form "Route Details Cover door to port - Add loading place Place of loading Road / [G…" at bounding box center [833, 426] width 1232 height 799
type input "Z"
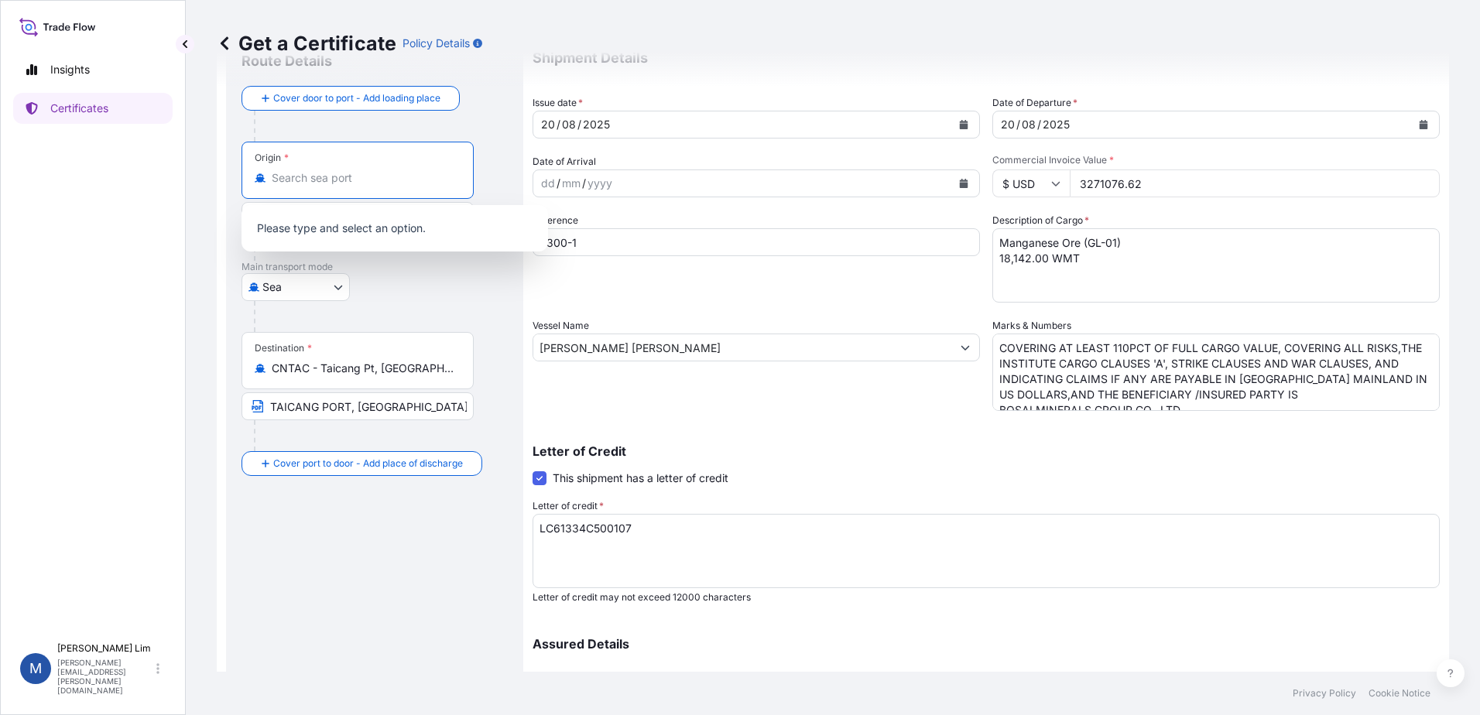
paste input "[PERSON_NAME][GEOGRAPHIC_DATA], [GEOGRAPHIC_DATA]"
drag, startPoint x: 409, startPoint y: 176, endPoint x: 337, endPoint y: 191, distance: 74.4
click at [337, 191] on div "Origin * [PERSON_NAME][GEOGRAPHIC_DATA], [GEOGRAPHIC_DATA]" at bounding box center [357, 170] width 232 height 57
click at [389, 236] on span "AUMIB - [PERSON_NAME][GEOGRAPHIC_DATA] , [GEOGRAPHIC_DATA]" at bounding box center [414, 232] width 241 height 31
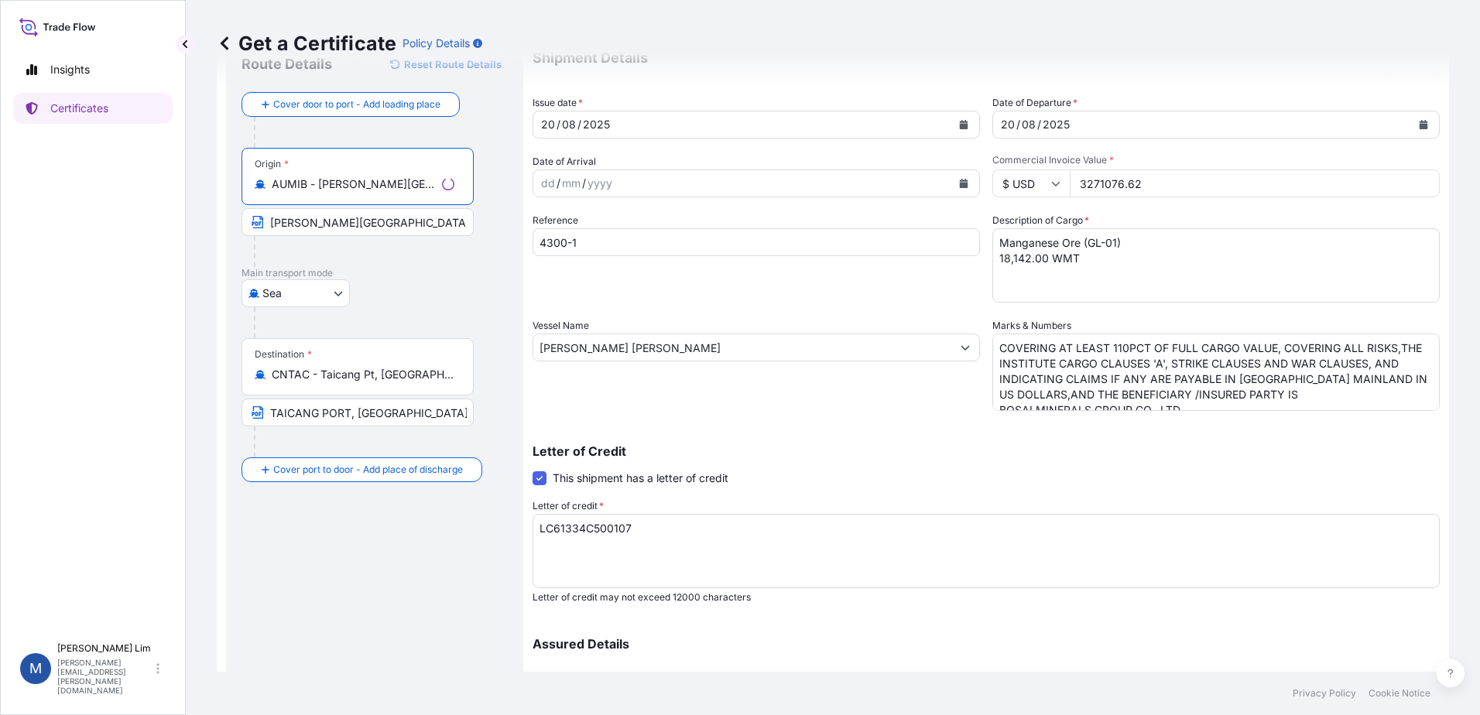
type input "AUMIB - [PERSON_NAME][GEOGRAPHIC_DATA], [GEOGRAPHIC_DATA]"
click at [407, 273] on p "Main transport mode" at bounding box center [374, 273] width 266 height 12
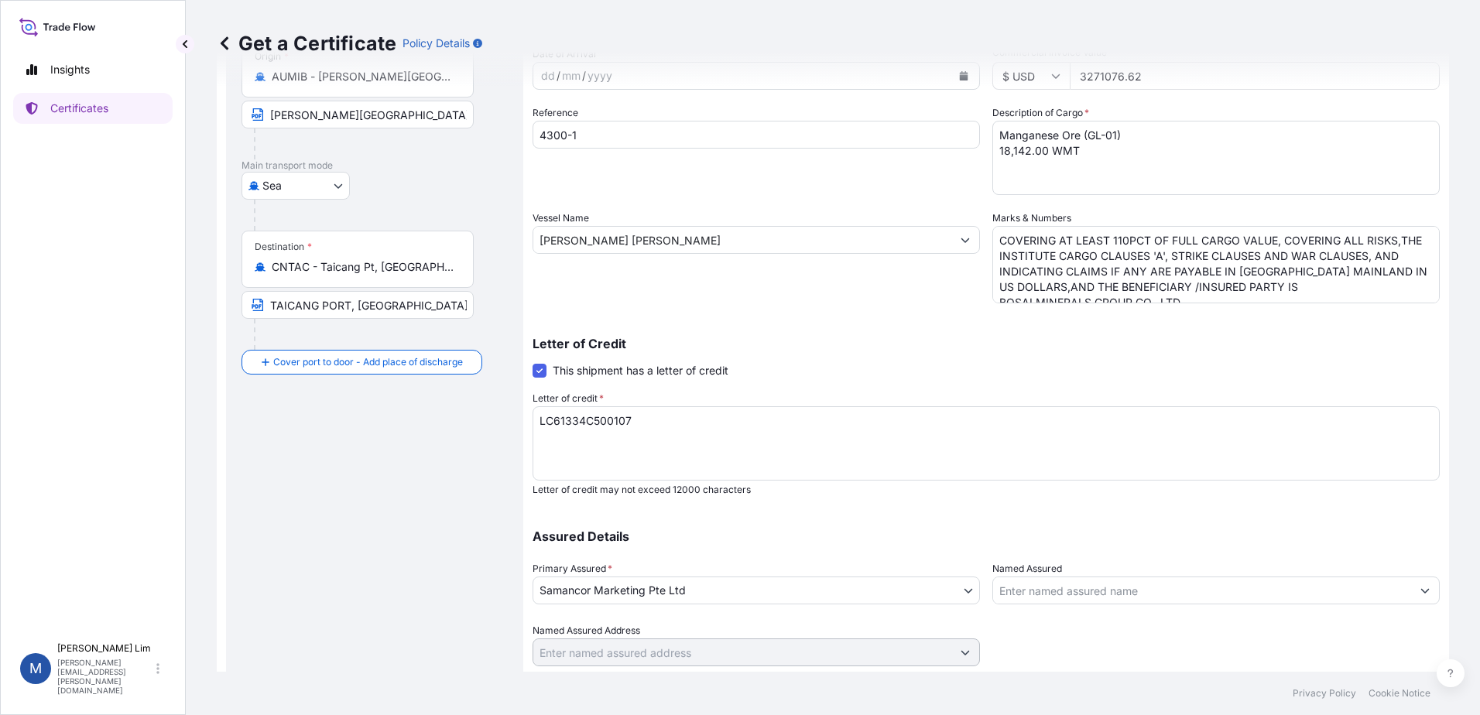
scroll to position [214, 0]
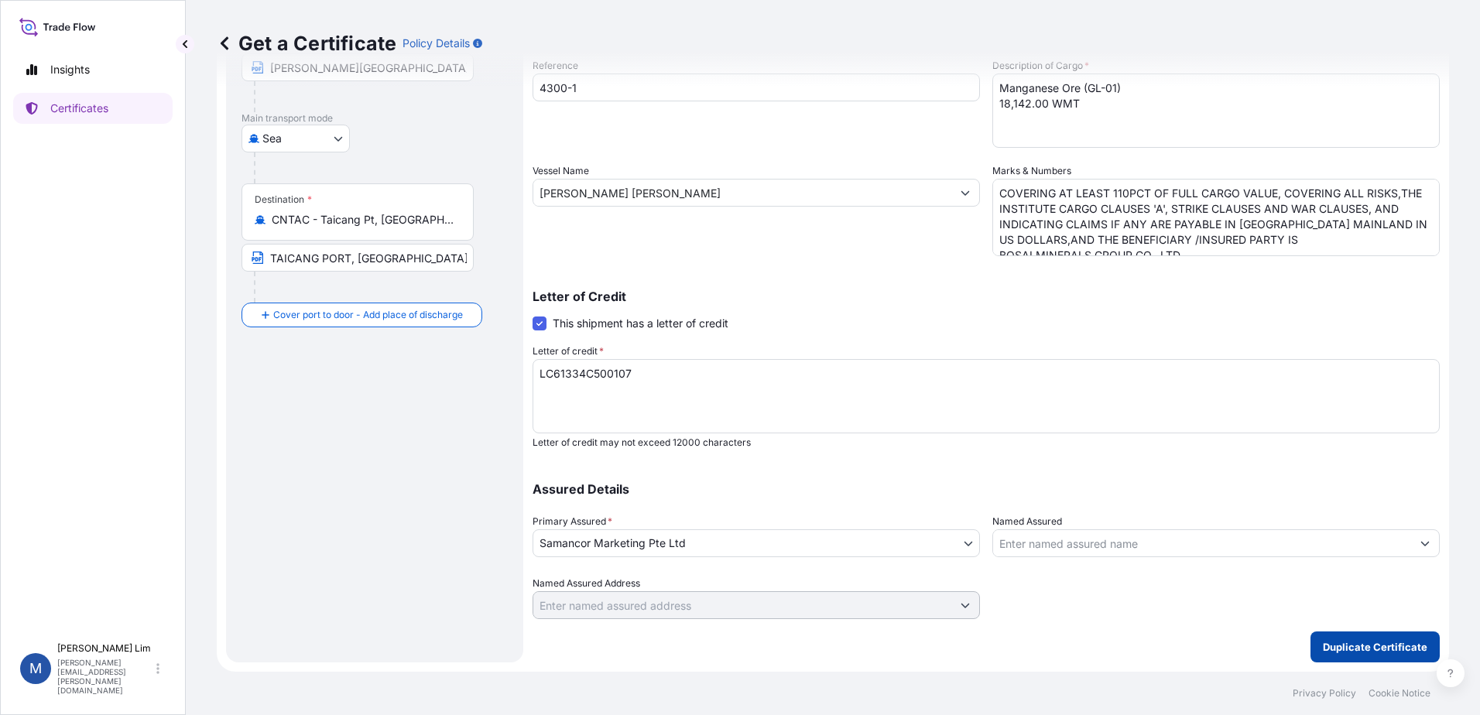
click at [1388, 642] on p "Duplicate Certificate" at bounding box center [1375, 646] width 104 height 15
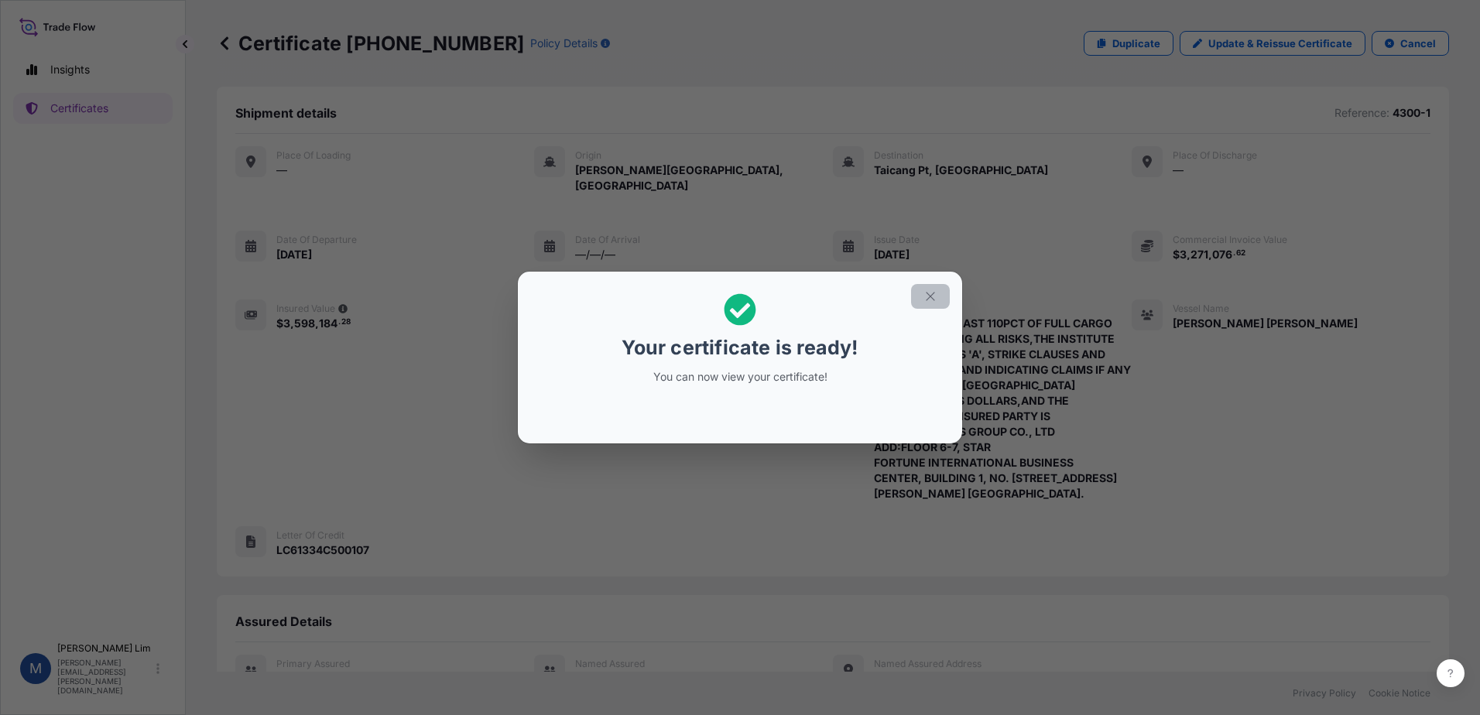
click at [923, 295] on button "button" at bounding box center [930, 296] width 39 height 25
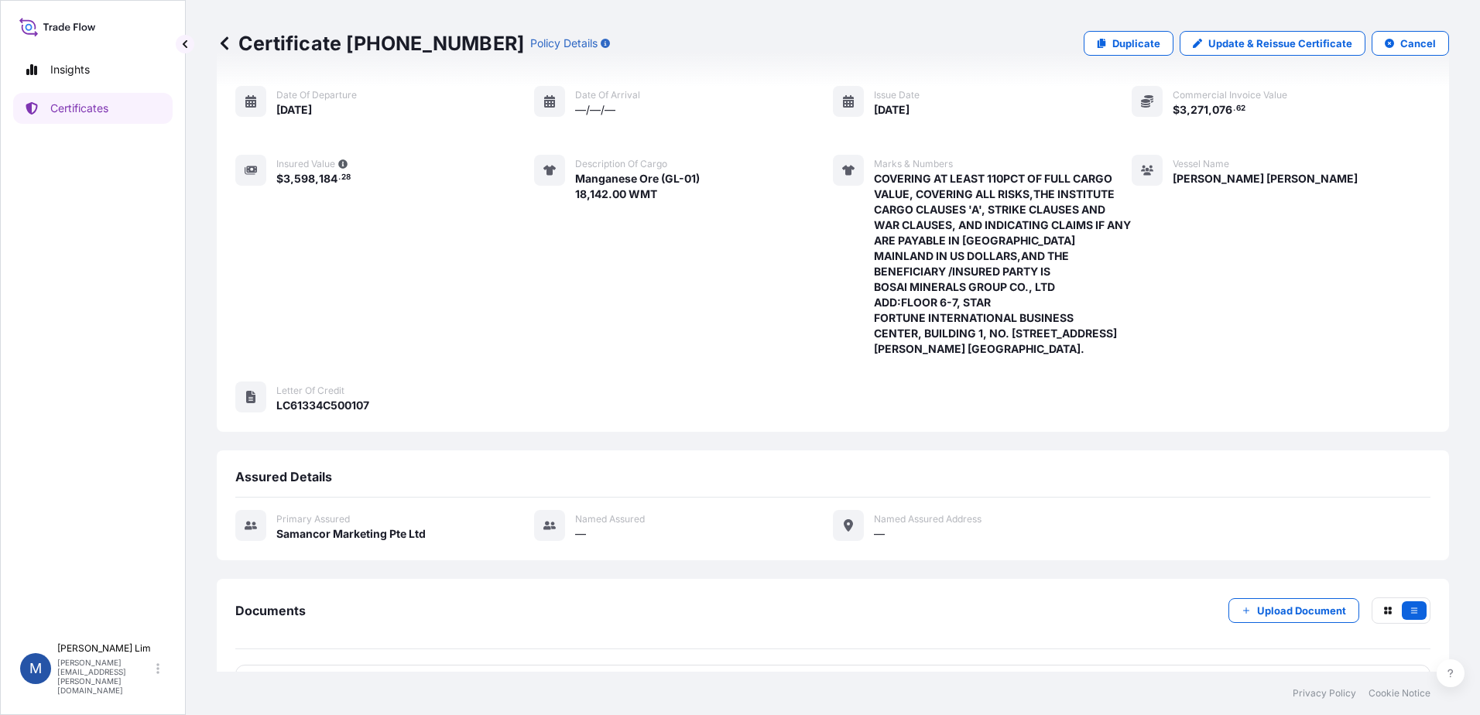
scroll to position [212, 0]
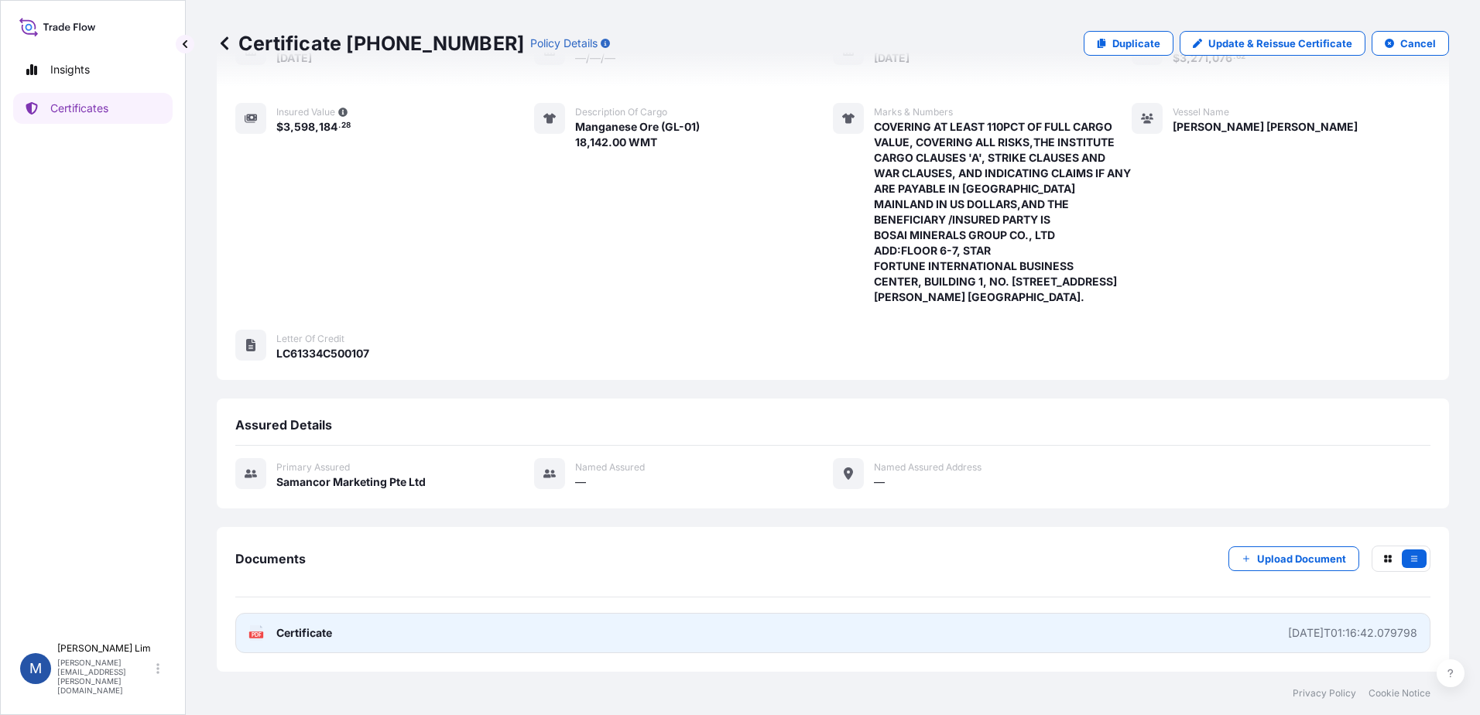
click at [1150, 639] on link "PDF Certificate [DATE]T01:16:42.079798" at bounding box center [832, 633] width 1195 height 40
